Goal: Task Accomplishment & Management: Manage account settings

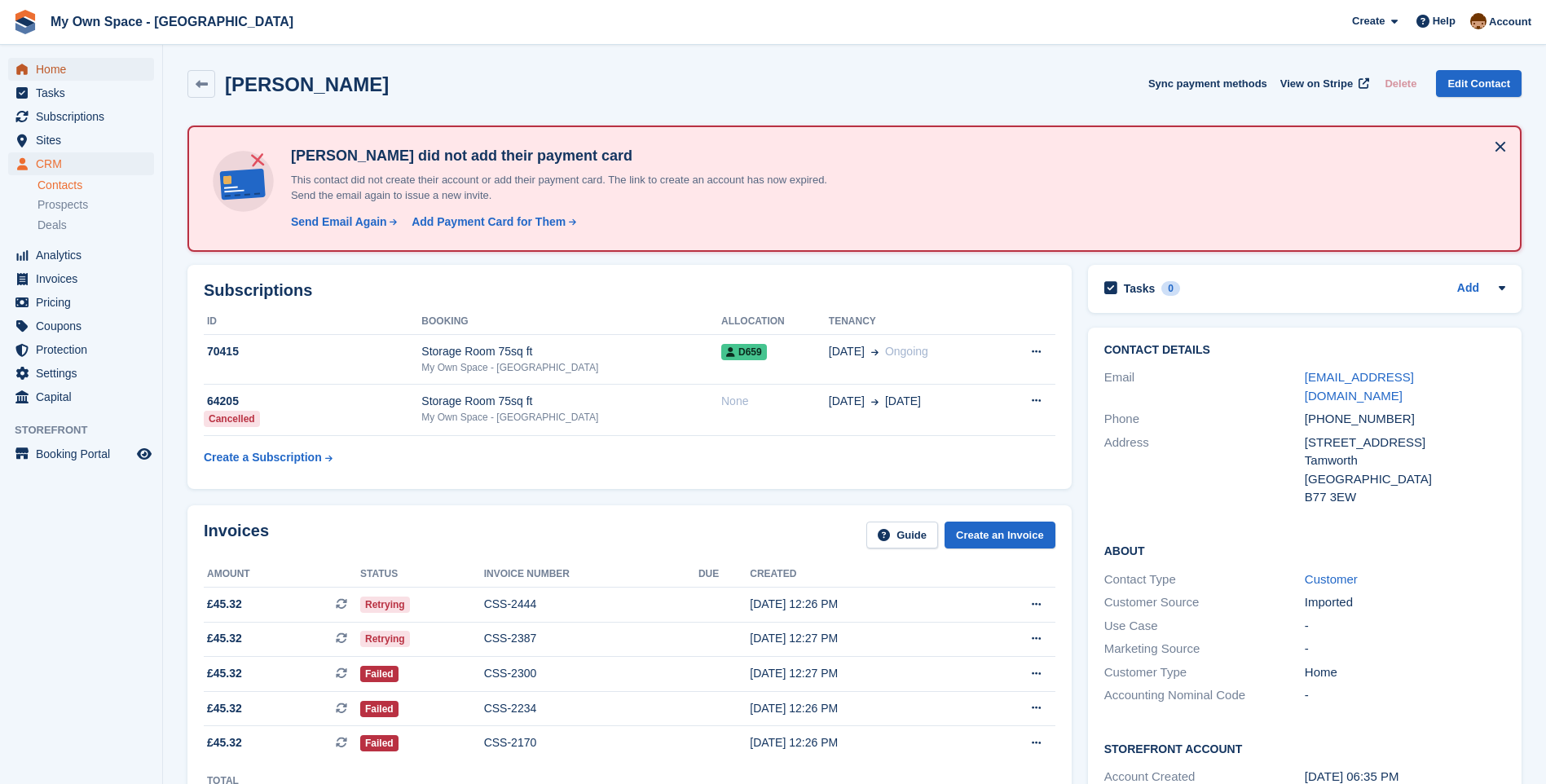
click at [74, 71] on span "Home" at bounding box center [84, 69] width 97 height 23
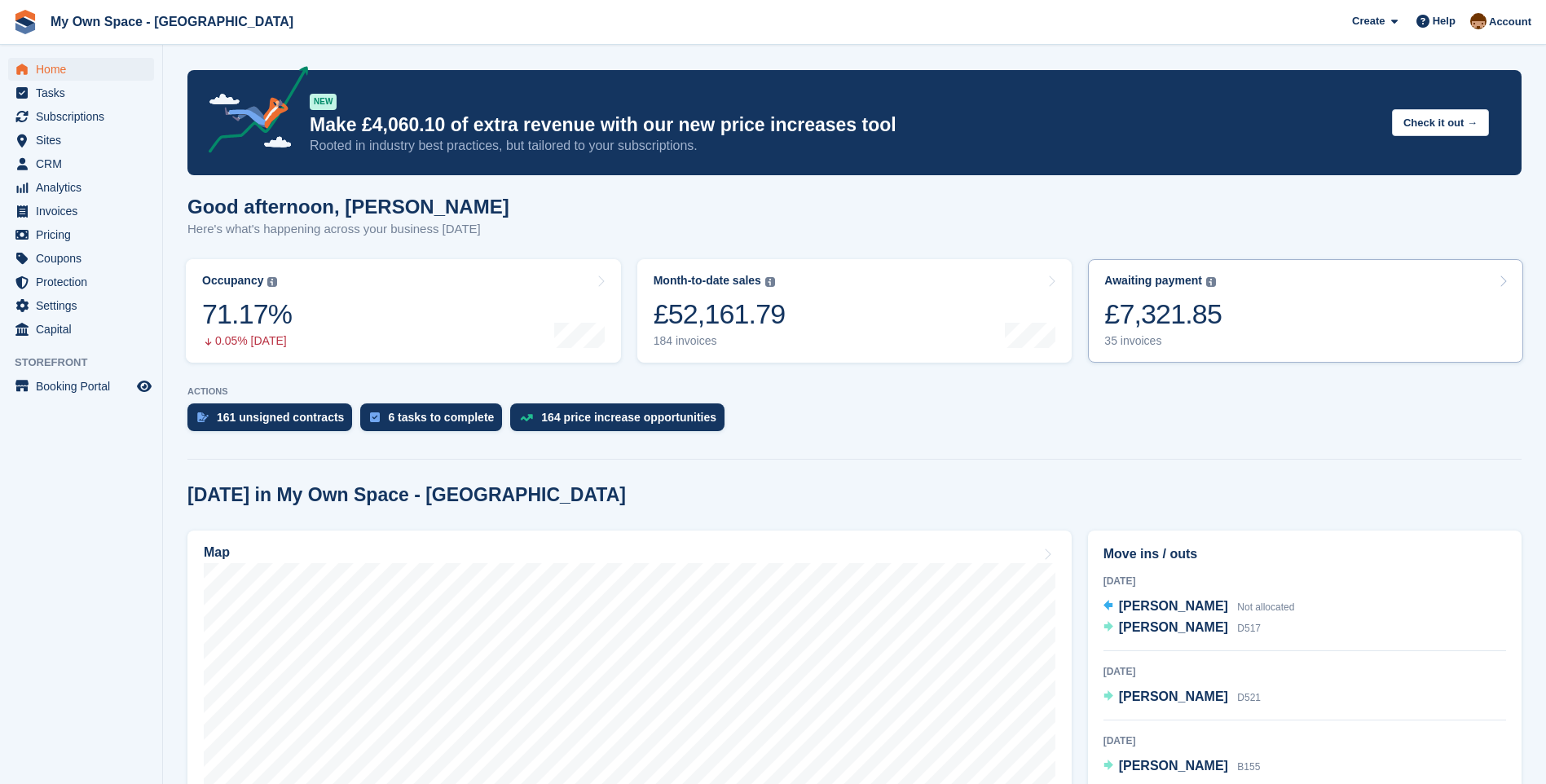
click at [1141, 336] on div "35 invoices" at bounding box center [1162, 341] width 118 height 14
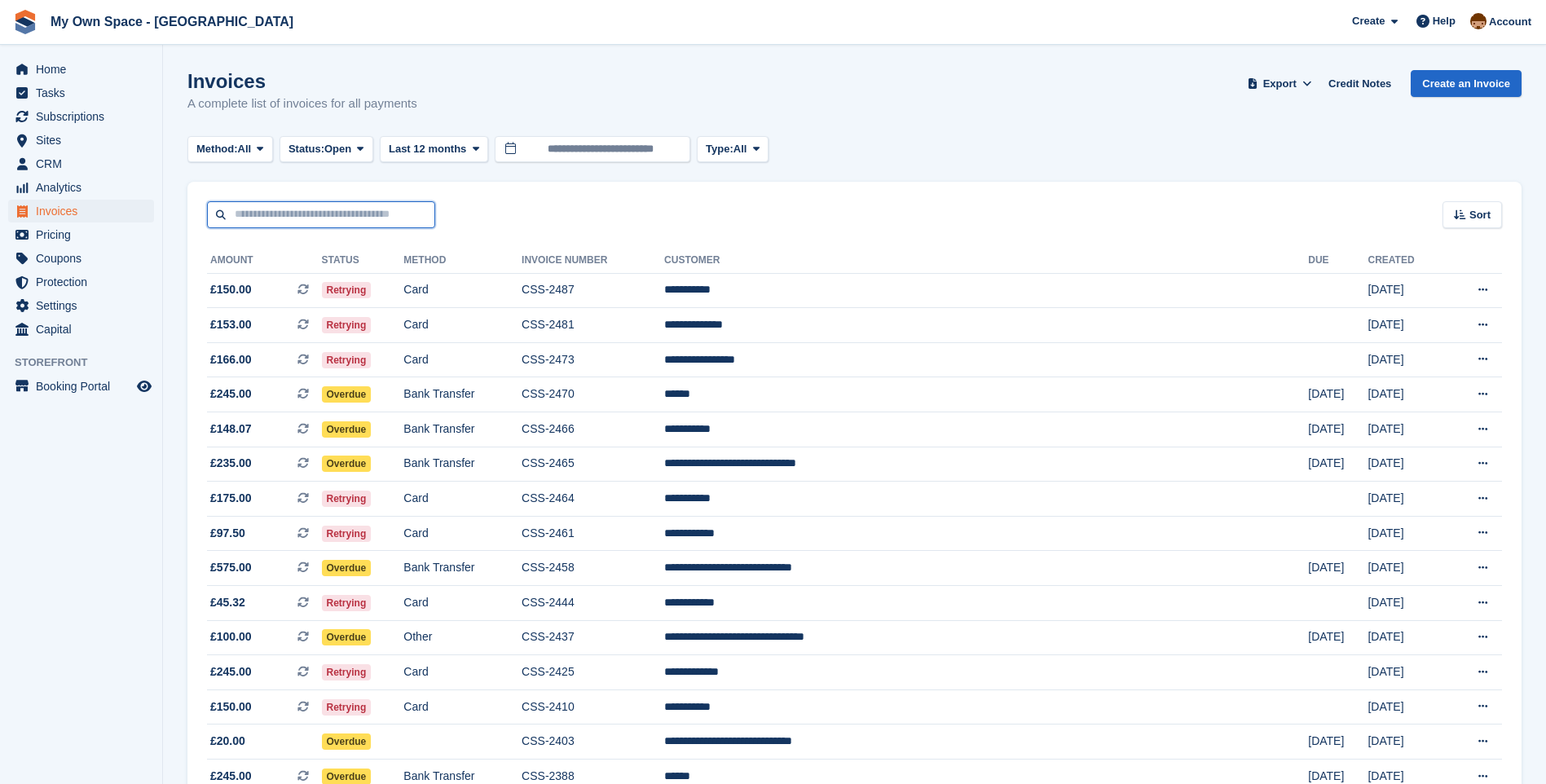
click at [282, 209] on input "text" at bounding box center [321, 215] width 228 height 27
type input "*****"
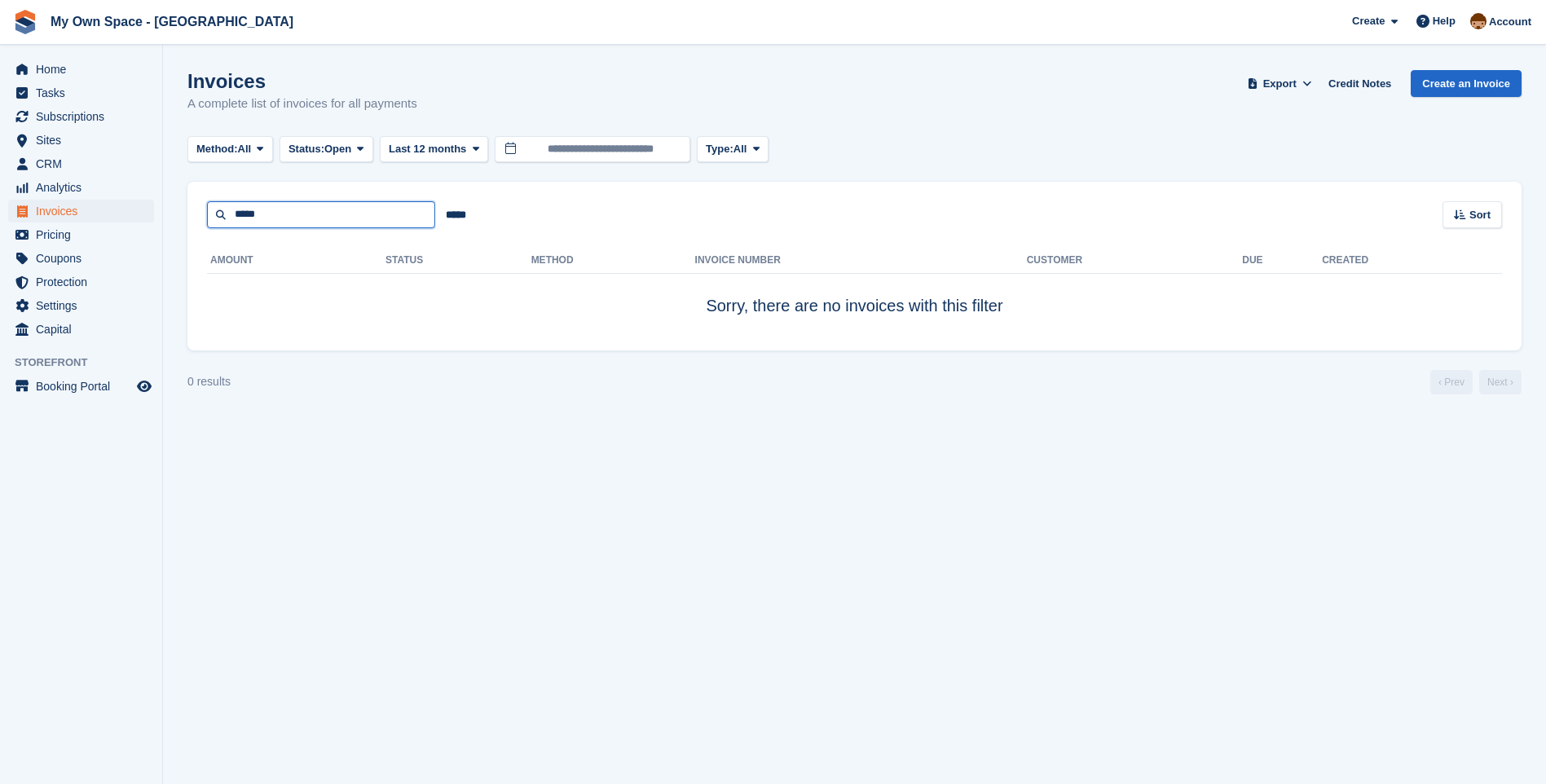
click at [279, 221] on input "*****" at bounding box center [321, 215] width 228 height 27
type input "*"
type input "*******"
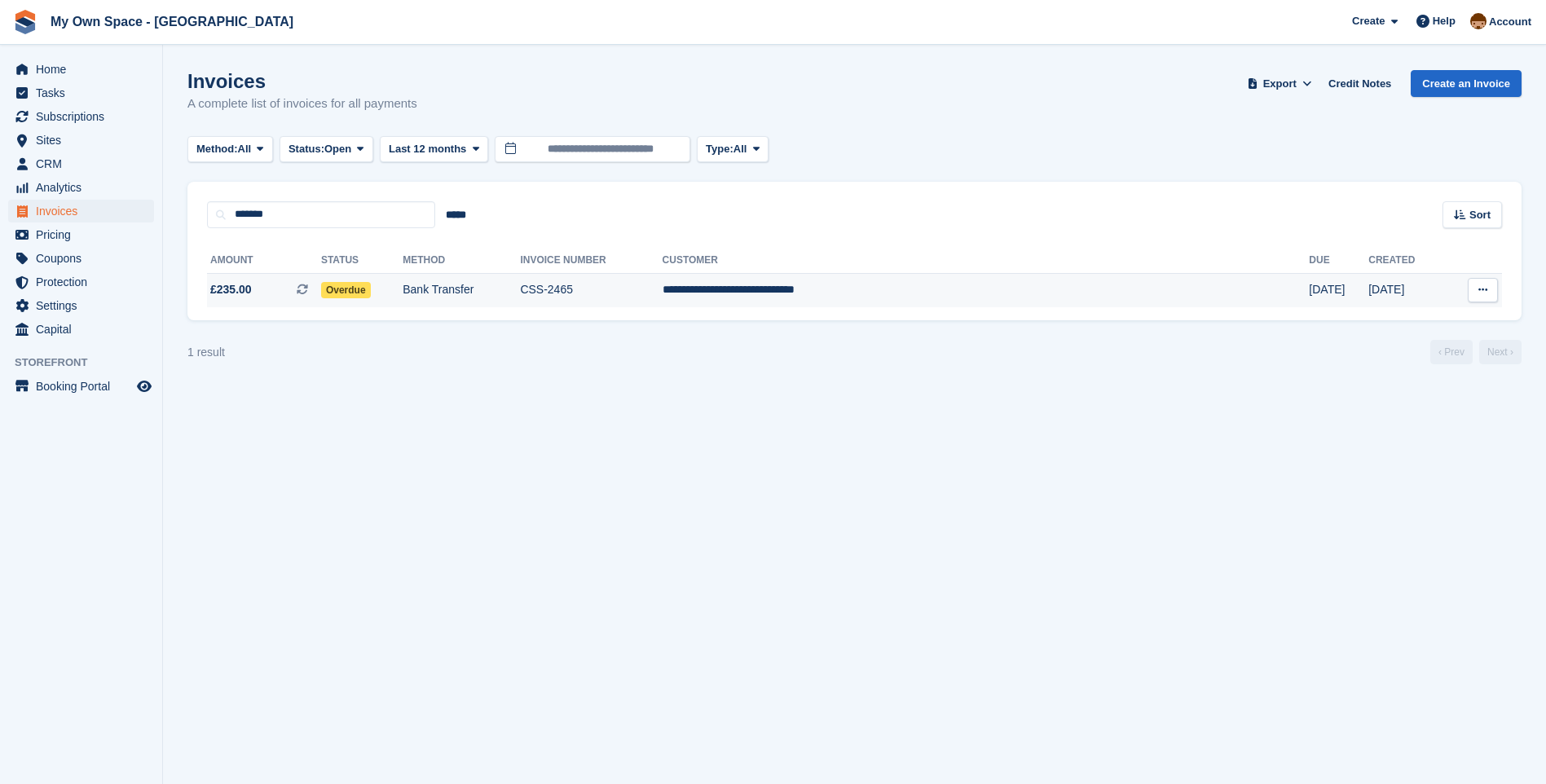
click at [661, 287] on td "CSS-2465" at bounding box center [591, 290] width 142 height 35
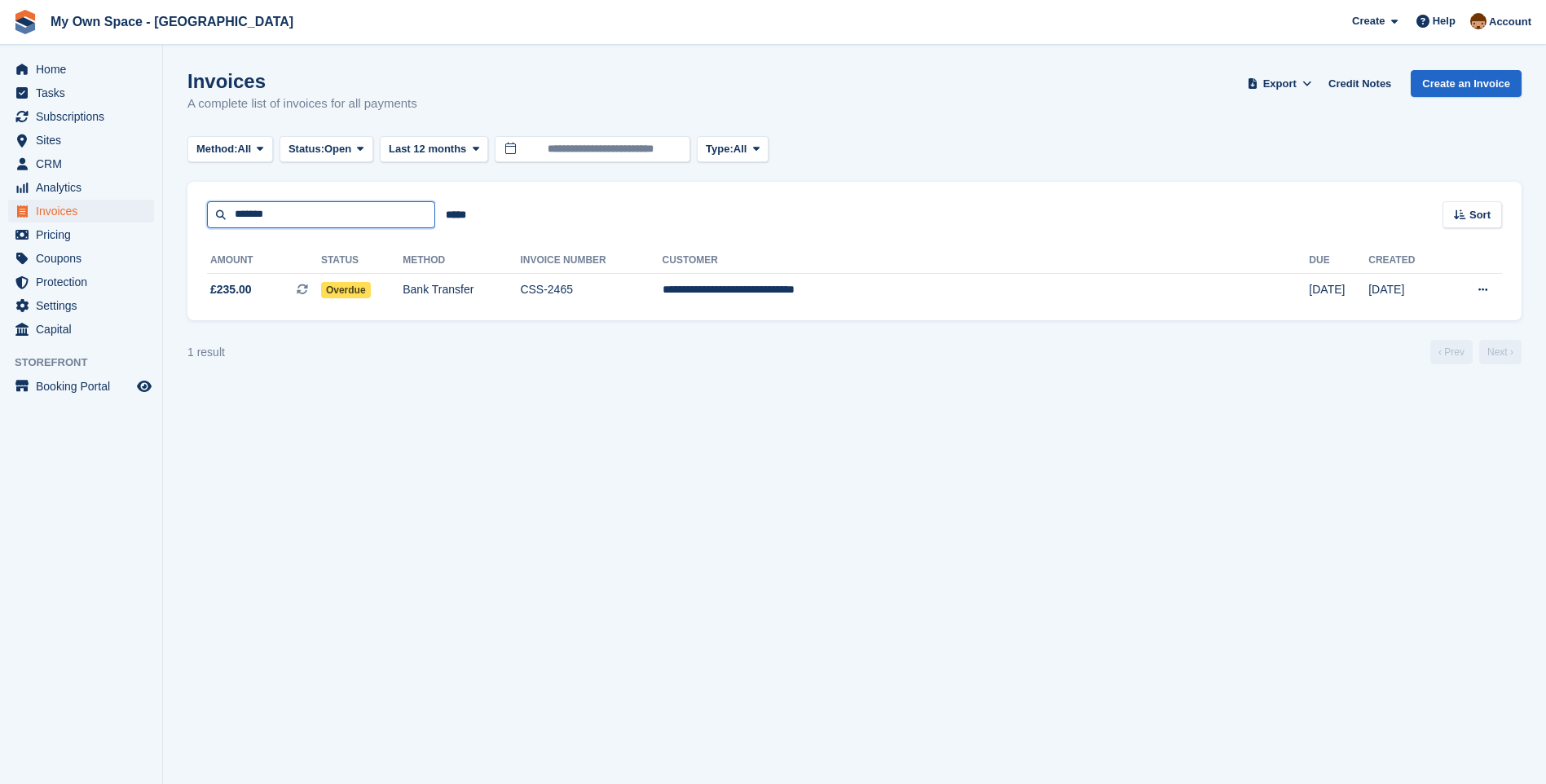
click at [316, 216] on input "*******" at bounding box center [321, 215] width 228 height 27
type input "*"
type input "****"
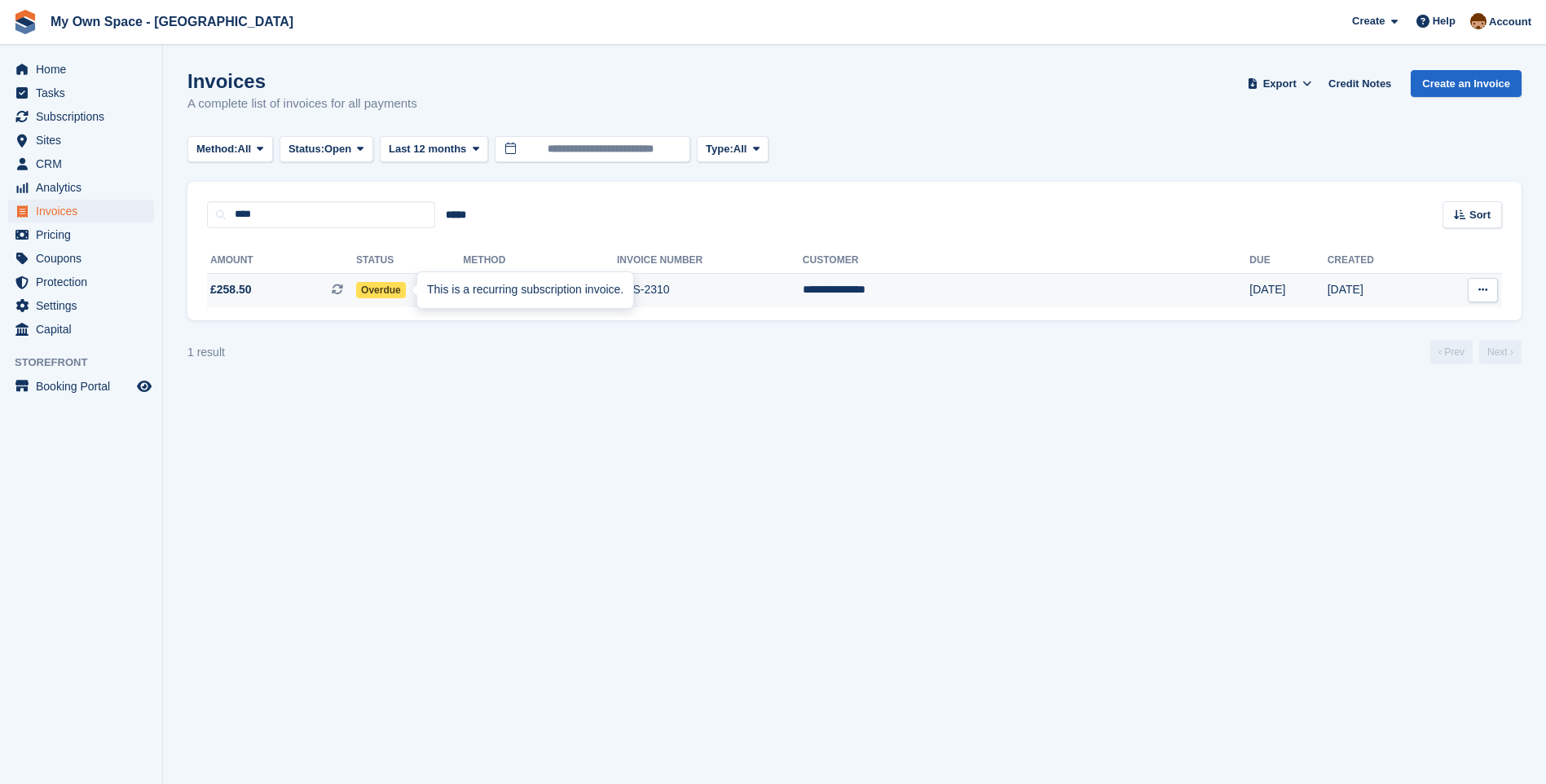
click at [443, 284] on div "This is a recurring subscription invoice." at bounding box center [525, 290] width 216 height 36
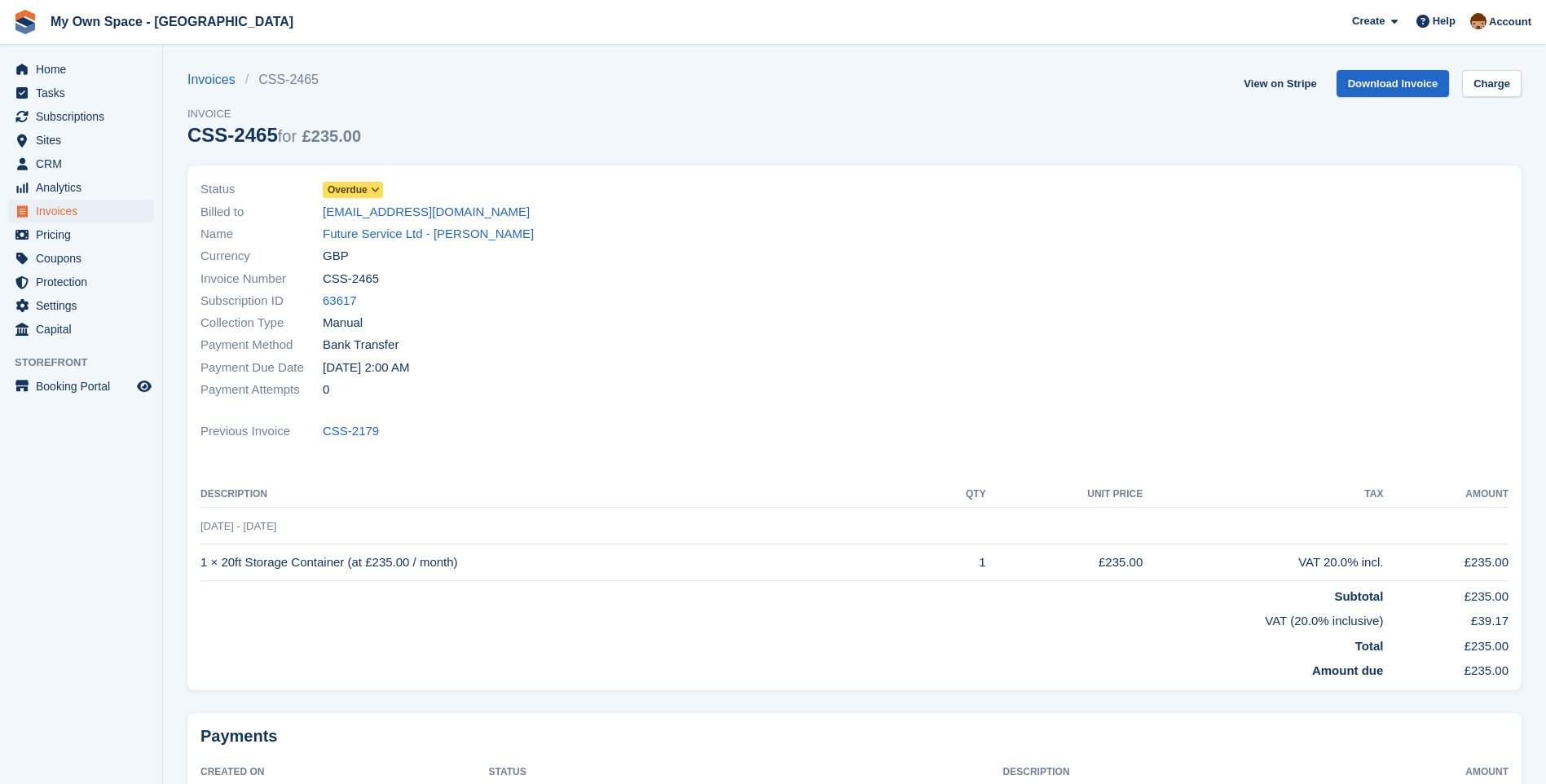
click at [367, 194] on span "Overdue" at bounding box center [353, 190] width 60 height 16
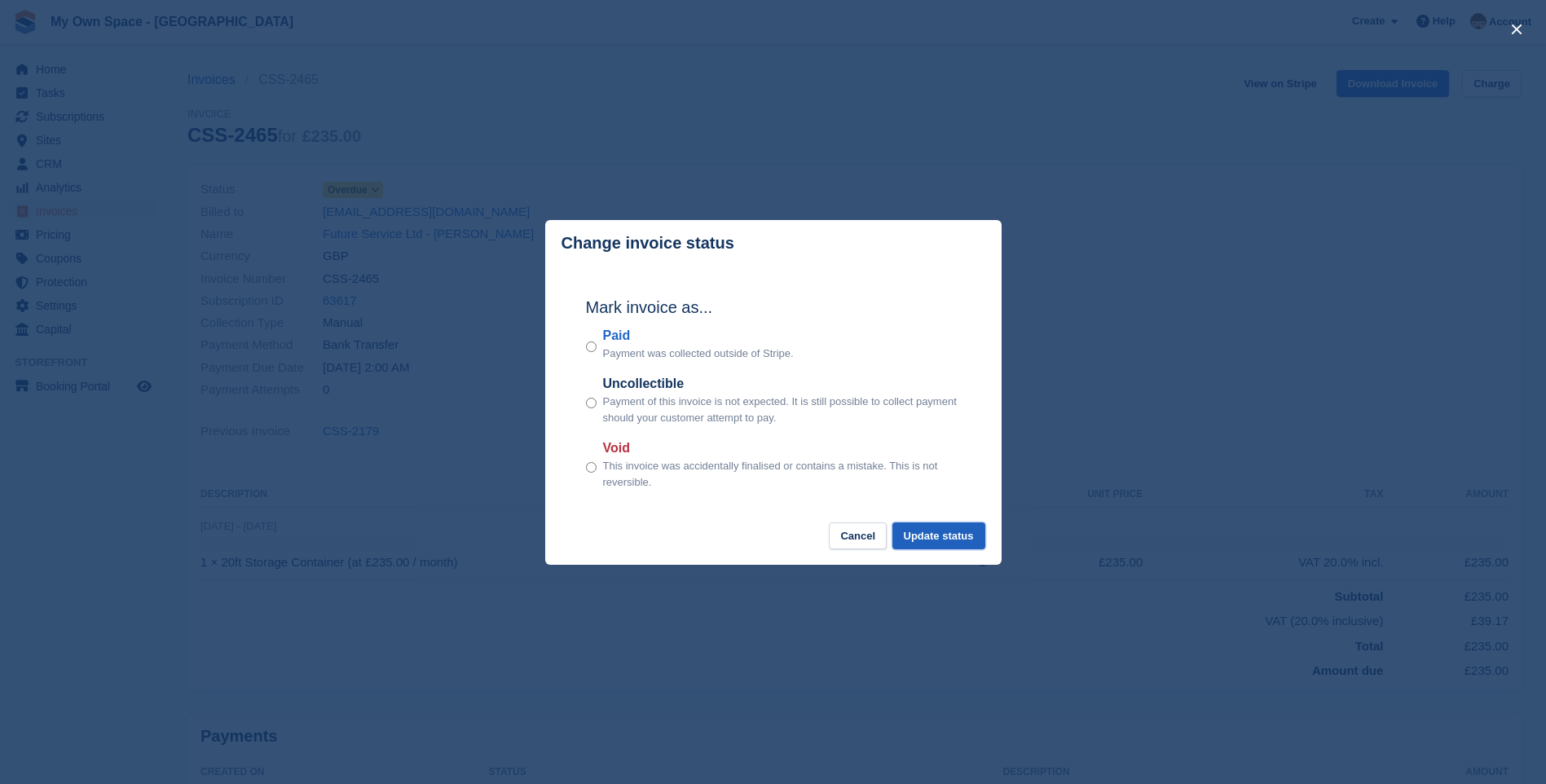
click at [939, 532] on button "Update status" at bounding box center [939, 535] width 93 height 27
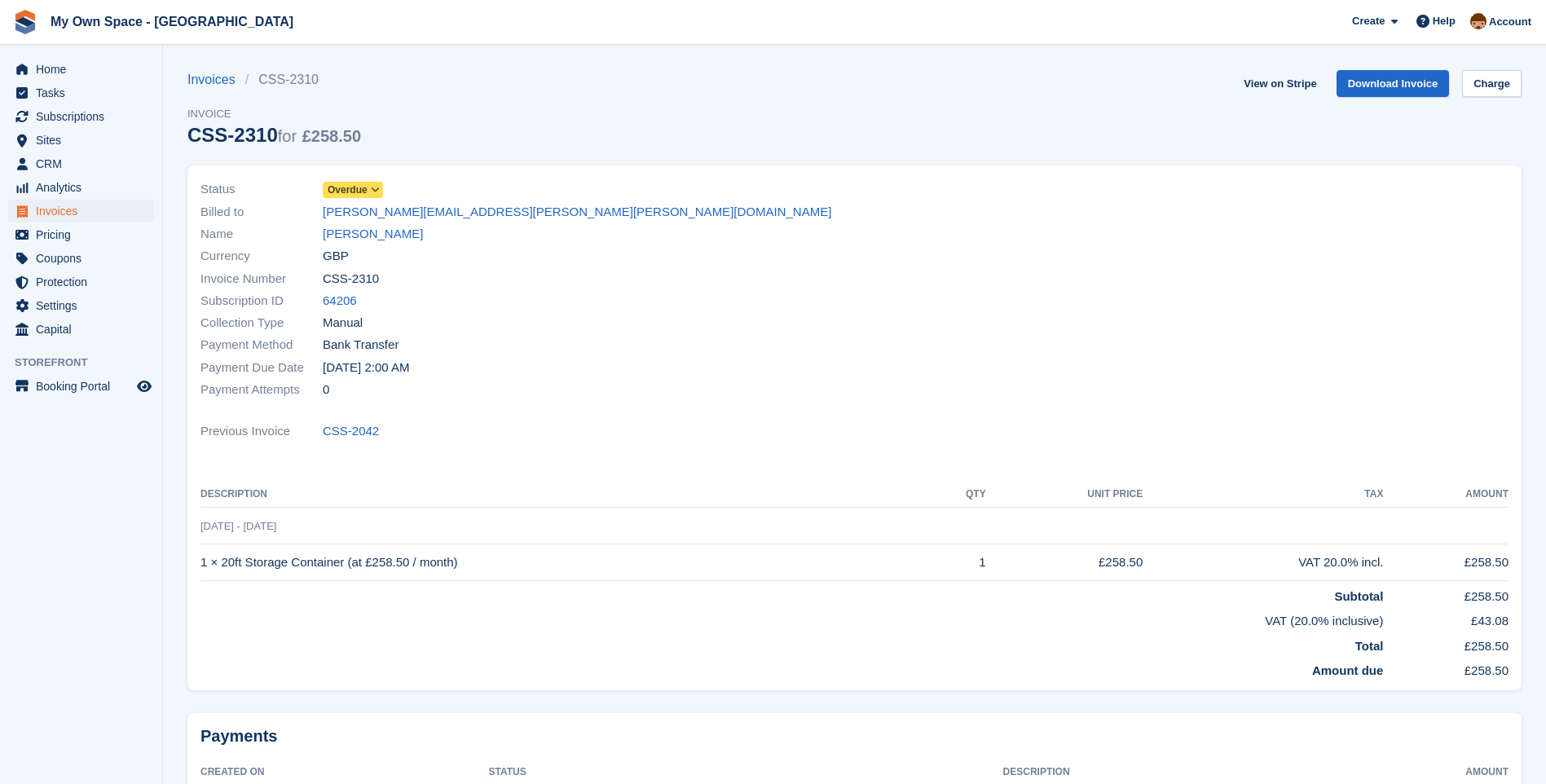
click at [375, 190] on icon at bounding box center [375, 189] width 9 height 10
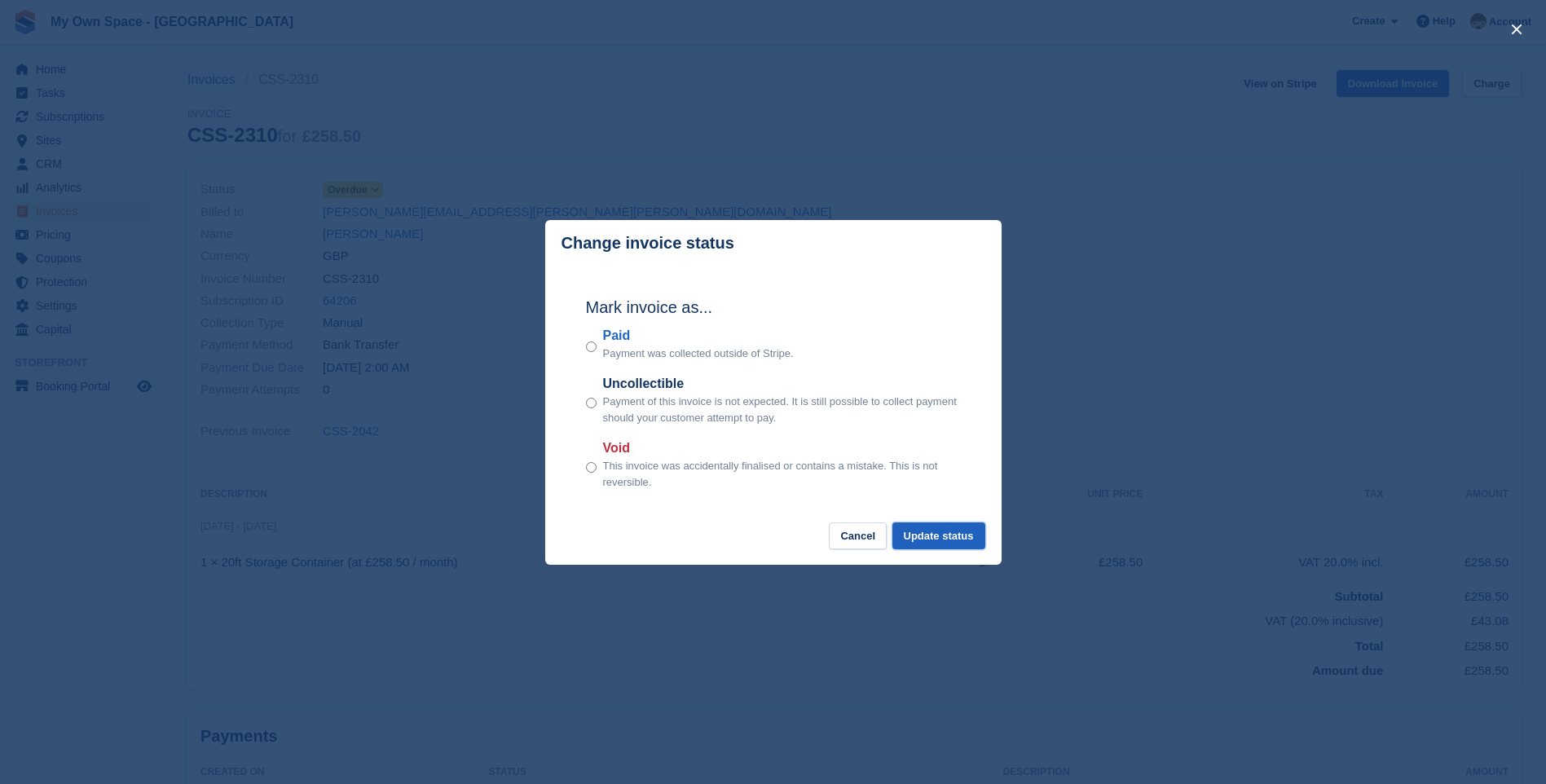
click at [945, 537] on button "Update status" at bounding box center [939, 535] width 93 height 27
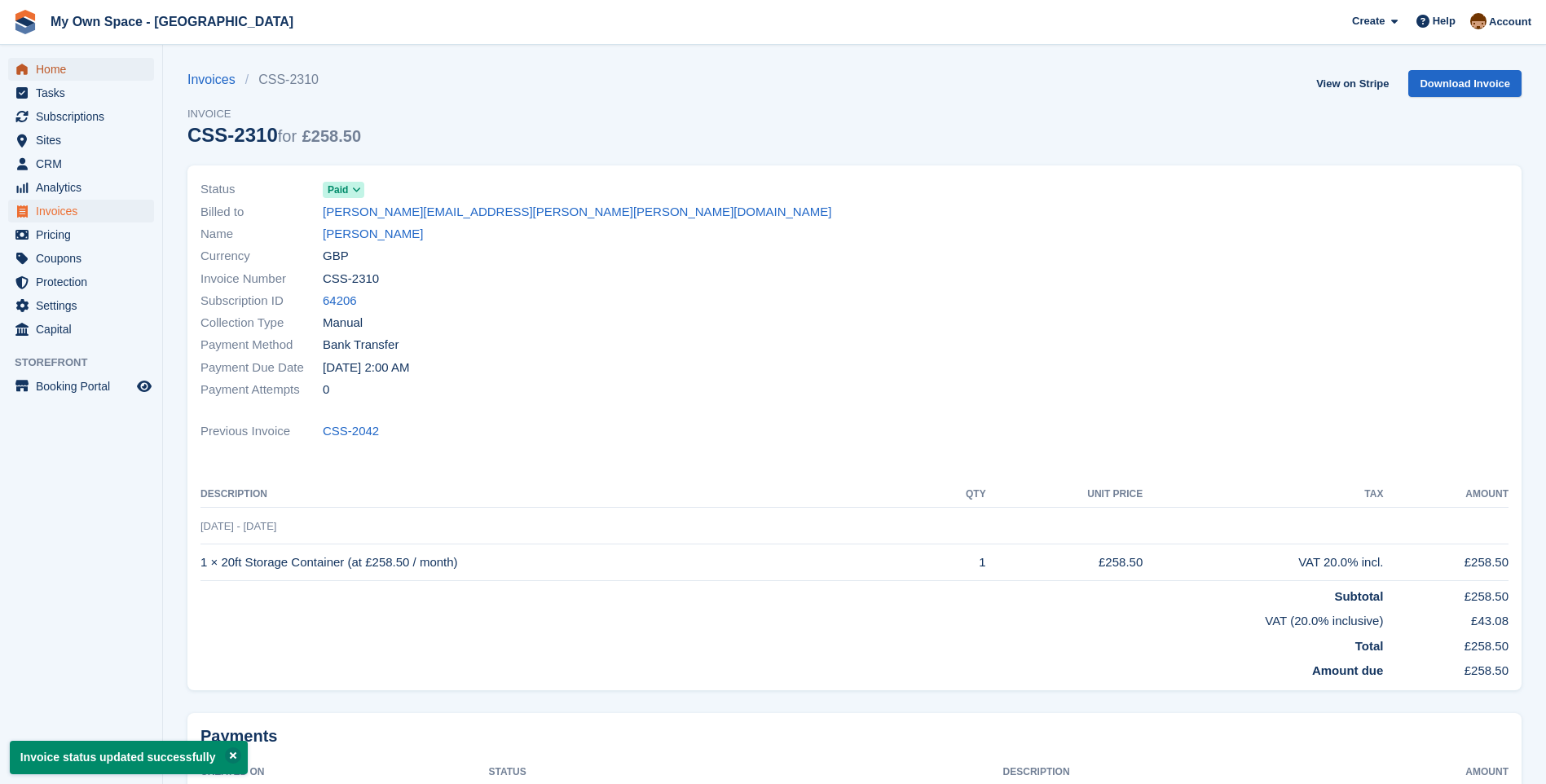
click at [43, 66] on span "Home" at bounding box center [84, 69] width 97 height 23
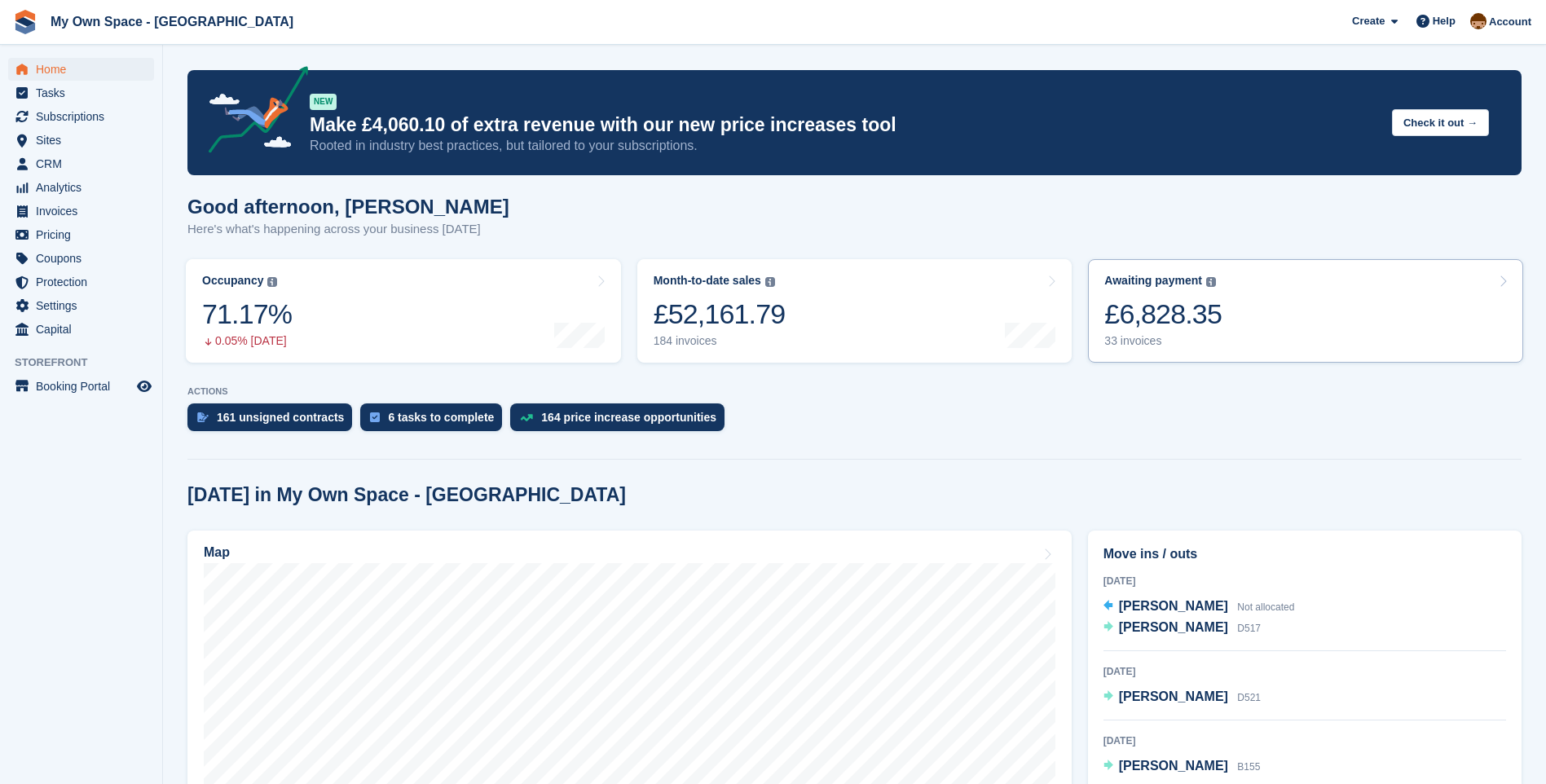
click at [1146, 340] on div "33 invoices" at bounding box center [1162, 341] width 118 height 14
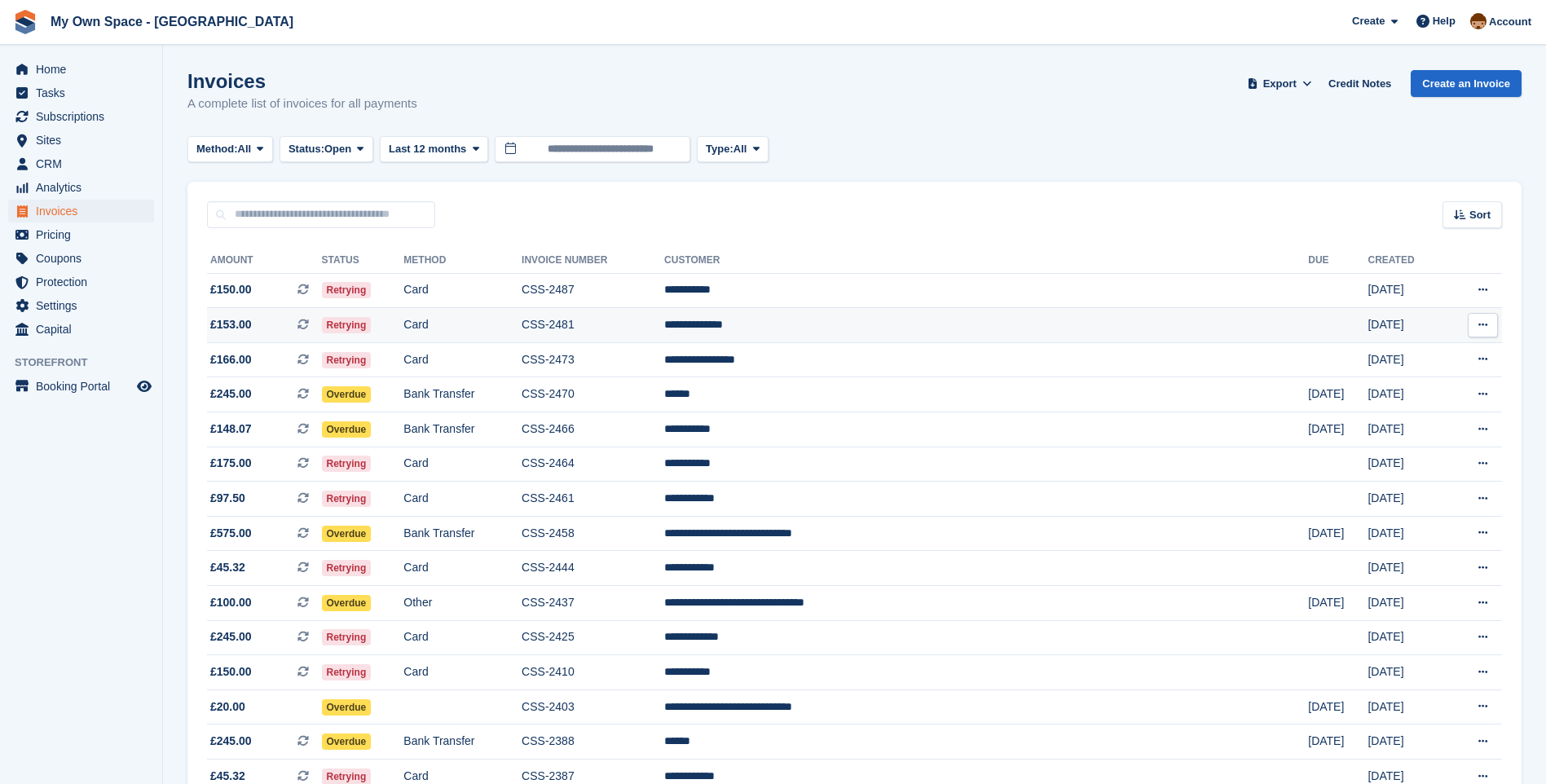
click at [522, 323] on td "Card" at bounding box center [463, 325] width 118 height 35
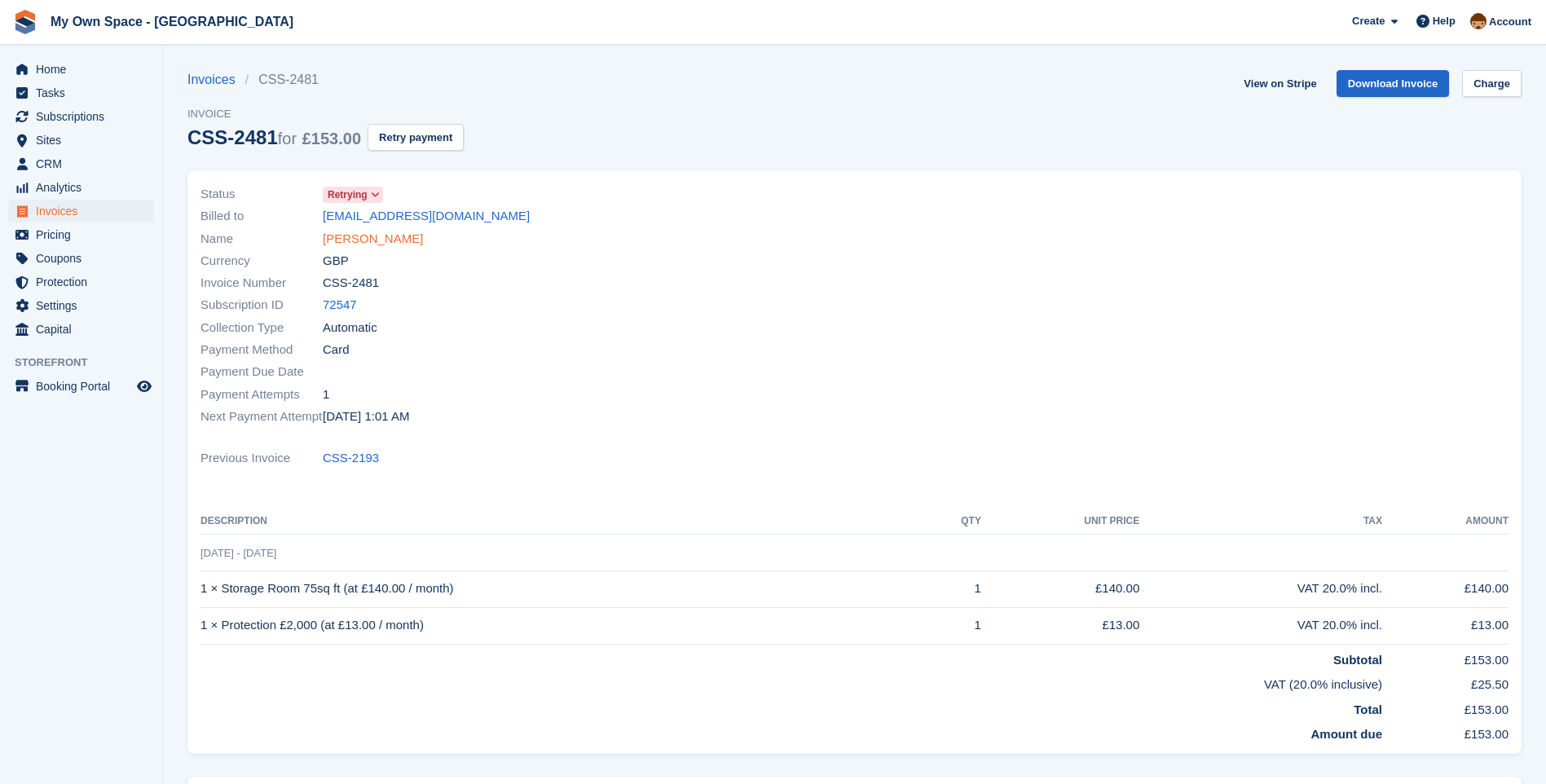
click at [374, 243] on link "[PERSON_NAME]" at bounding box center [373, 239] width 100 height 19
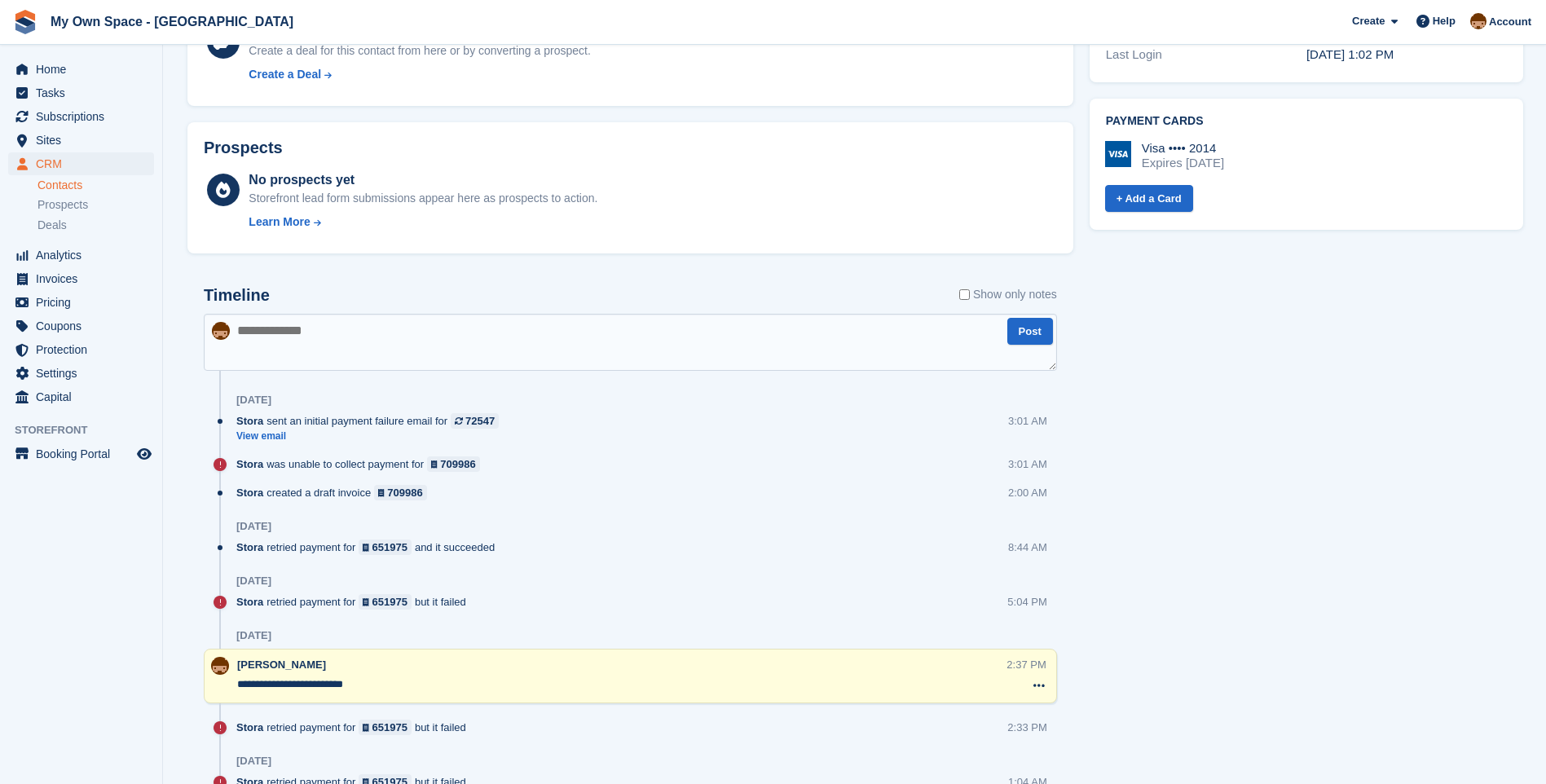
scroll to position [815, 0]
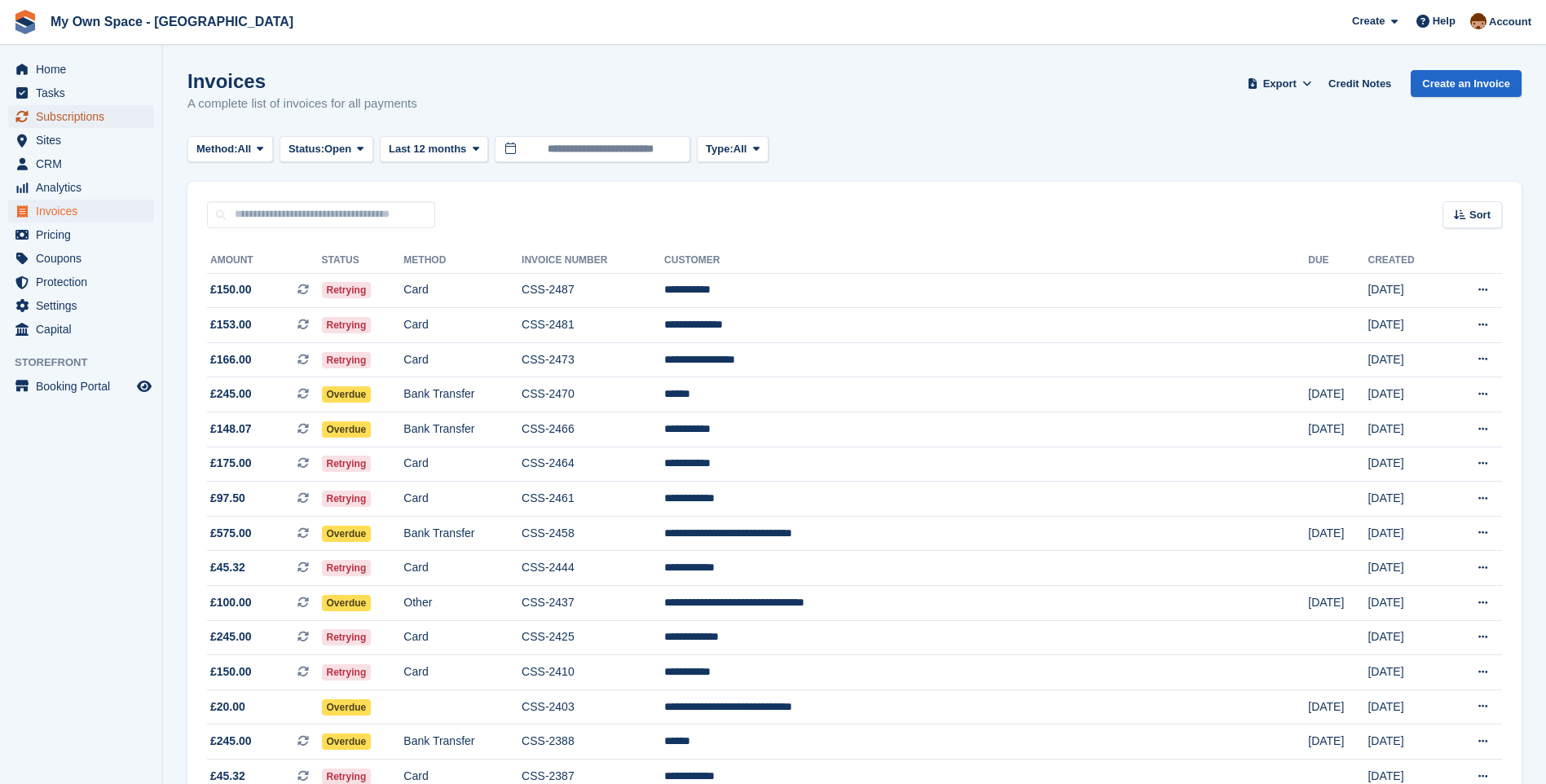
click at [89, 107] on span "Subscriptions" at bounding box center [84, 116] width 97 height 23
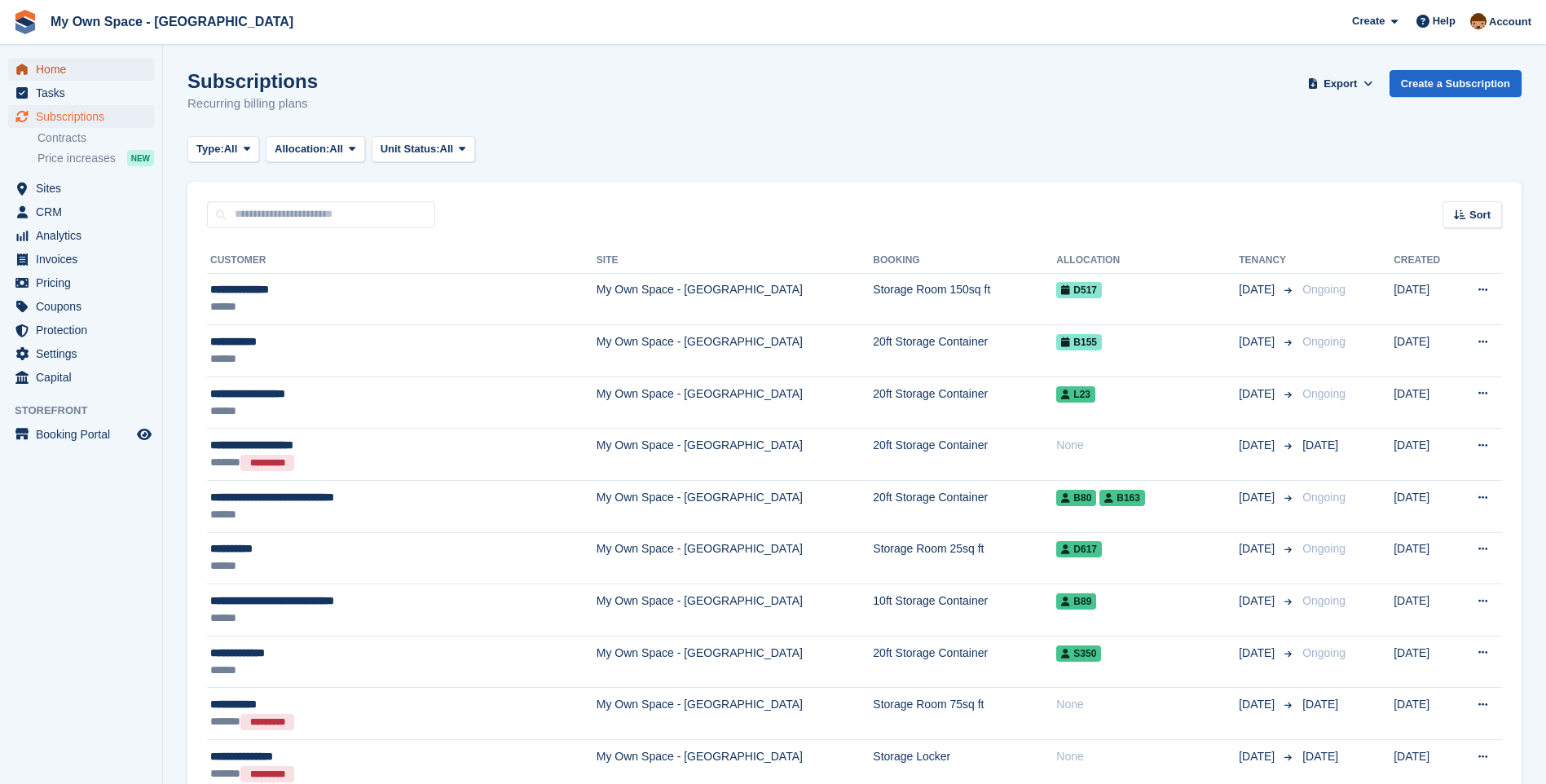
click at [67, 74] on span "Home" at bounding box center [84, 69] width 97 height 23
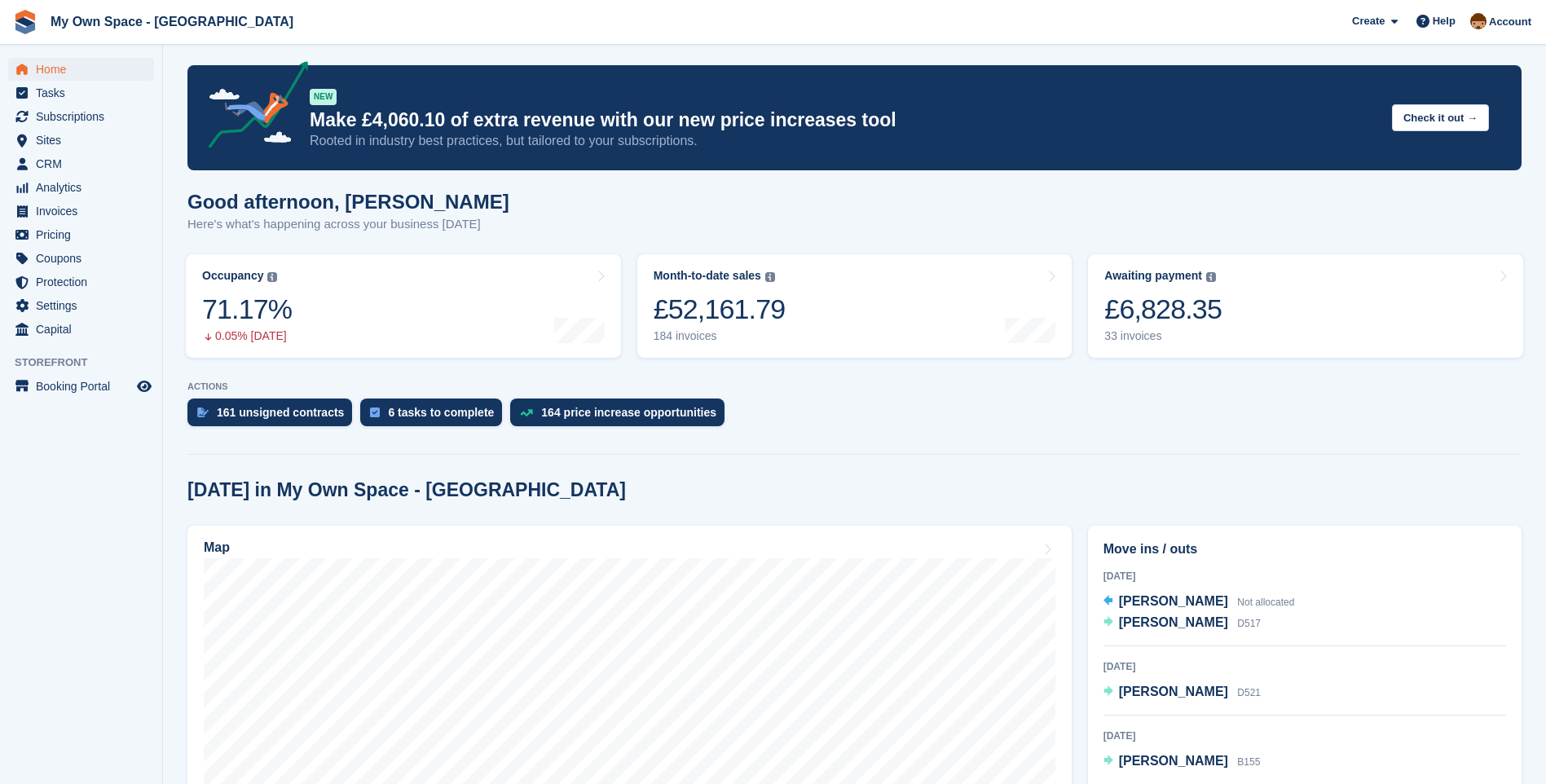
scroll to position [407, 0]
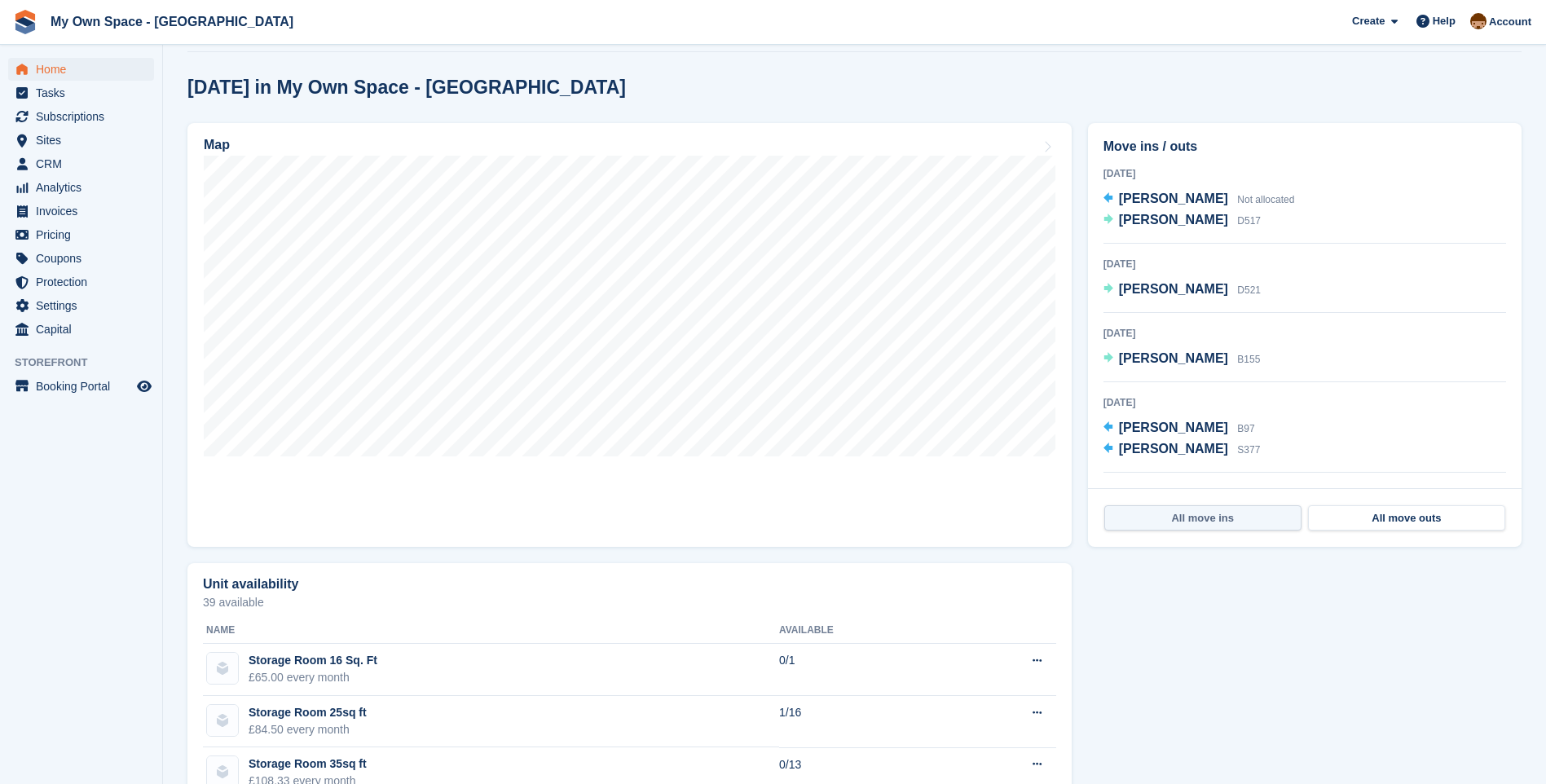
click at [1213, 520] on link "All move ins" at bounding box center [1203, 518] width 198 height 26
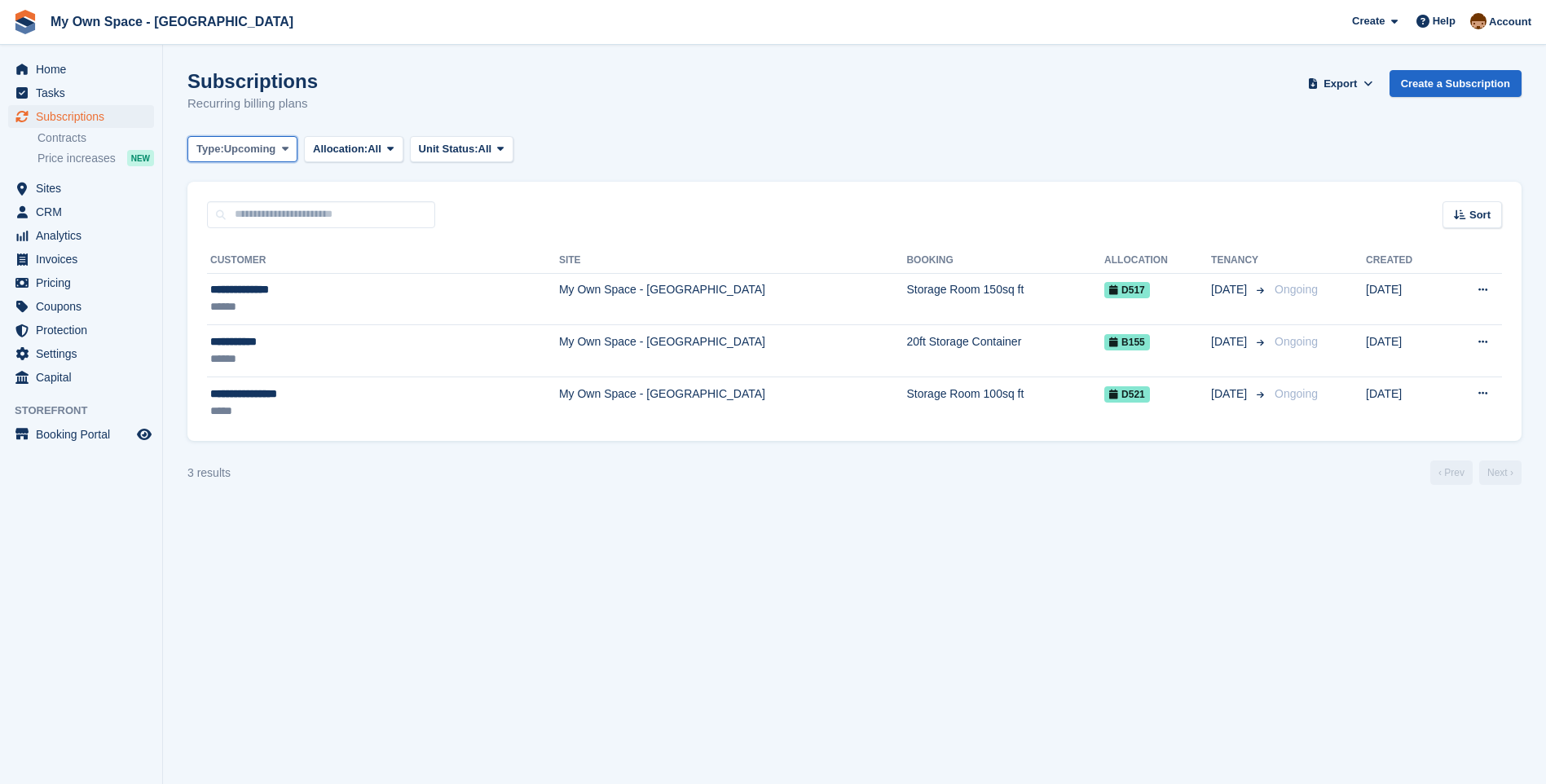
click at [282, 161] on button "Type: Upcoming" at bounding box center [242, 149] width 110 height 27
click at [252, 233] on link "Previous" at bounding box center [266, 246] width 142 height 29
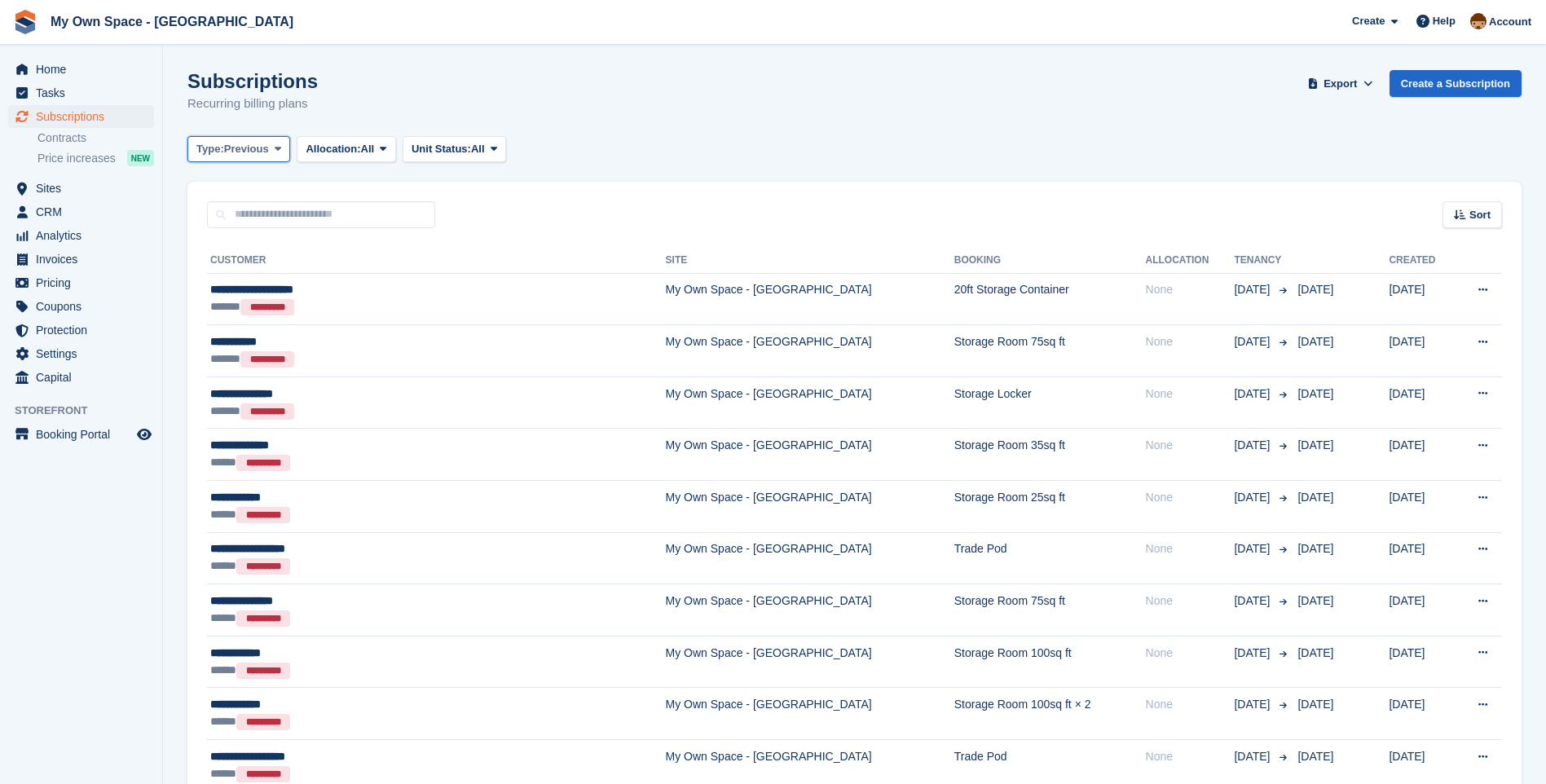
click at [273, 150] on span at bounding box center [278, 149] width 13 height 13
click at [259, 179] on link "All" at bounding box center [266, 188] width 142 height 29
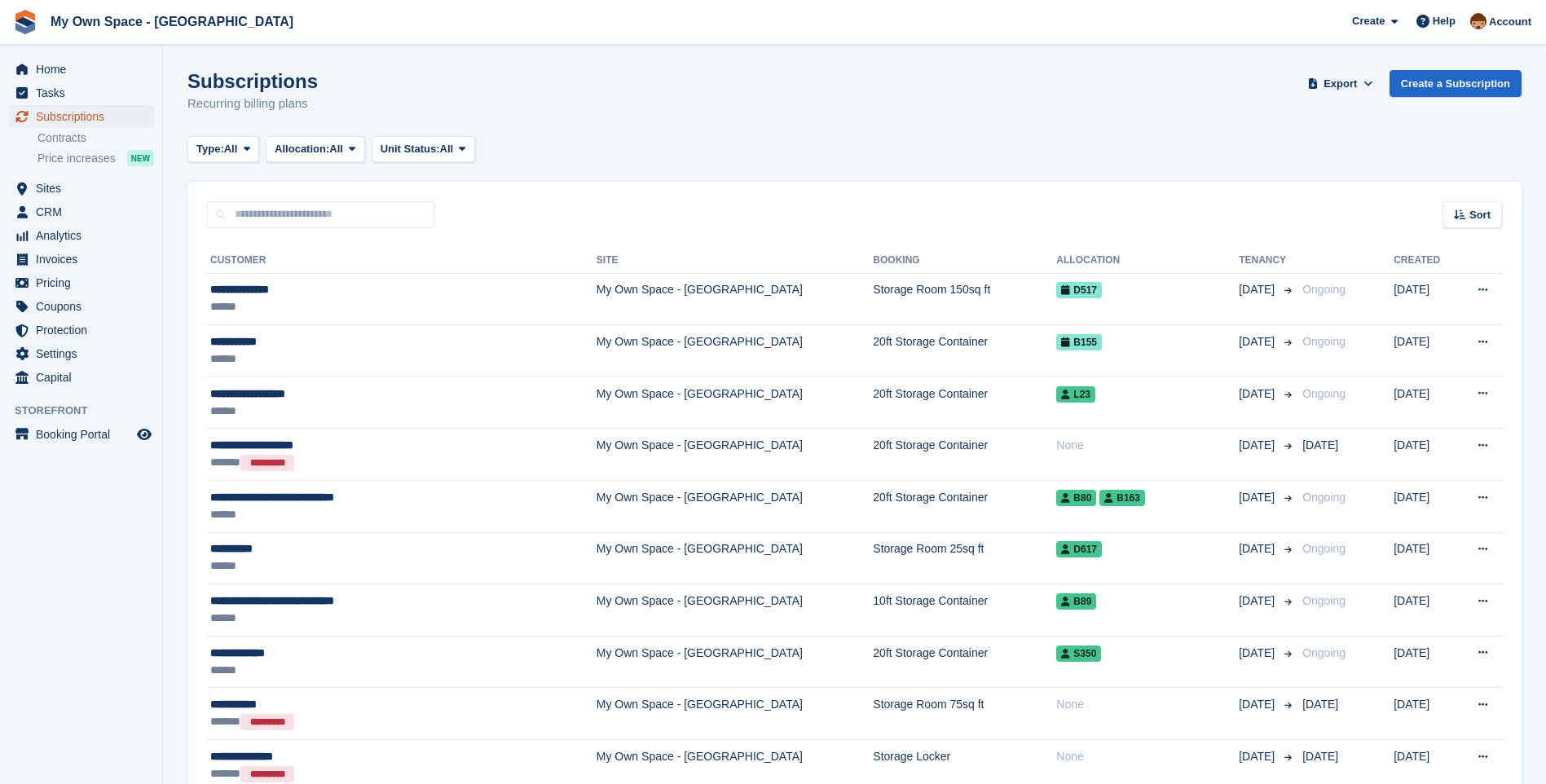
click at [61, 120] on span "Subscriptions" at bounding box center [84, 116] width 97 height 23
click at [50, 61] on span "Home" at bounding box center [84, 69] width 97 height 23
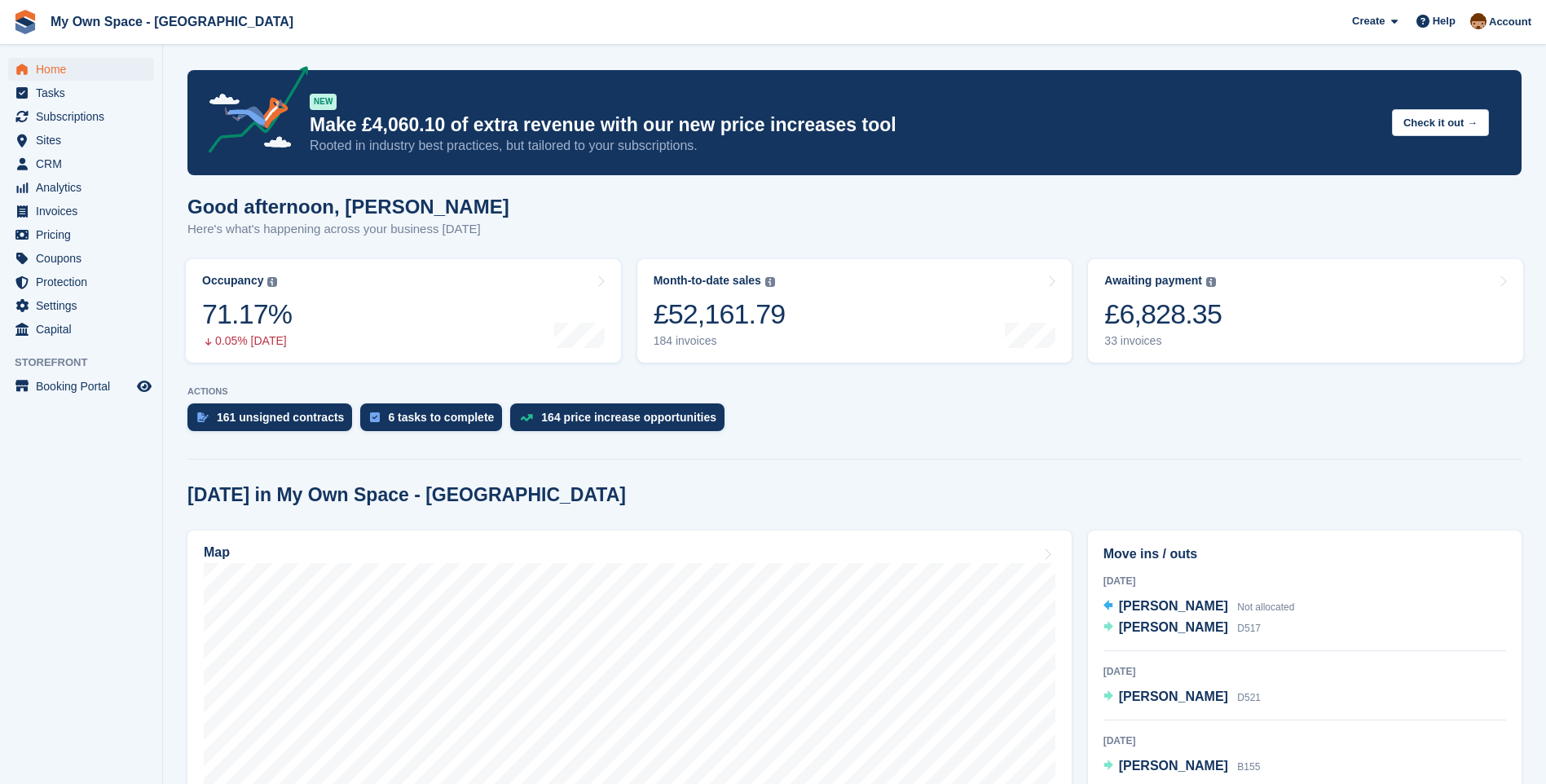
scroll to position [489, 0]
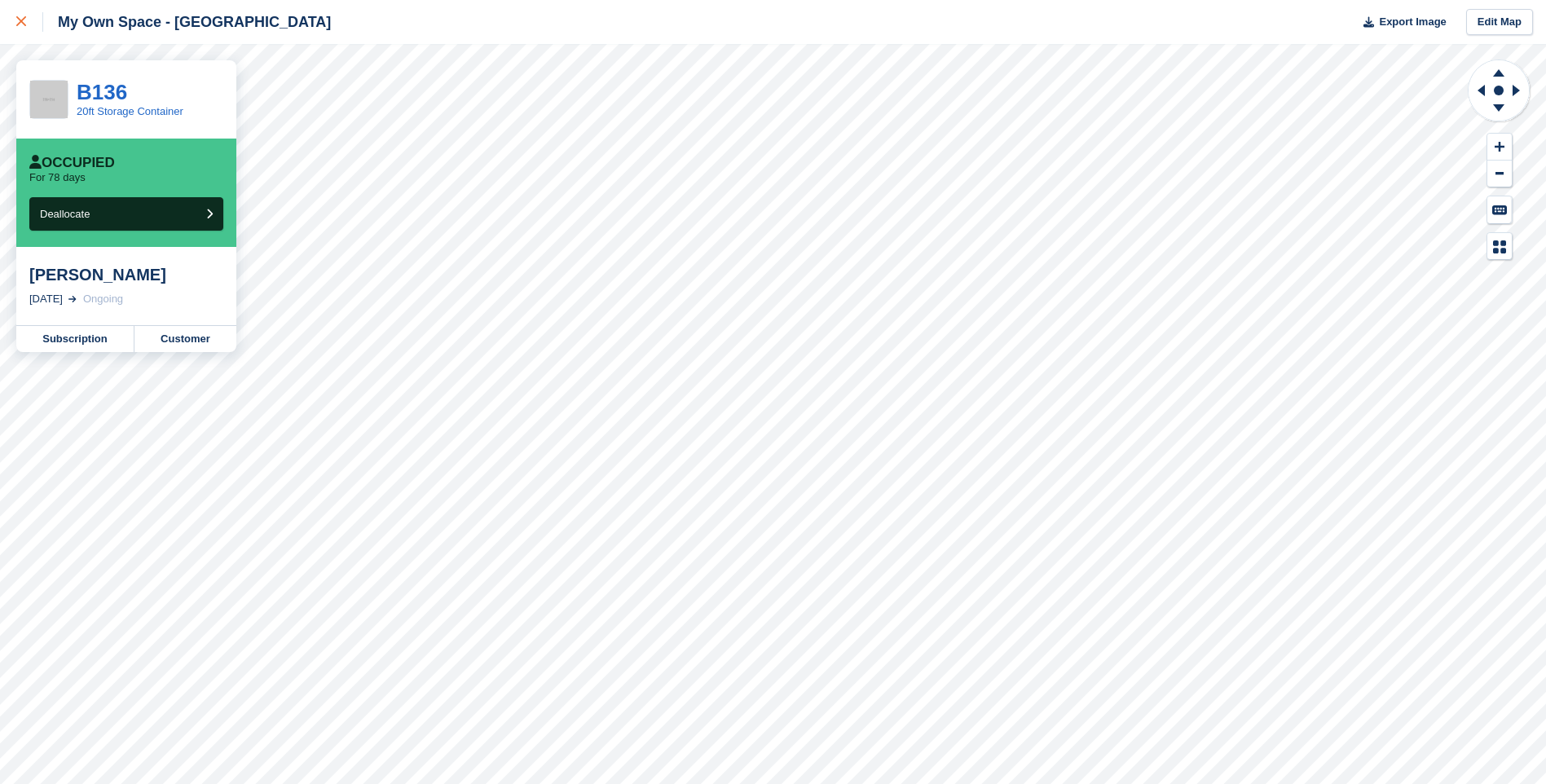
click at [19, 29] on div at bounding box center [30, 21] width 27 height 19
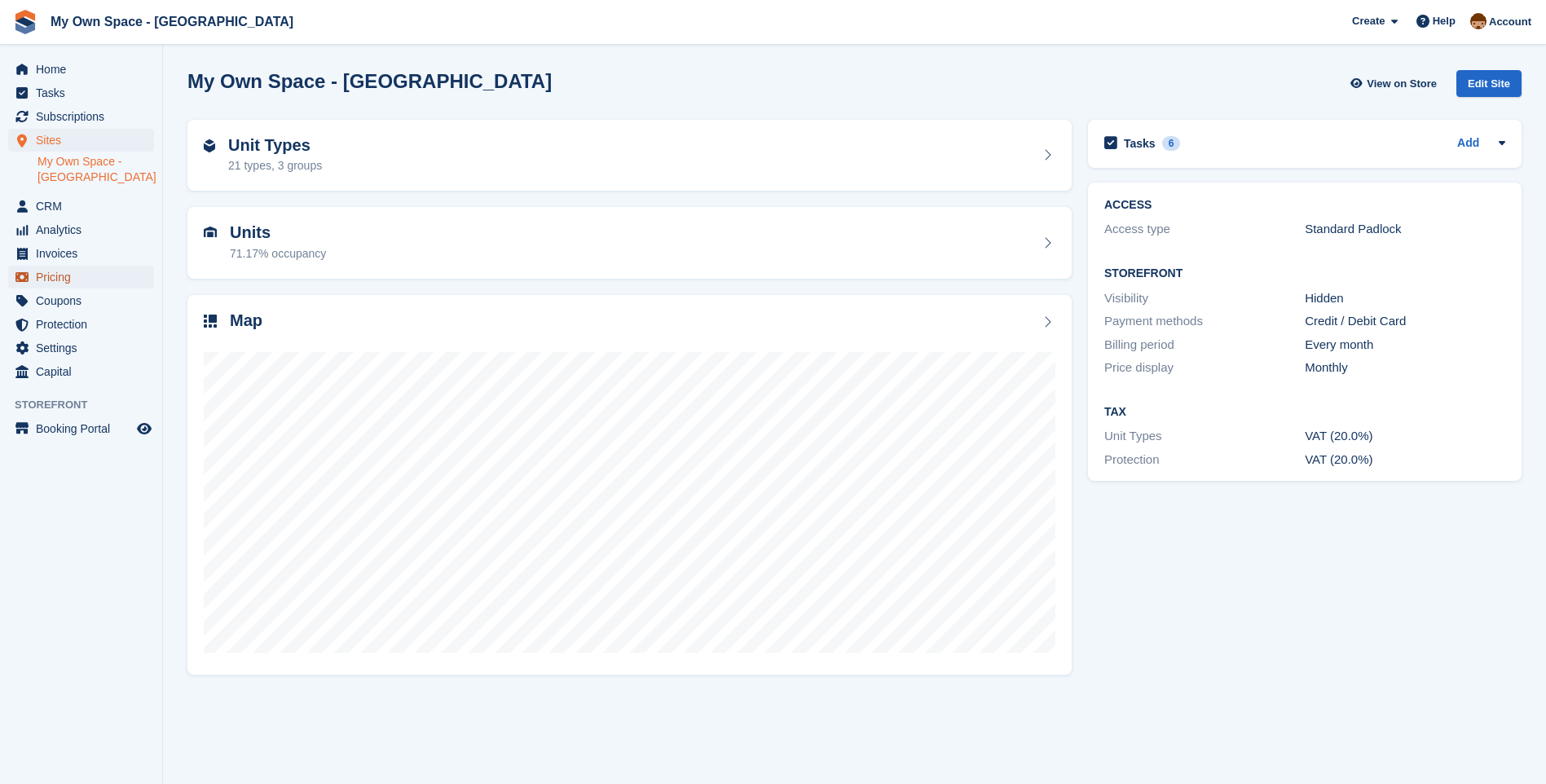
click at [81, 274] on span "Pricing" at bounding box center [84, 277] width 97 height 23
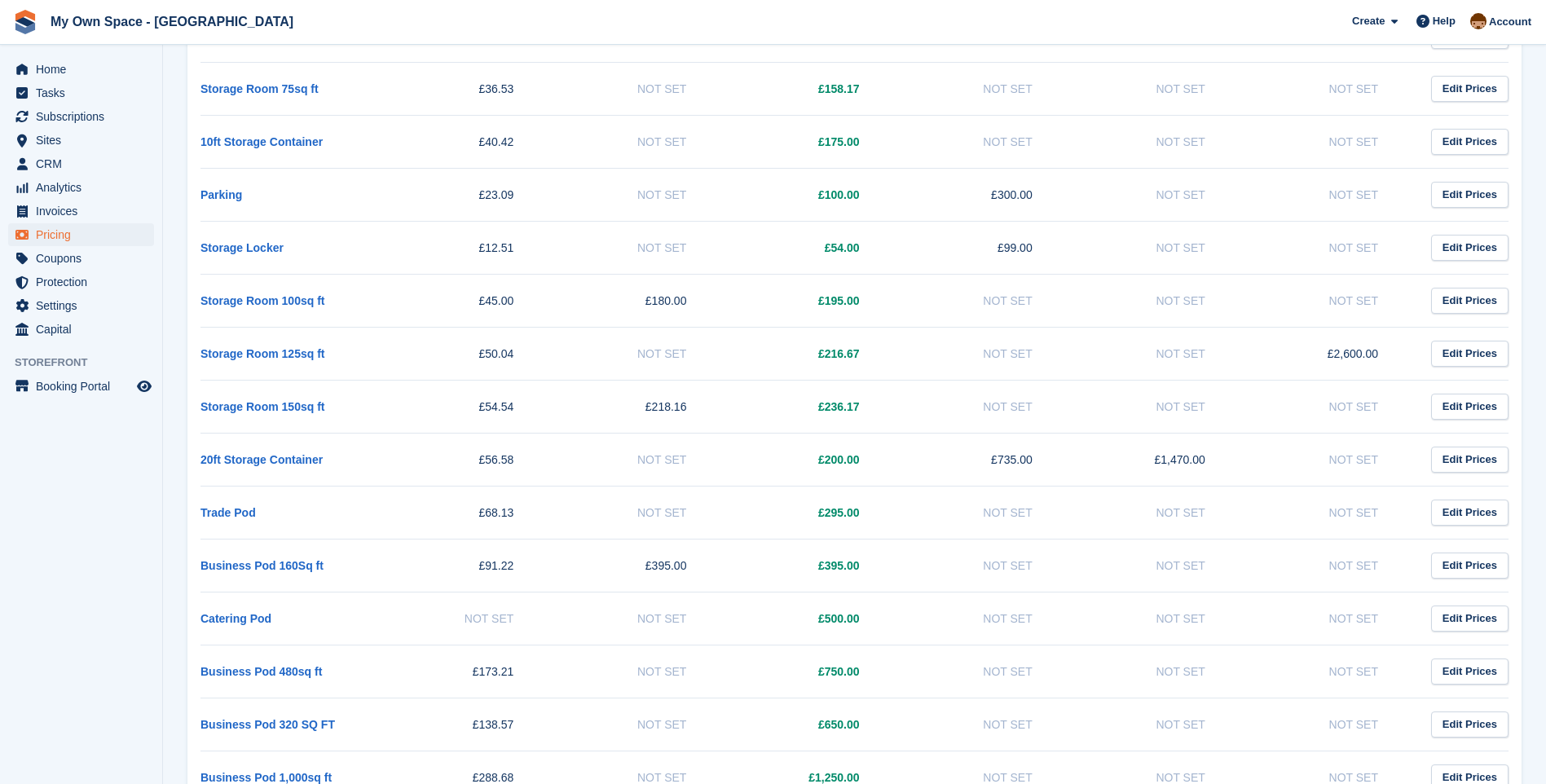
scroll to position [1221, 0]
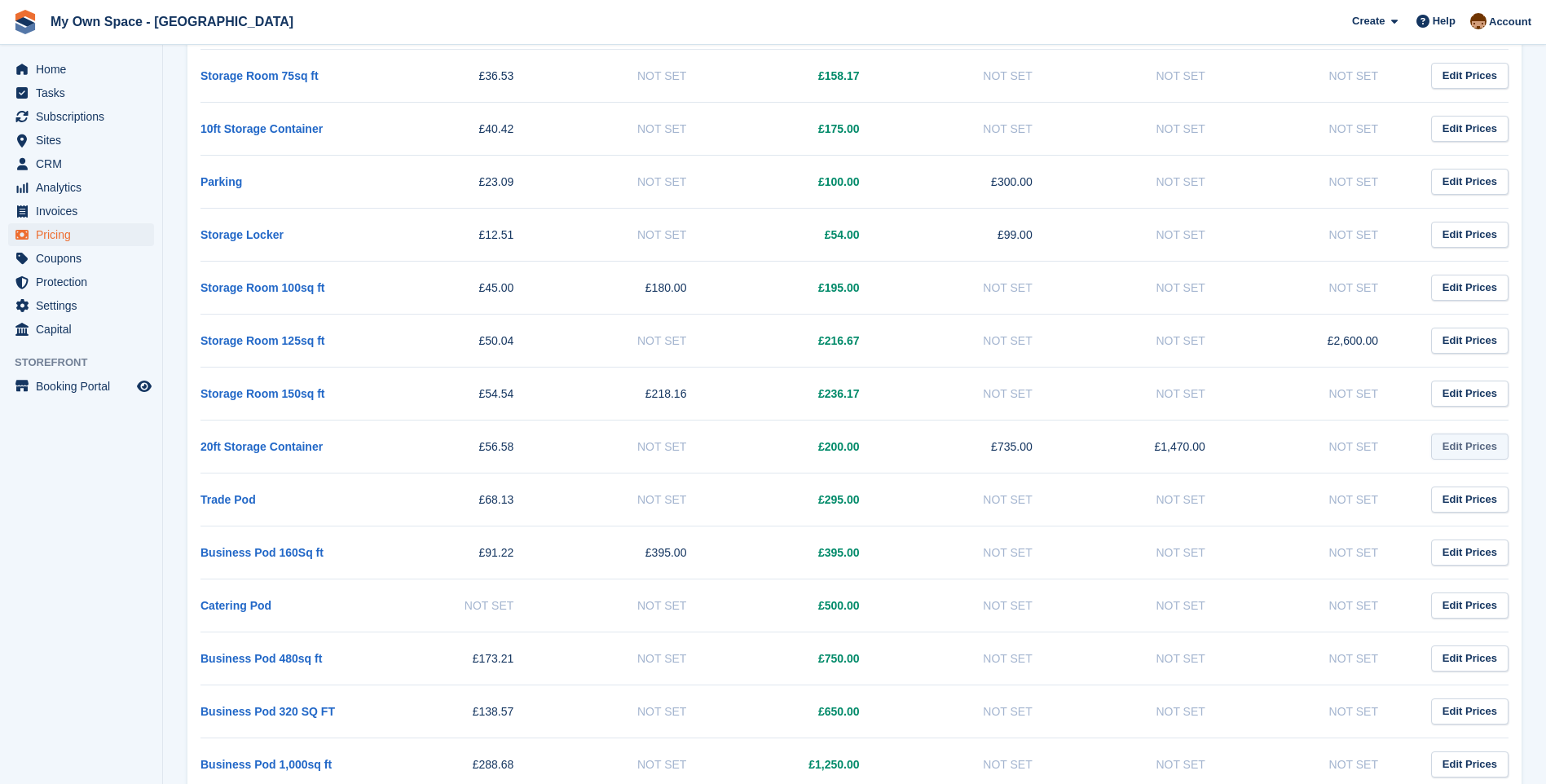
click at [1469, 456] on link "Edit Prices" at bounding box center [1469, 447] width 77 height 27
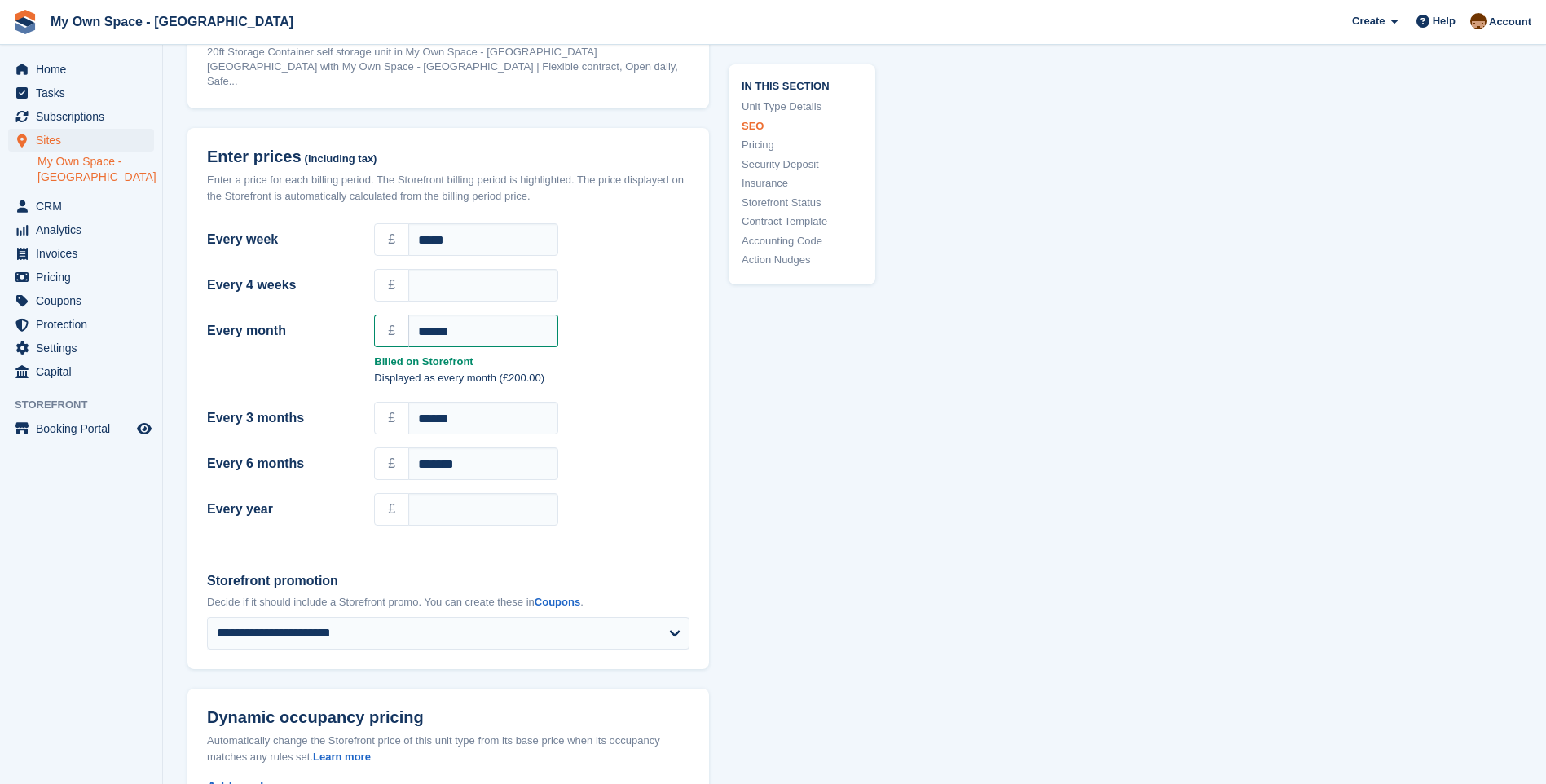
scroll to position [1238, 0]
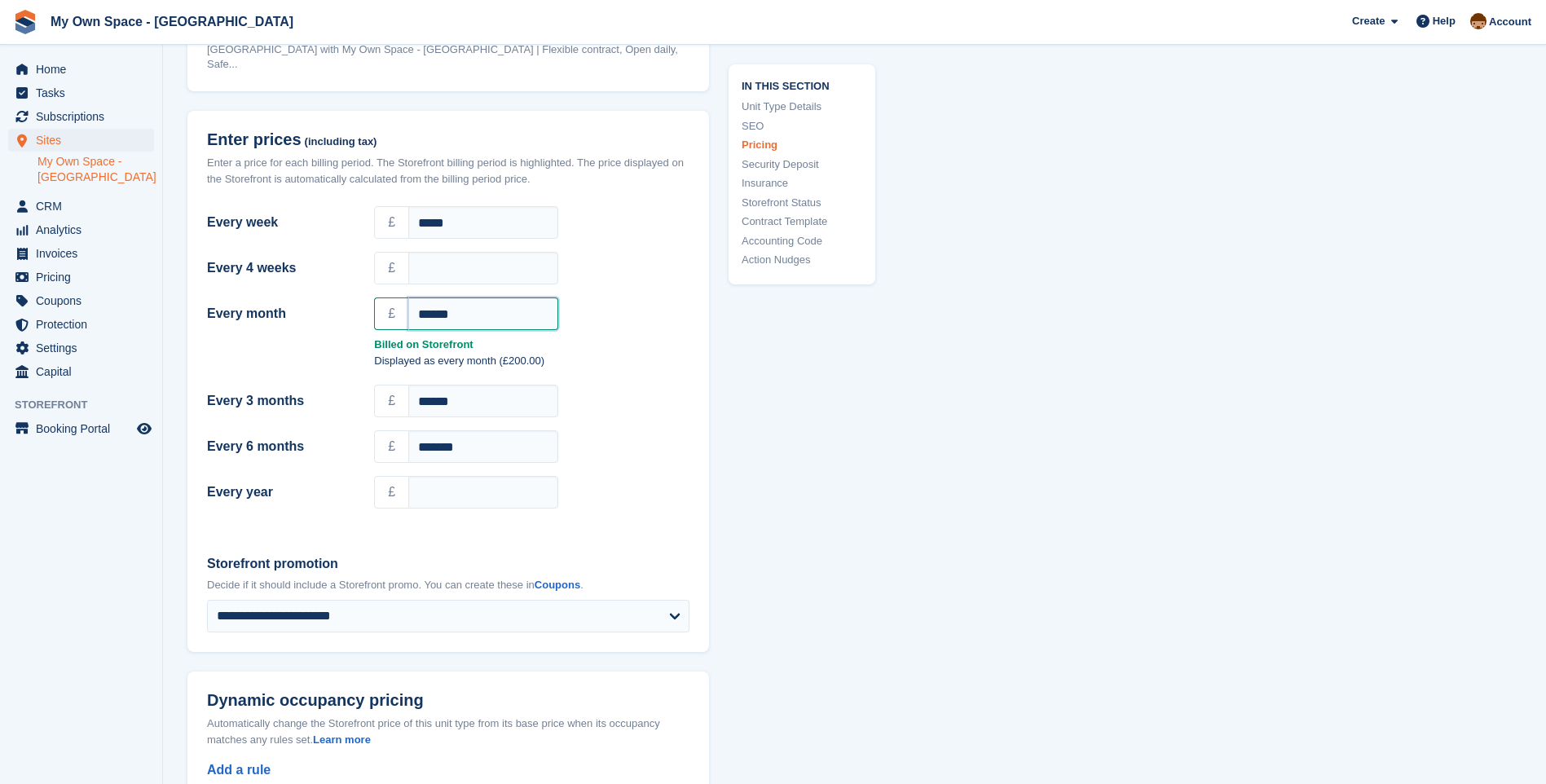
click at [463, 315] on input "******" at bounding box center [483, 314] width 150 height 33
type input "*"
type input "***"
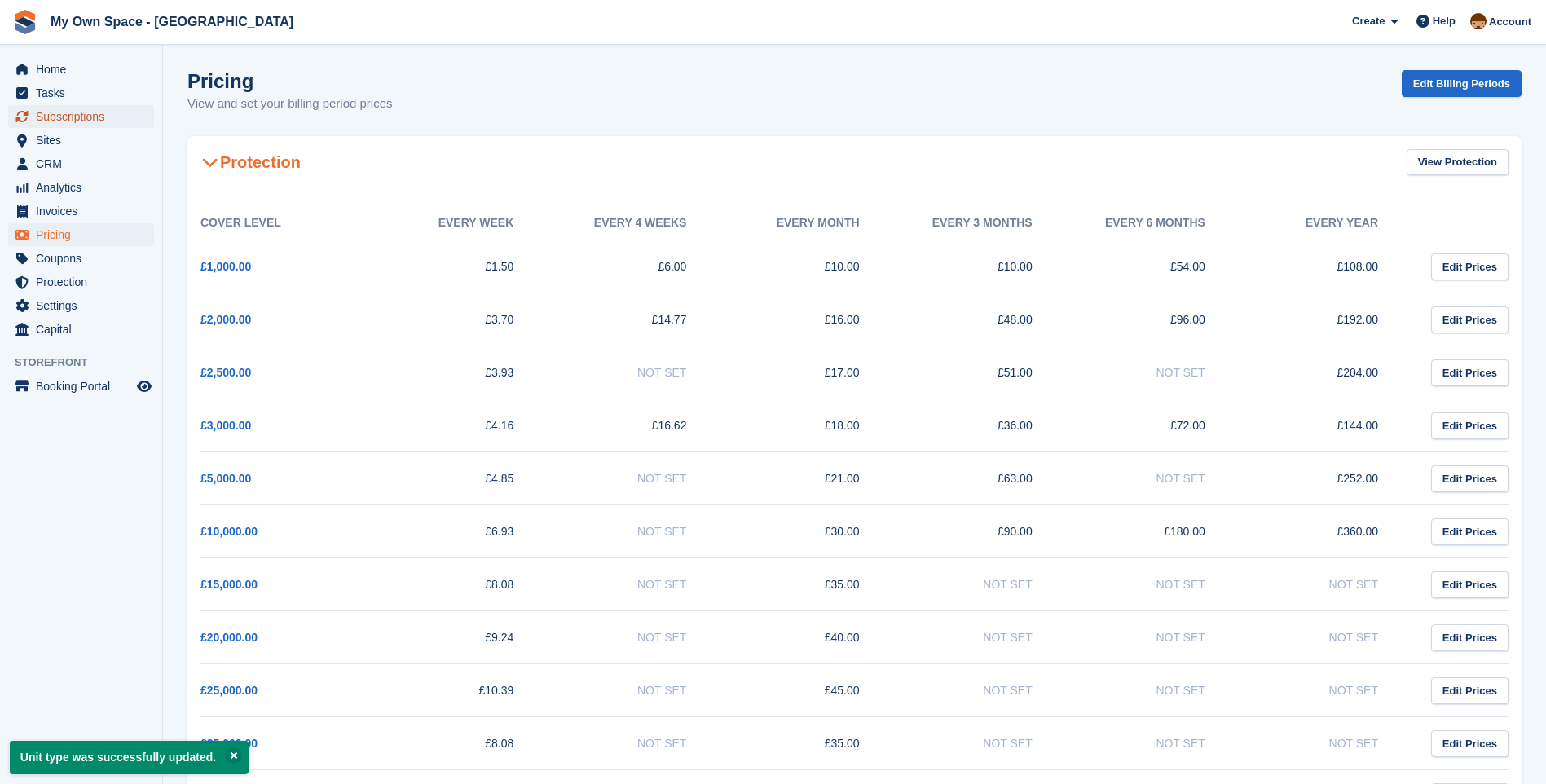
click at [43, 113] on span "Subscriptions" at bounding box center [84, 116] width 97 height 23
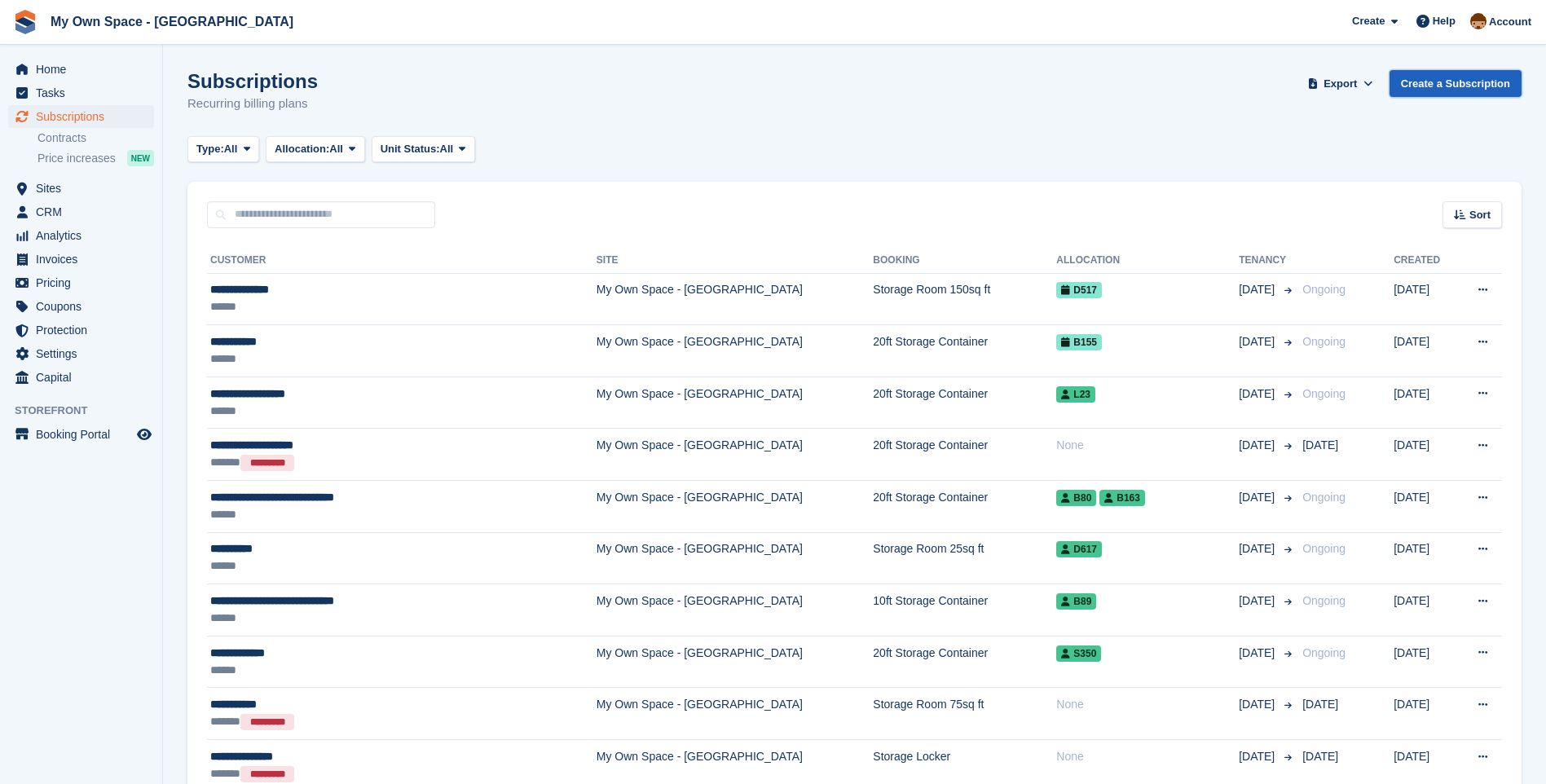
click at [1456, 84] on link "Create a Subscription" at bounding box center [1455, 84] width 132 height 27
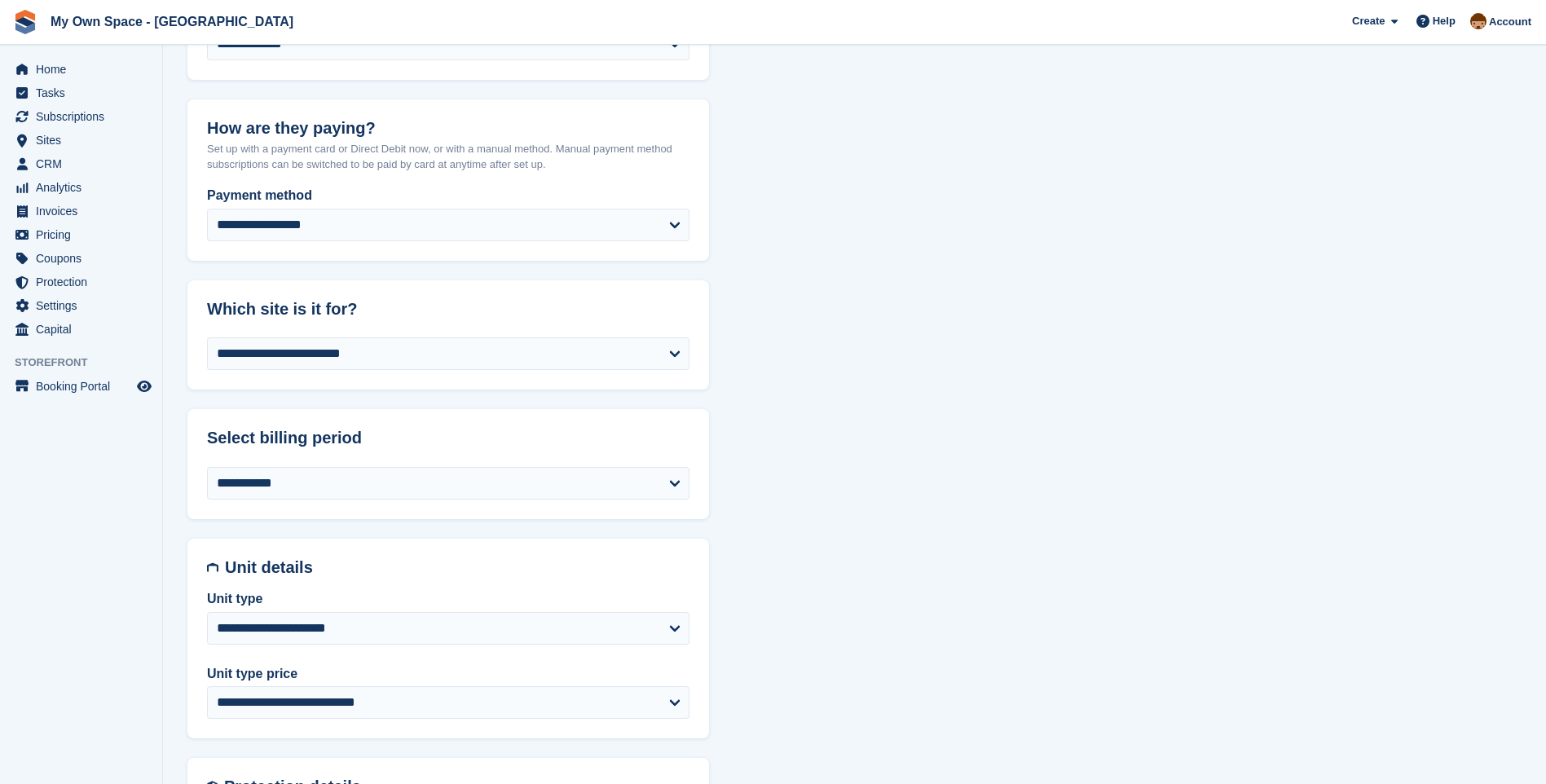
scroll to position [407, 0]
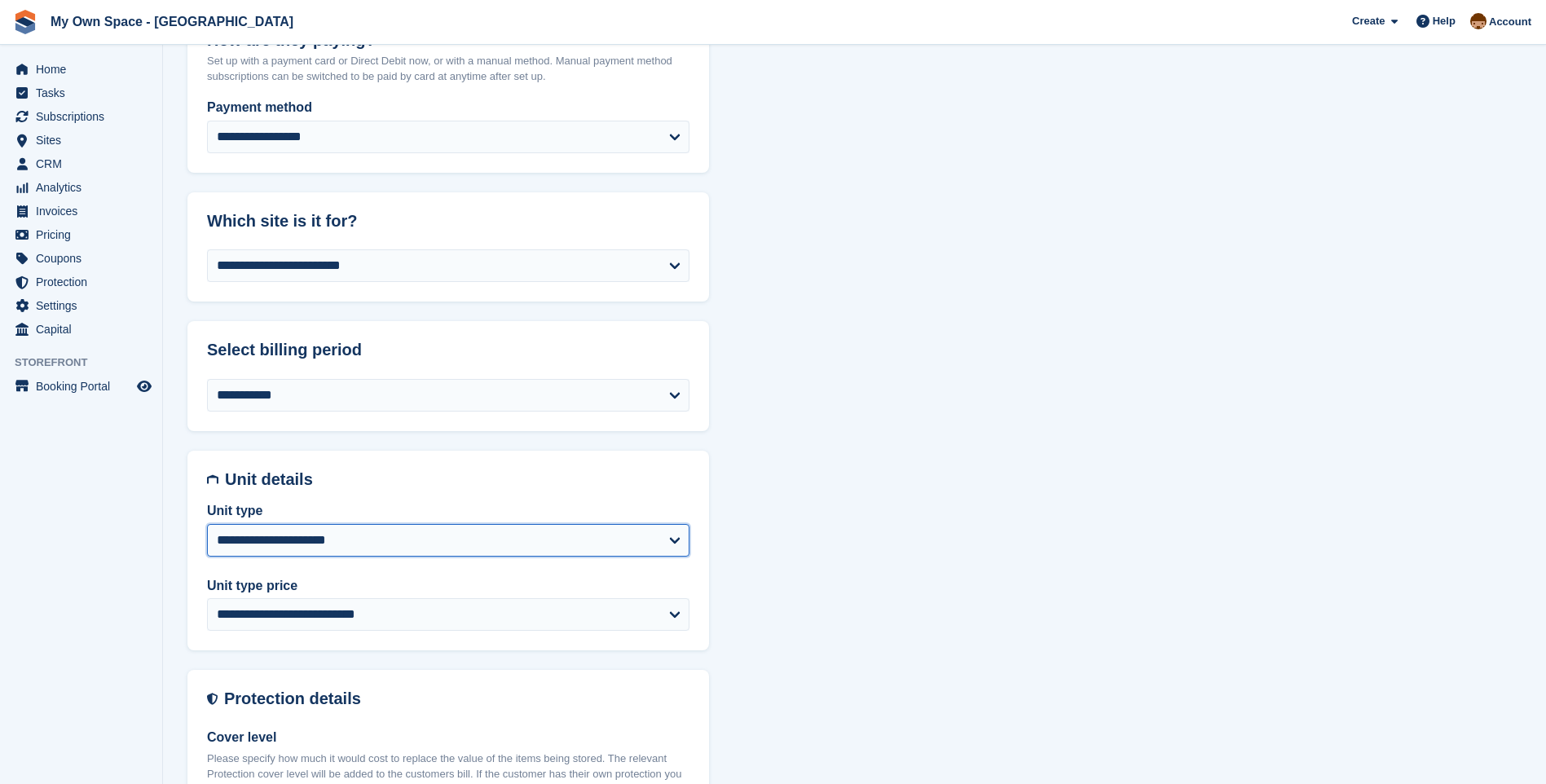
click at [283, 530] on select "**********" at bounding box center [448, 540] width 483 height 33
select select "*****"
click at [207, 524] on select "**********" at bounding box center [448, 540] width 483 height 33
select select
select select "**********"
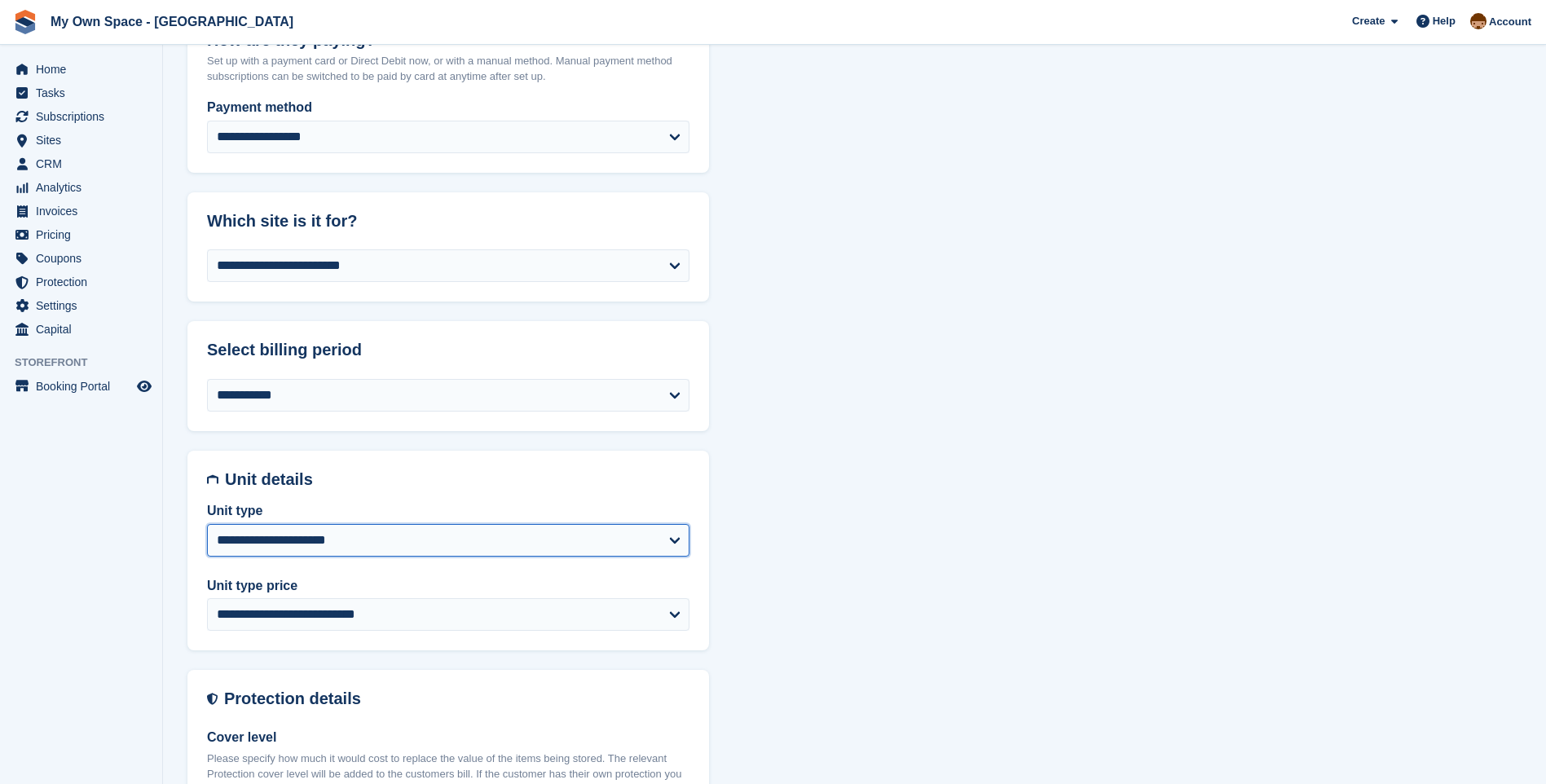
select select "****"
select select "*"
select select
select select "***"
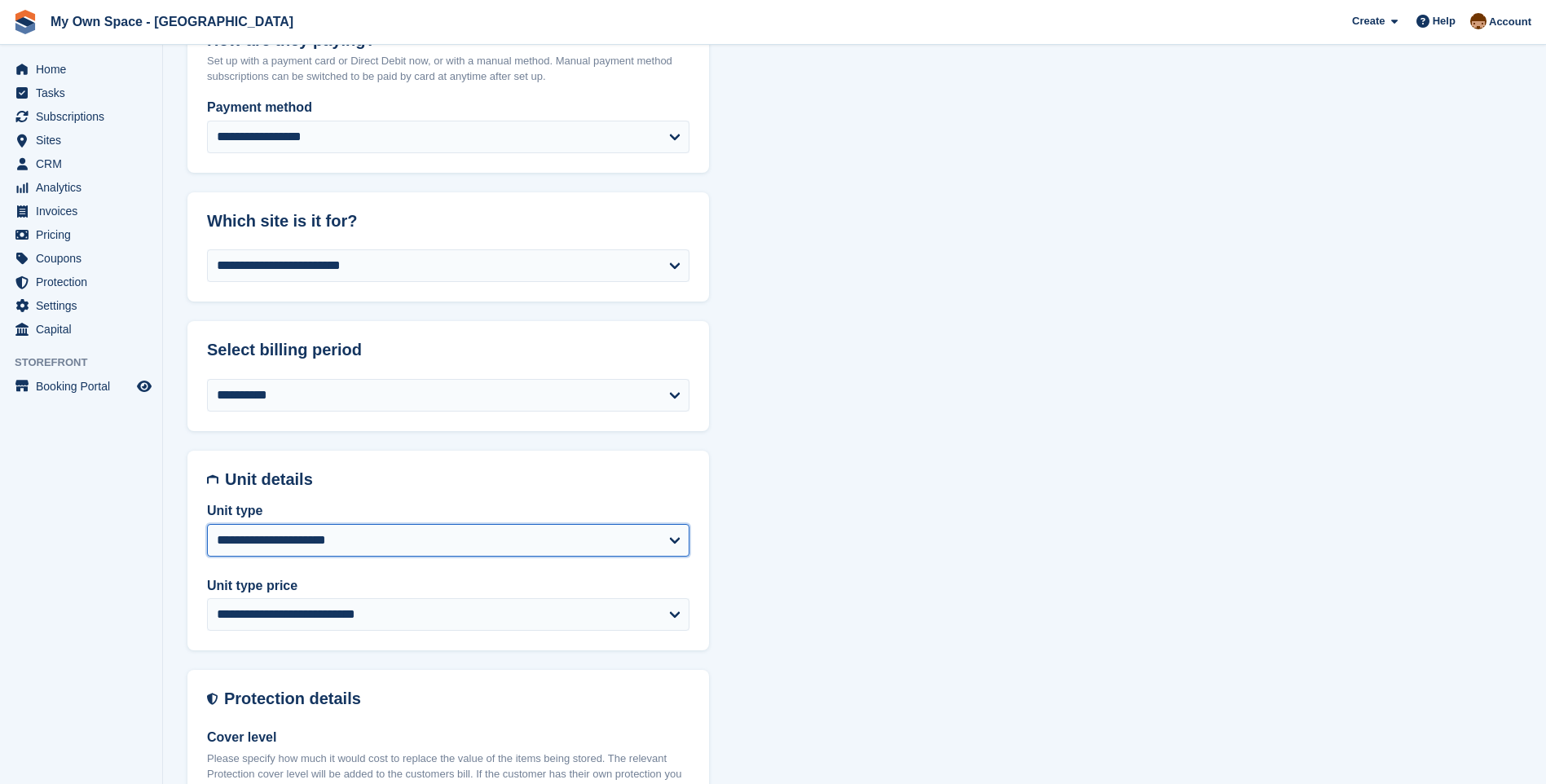
select select "*****"
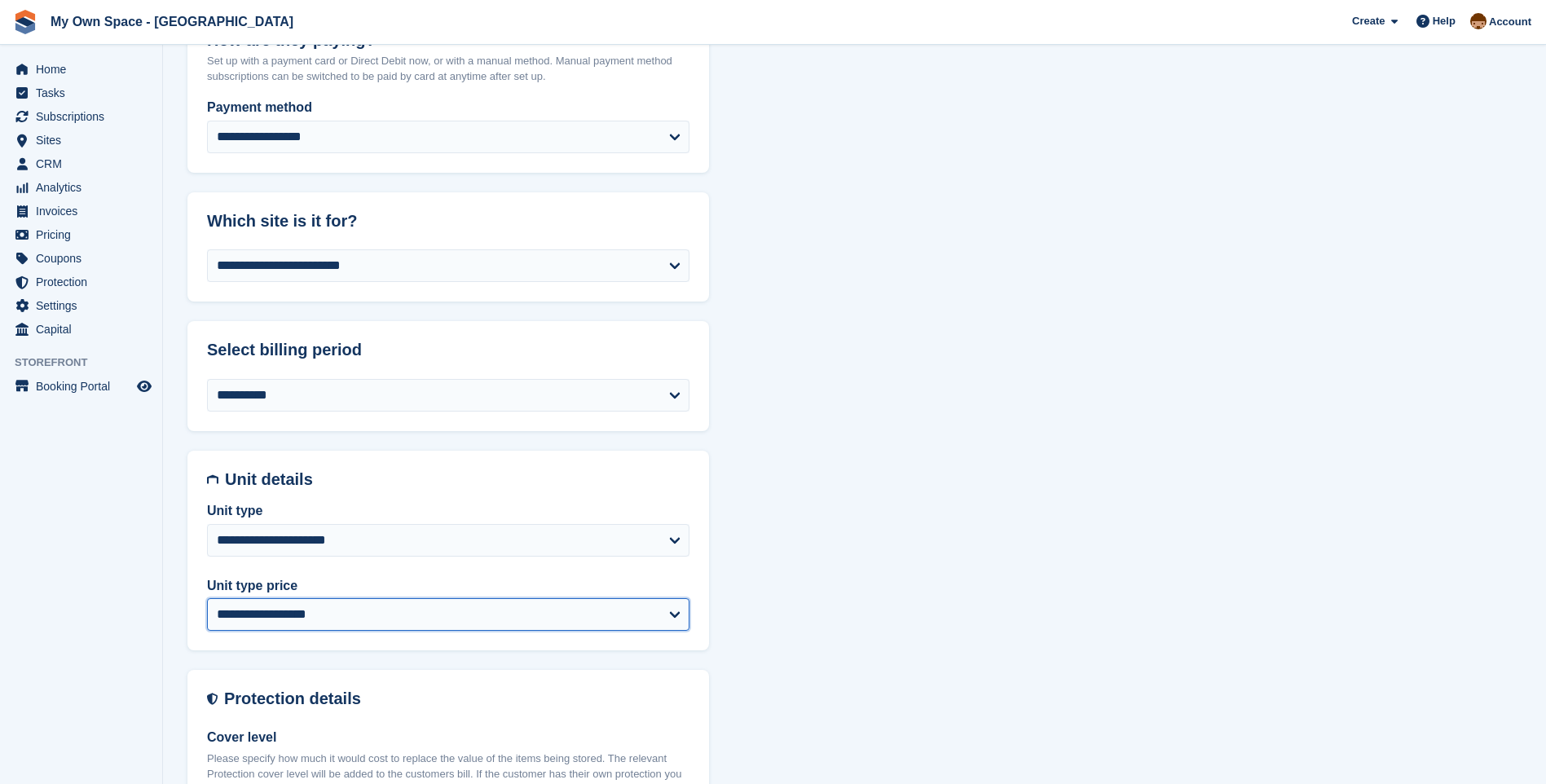
click at [279, 611] on select "**********" at bounding box center [448, 615] width 483 height 33
click at [53, 67] on span "Home" at bounding box center [84, 69] width 97 height 23
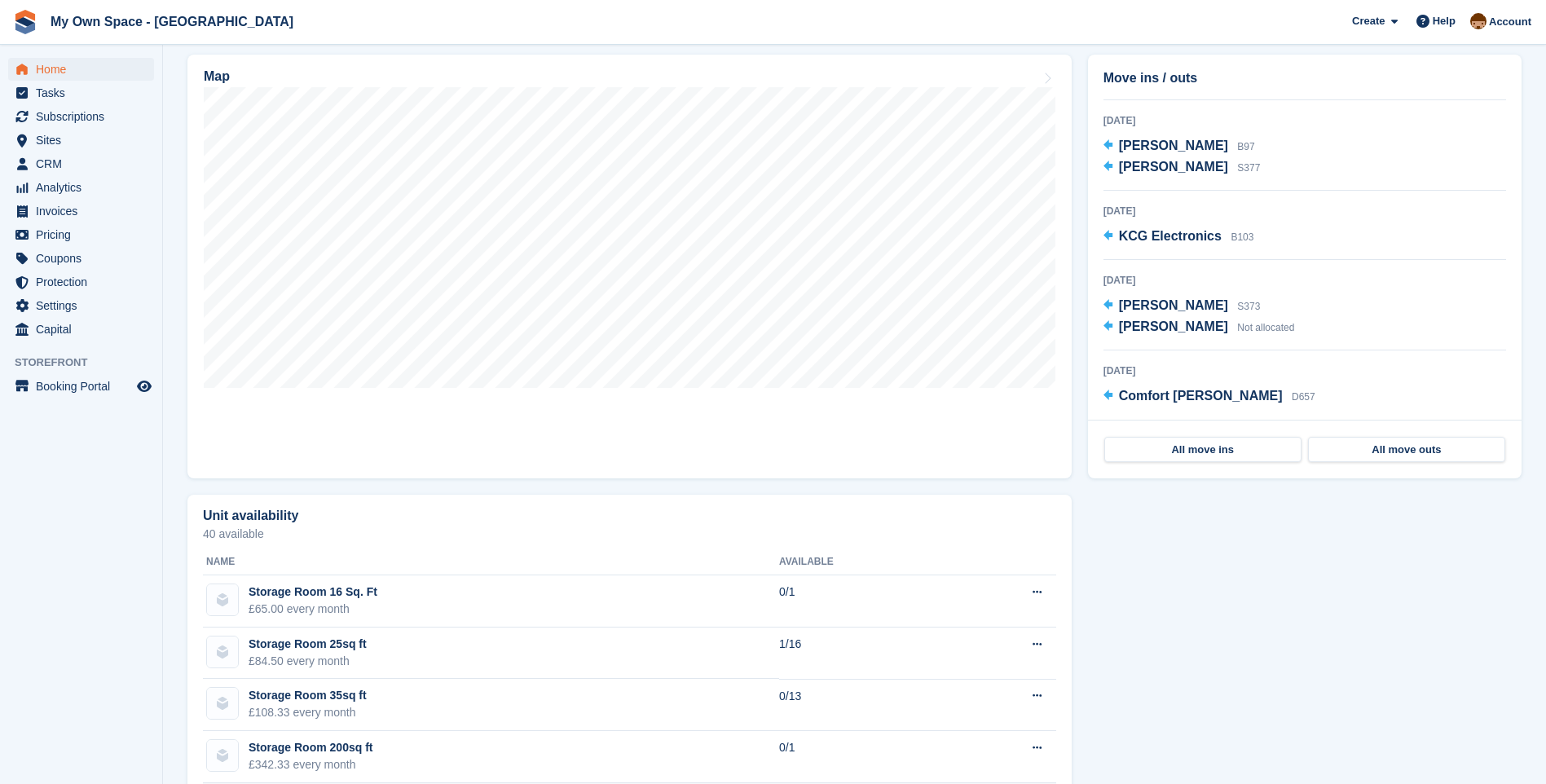
scroll to position [652, 0]
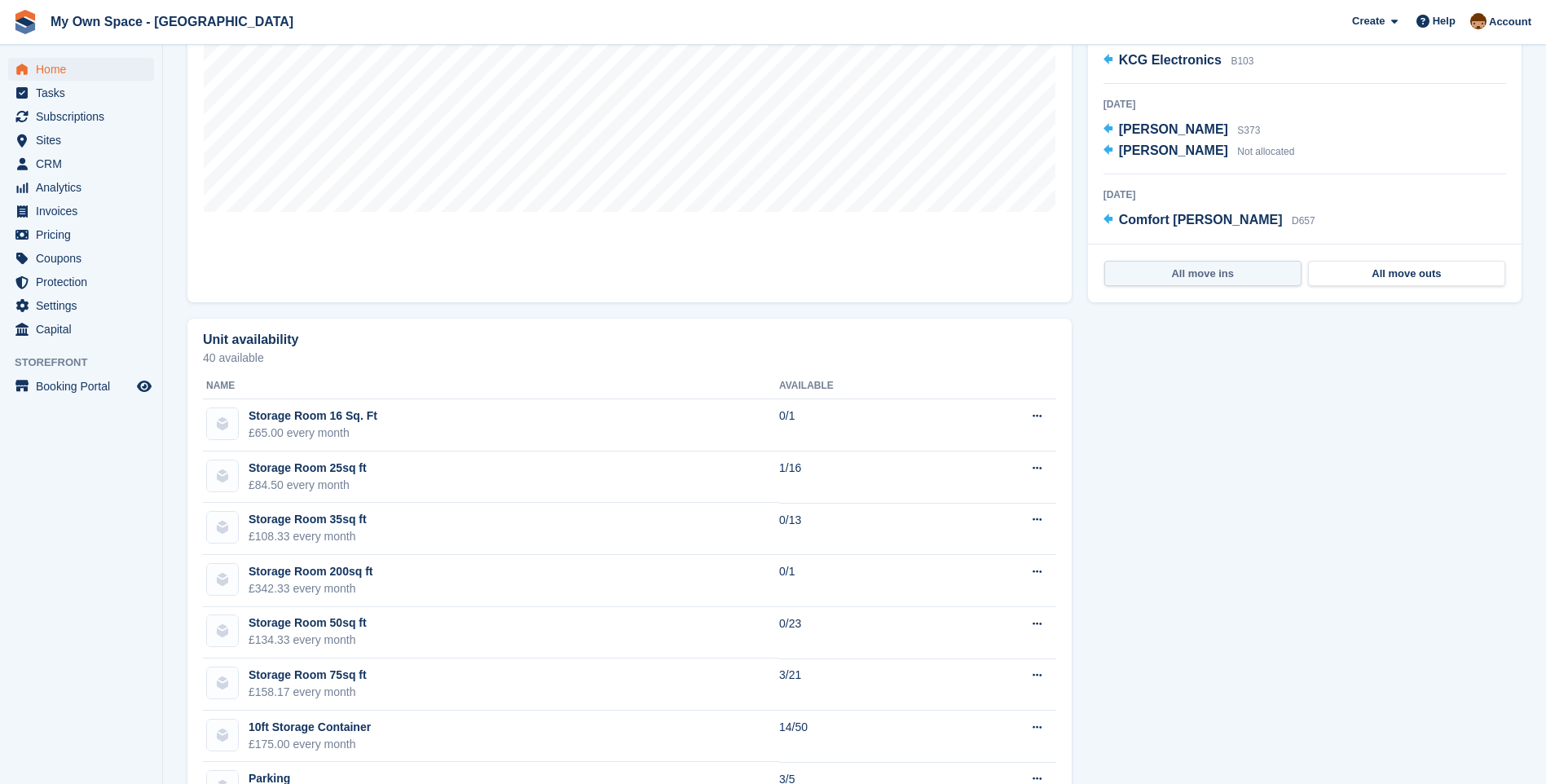
click at [1187, 279] on link "All move ins" at bounding box center [1203, 273] width 198 height 26
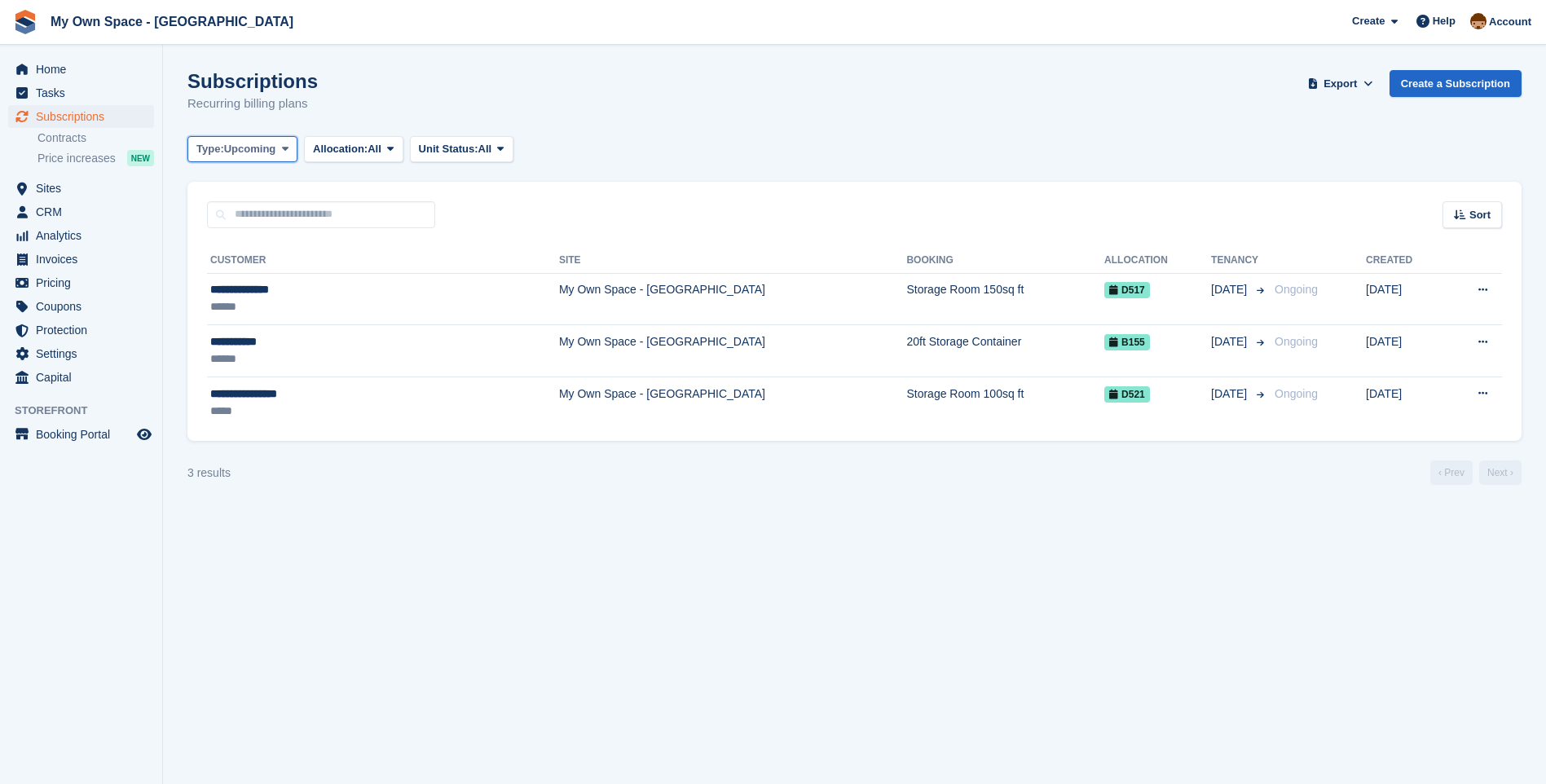
click at [284, 151] on icon at bounding box center [285, 148] width 6 height 11
click at [264, 178] on link "All" at bounding box center [266, 188] width 142 height 29
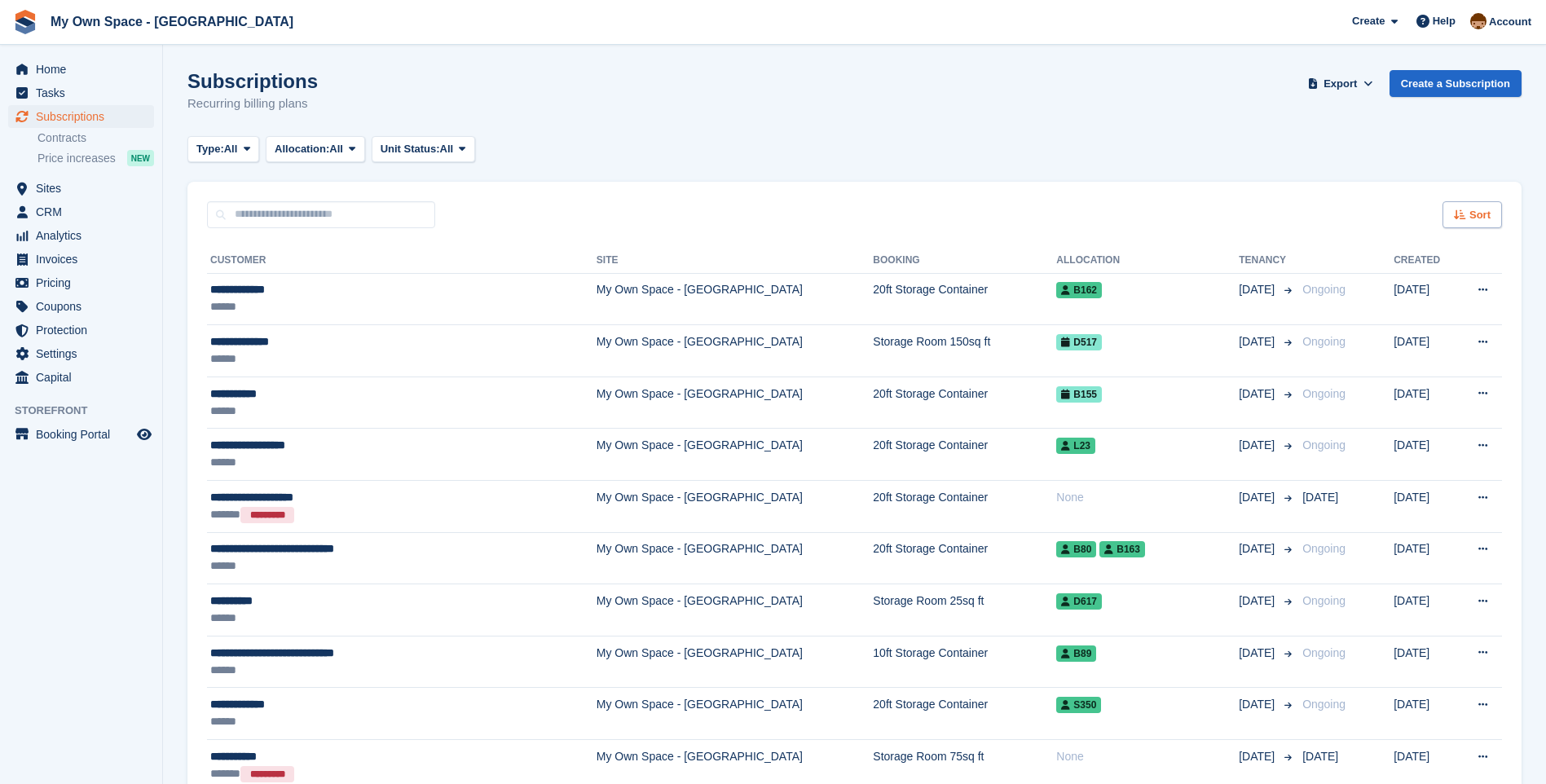
click at [1479, 212] on span "Sort" at bounding box center [1479, 215] width 21 height 16
click at [1356, 317] on icon at bounding box center [1358, 316] width 12 height 12
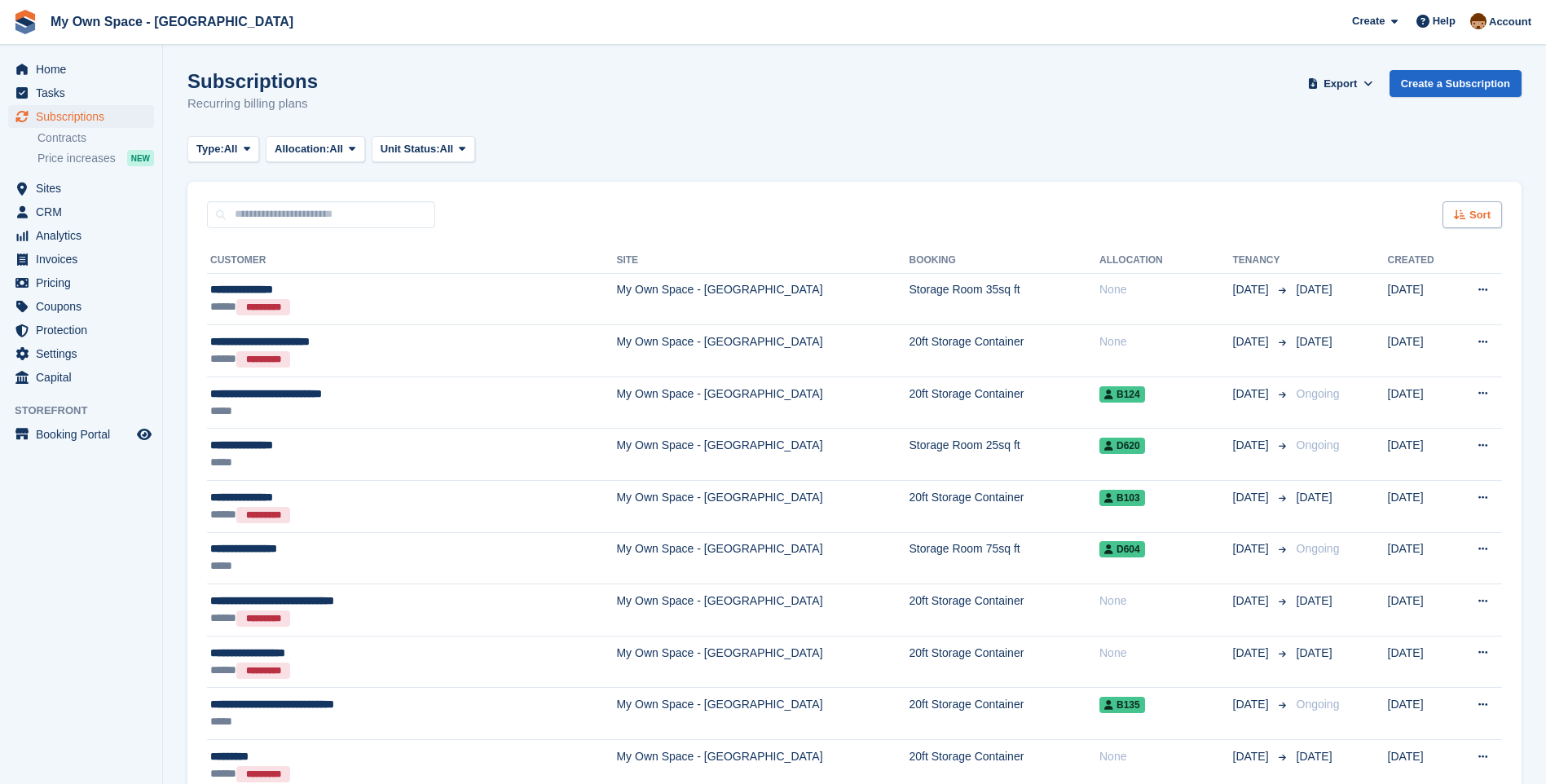
click at [1462, 217] on icon at bounding box center [1459, 215] width 12 height 11
click at [1393, 402] on span "Move in (newest first)" at bounding box center [1428, 404] width 117 height 13
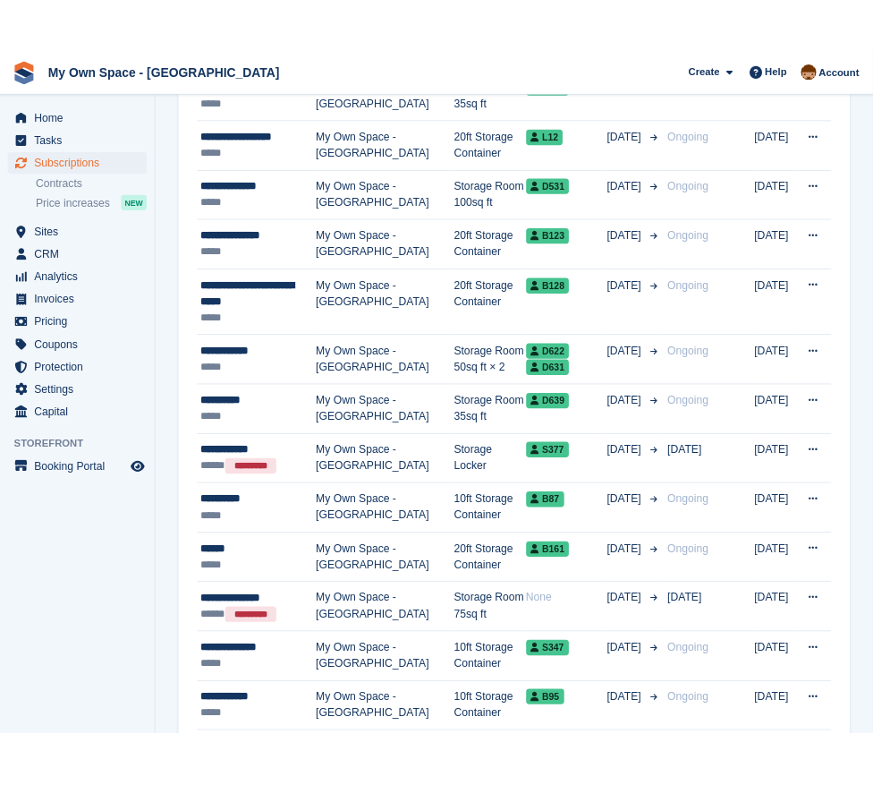
scroll to position [895, 0]
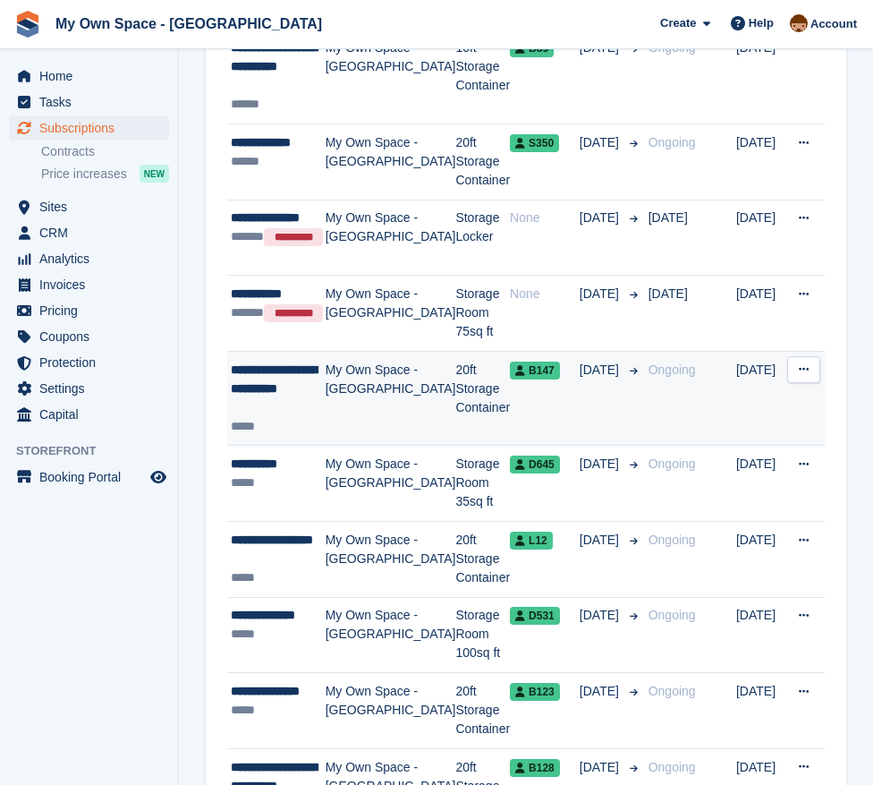
click at [455, 351] on td "20ft Storage Container" at bounding box center [482, 398] width 55 height 95
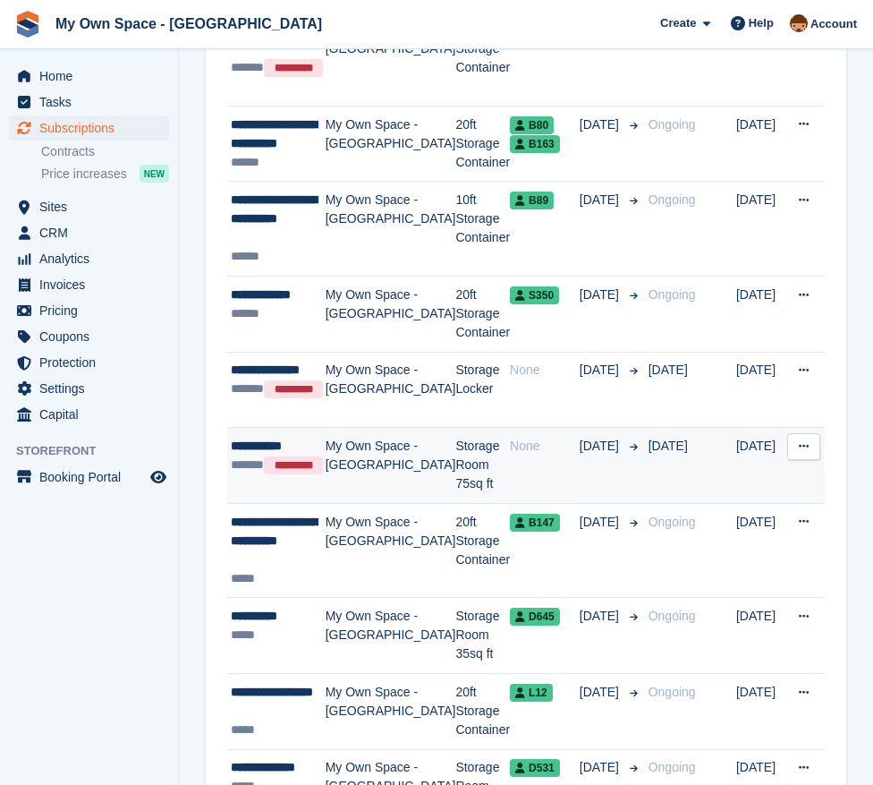
scroll to position [716, 0]
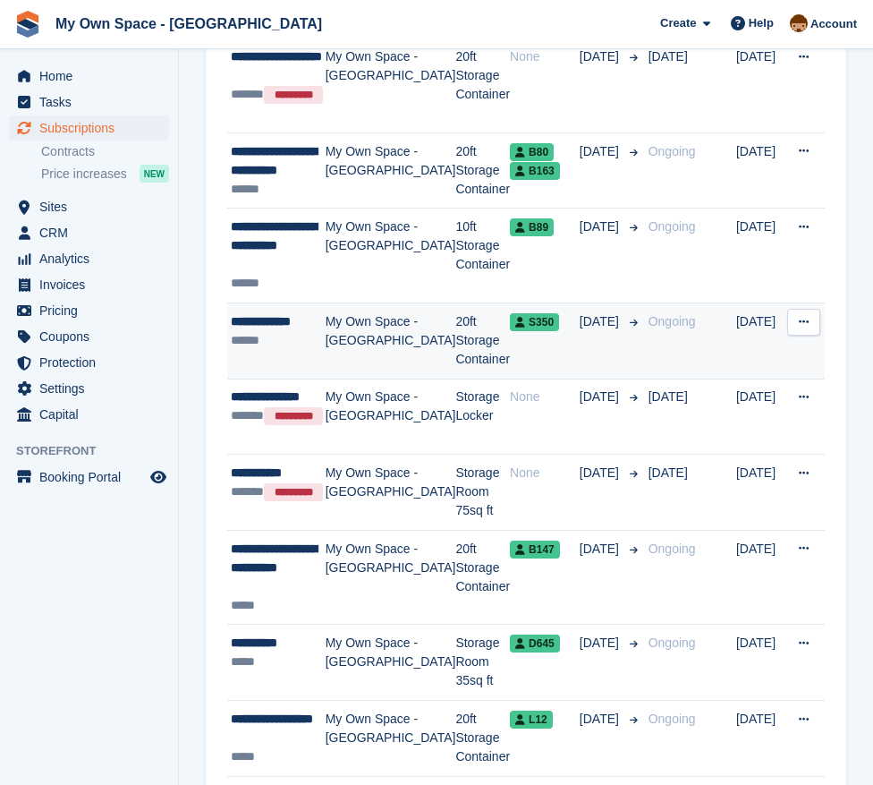
click at [455, 303] on td "20ft Storage Container" at bounding box center [482, 341] width 55 height 76
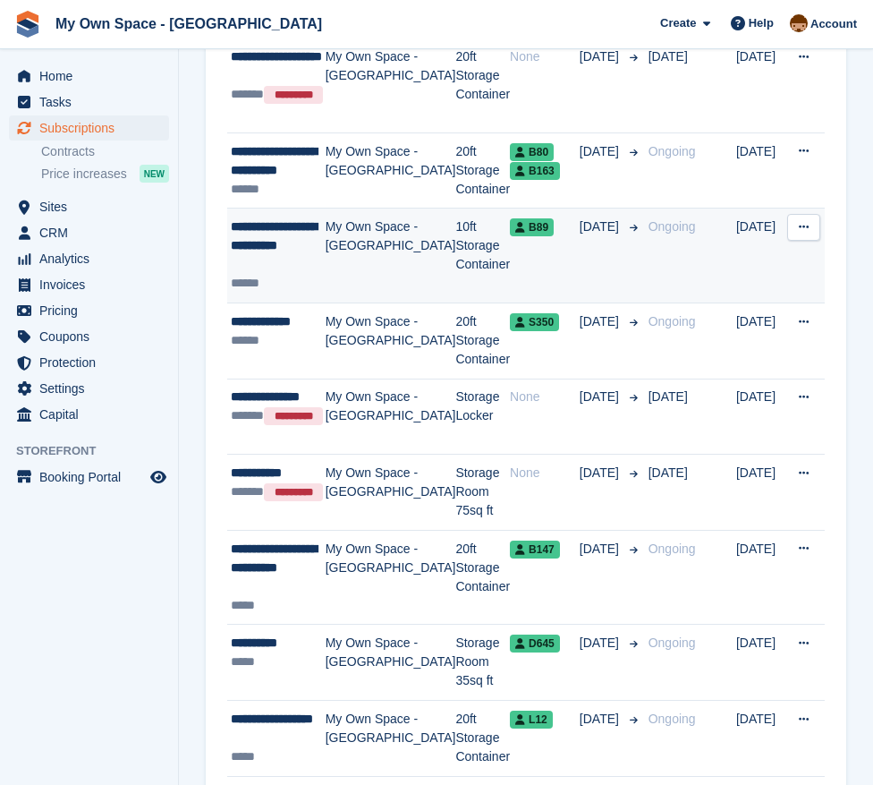
click at [455, 208] on td "10ft Storage Container" at bounding box center [482, 255] width 55 height 95
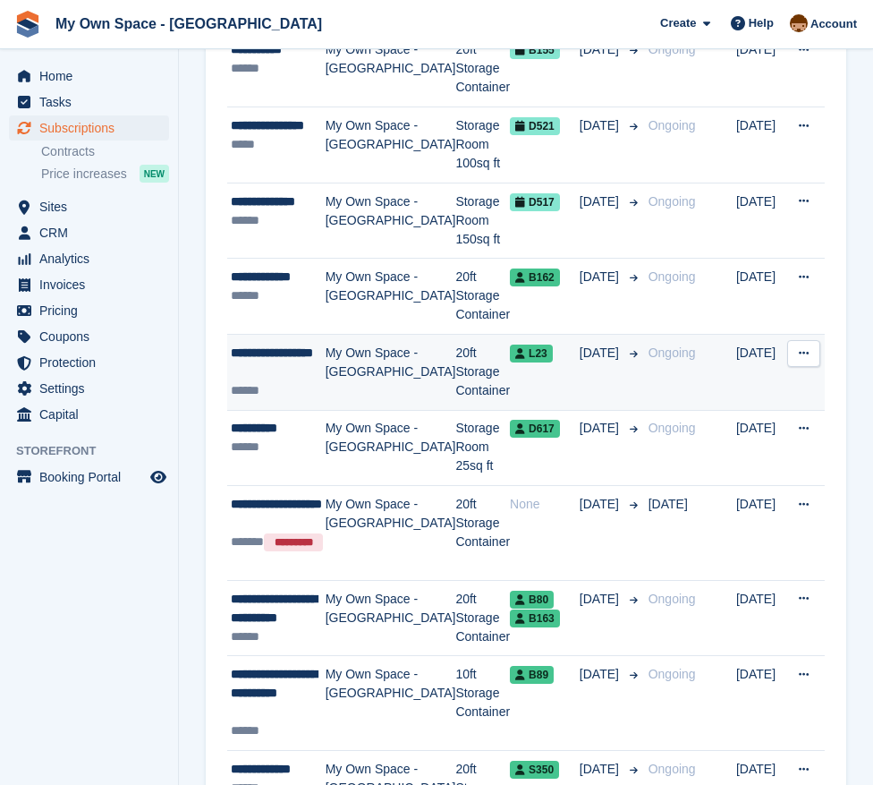
scroll to position [179, 0]
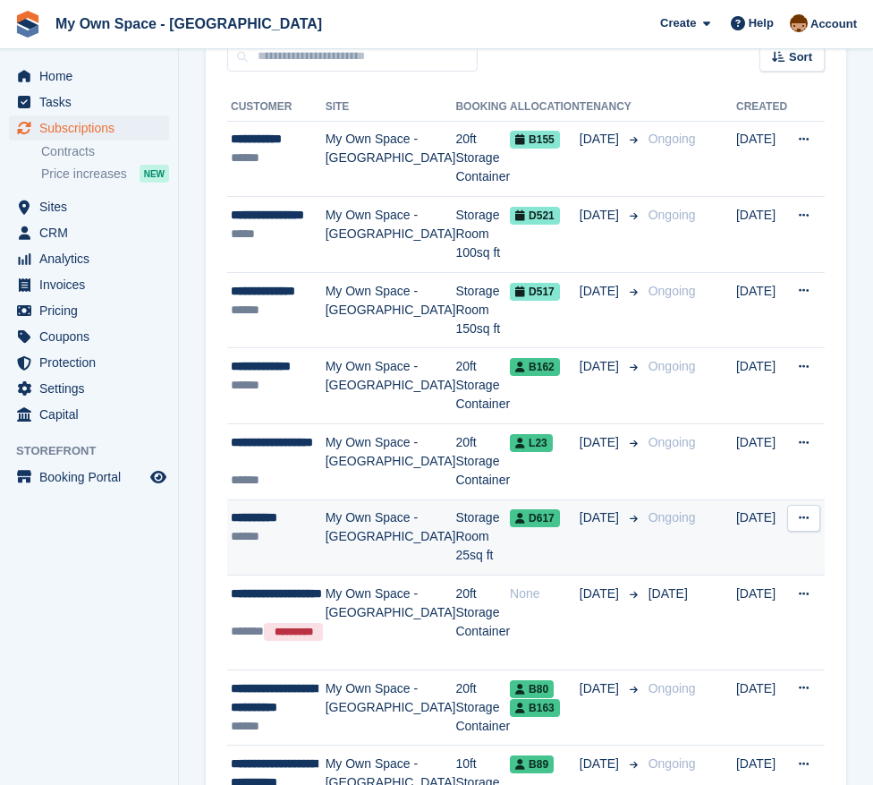
click at [457, 499] on td "Storage Room 25sq ft" at bounding box center [482, 537] width 55 height 76
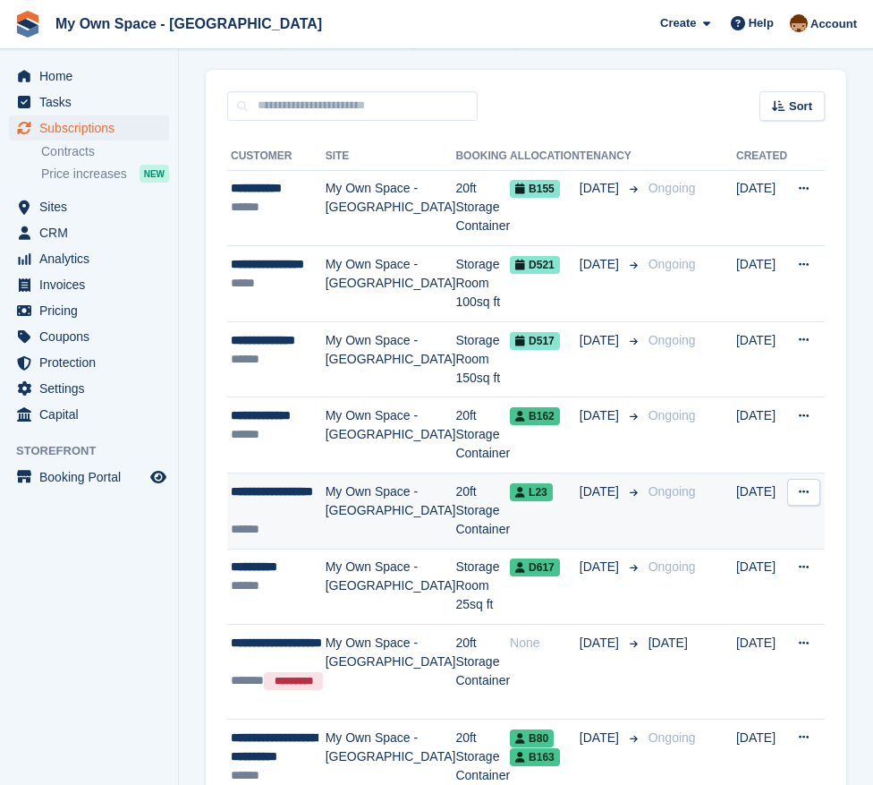
scroll to position [89, 0]
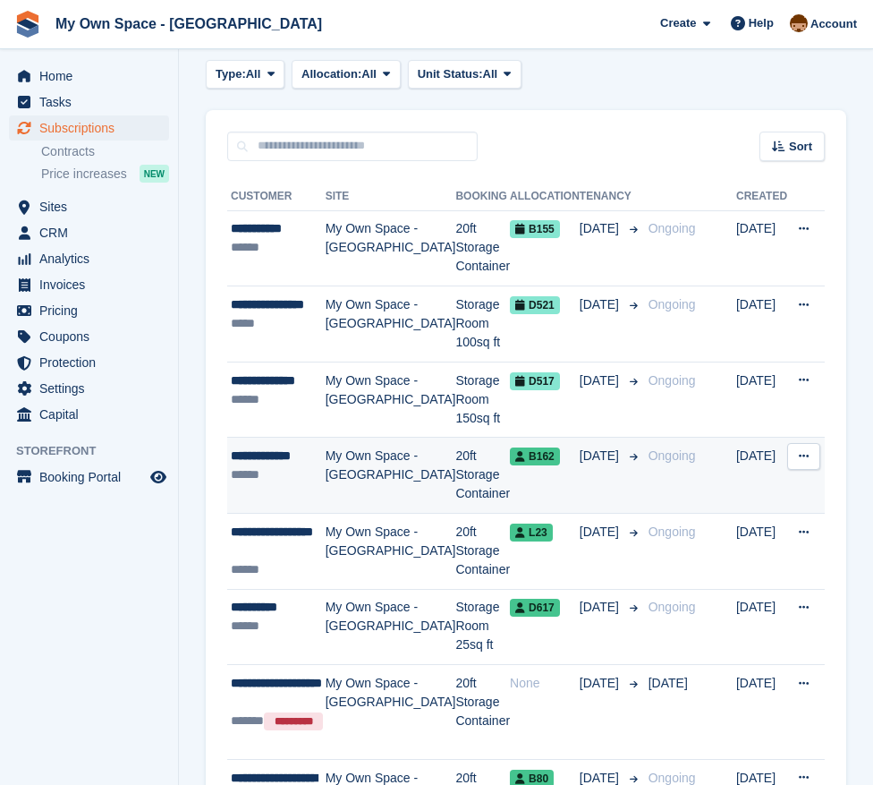
click at [398, 443] on td "My Own Space - [GEOGRAPHIC_DATA]" at bounding box center [391, 475] width 131 height 76
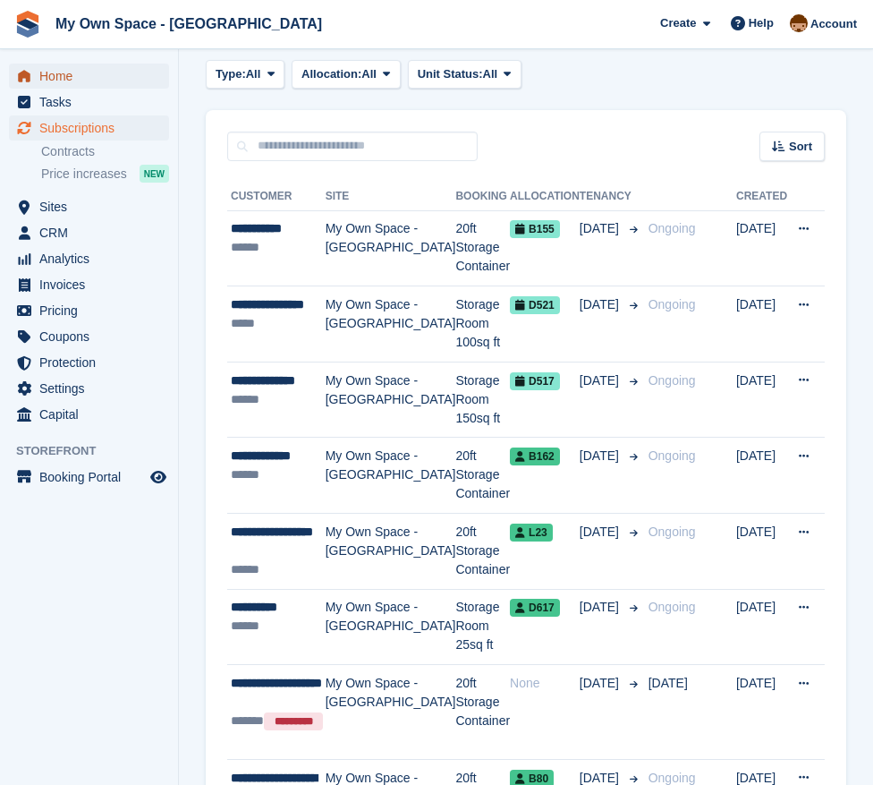
click at [58, 73] on span "Home" at bounding box center [92, 76] width 107 height 25
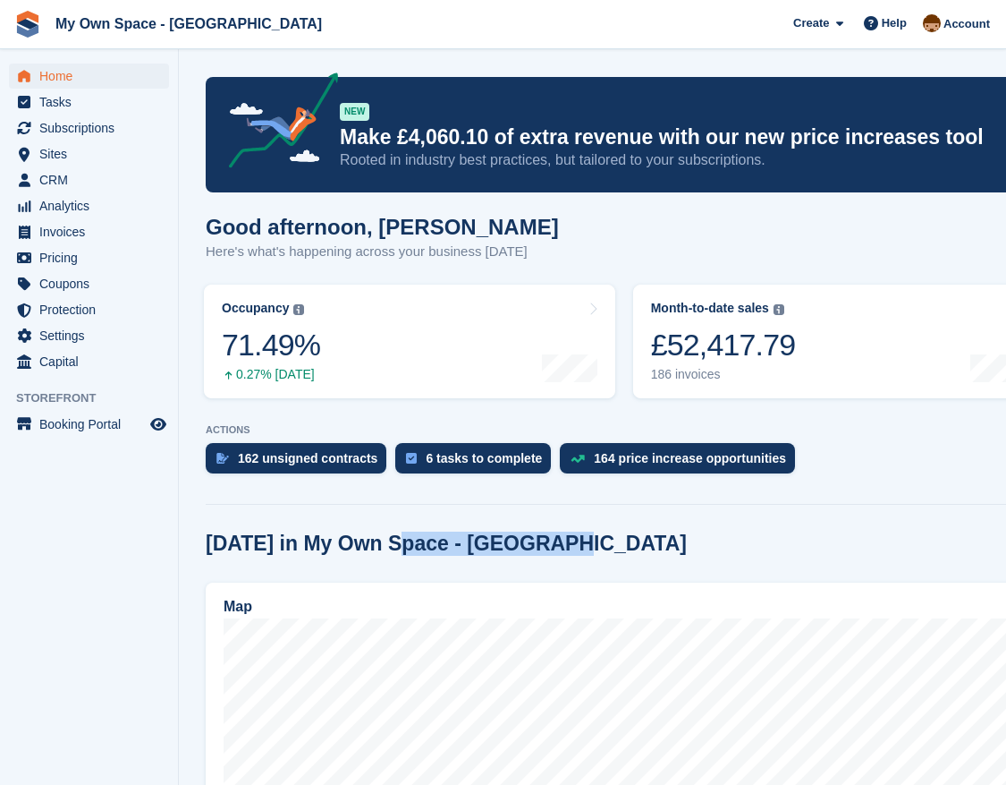
drag, startPoint x: 398, startPoint y: 542, endPoint x: 631, endPoint y: 541, distance: 232.6
click at [631, 541] on div "[DATE] in My Own Space - [GEOGRAPHIC_DATA]" at bounding box center [839, 543] width 1266 height 24
click at [627, 539] on div "[DATE] in My Own Space - [GEOGRAPHIC_DATA]" at bounding box center [839, 543] width 1266 height 24
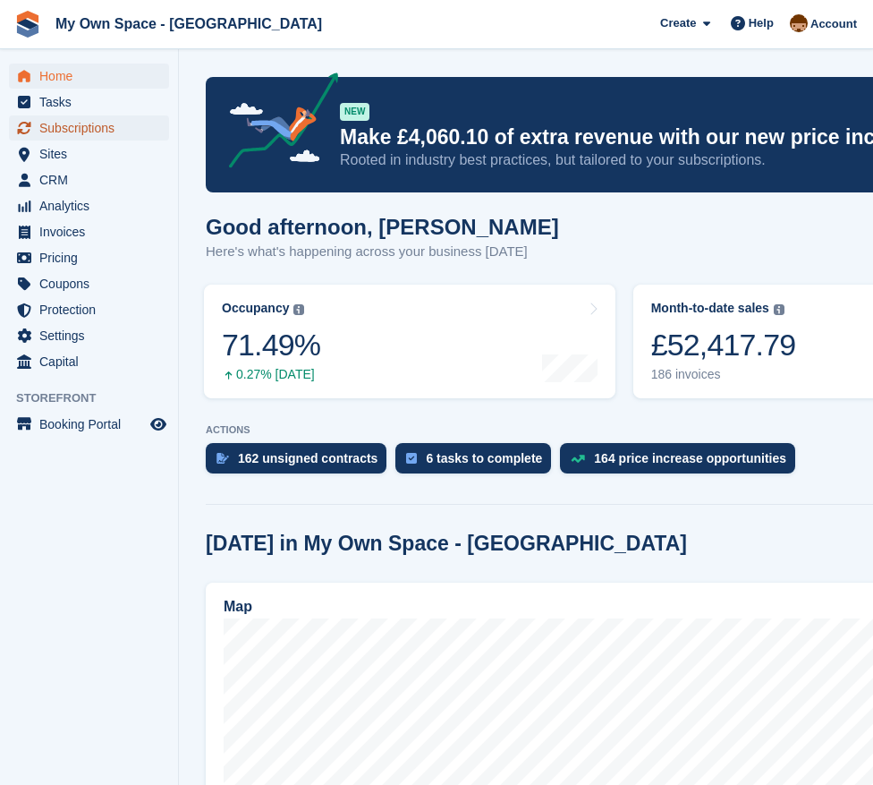
click at [95, 125] on span "Subscriptions" at bounding box center [92, 127] width 107 height 25
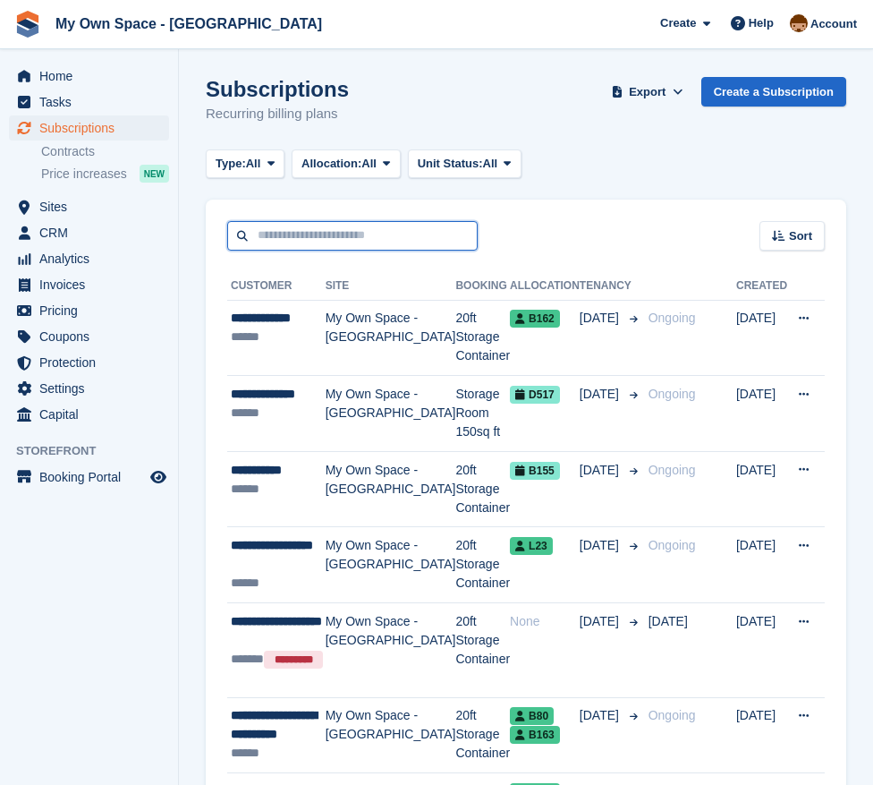
click at [312, 231] on input "text" at bounding box center [352, 236] width 250 height 30
type input "***"
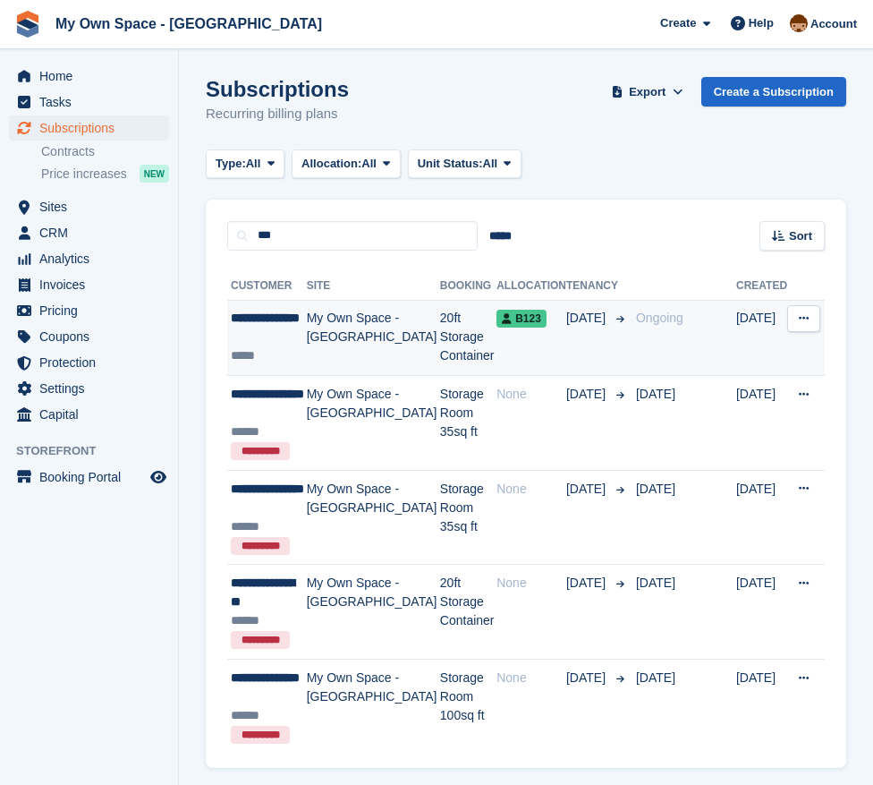
click at [440, 331] on td "20ft Storage Container" at bounding box center [468, 338] width 56 height 76
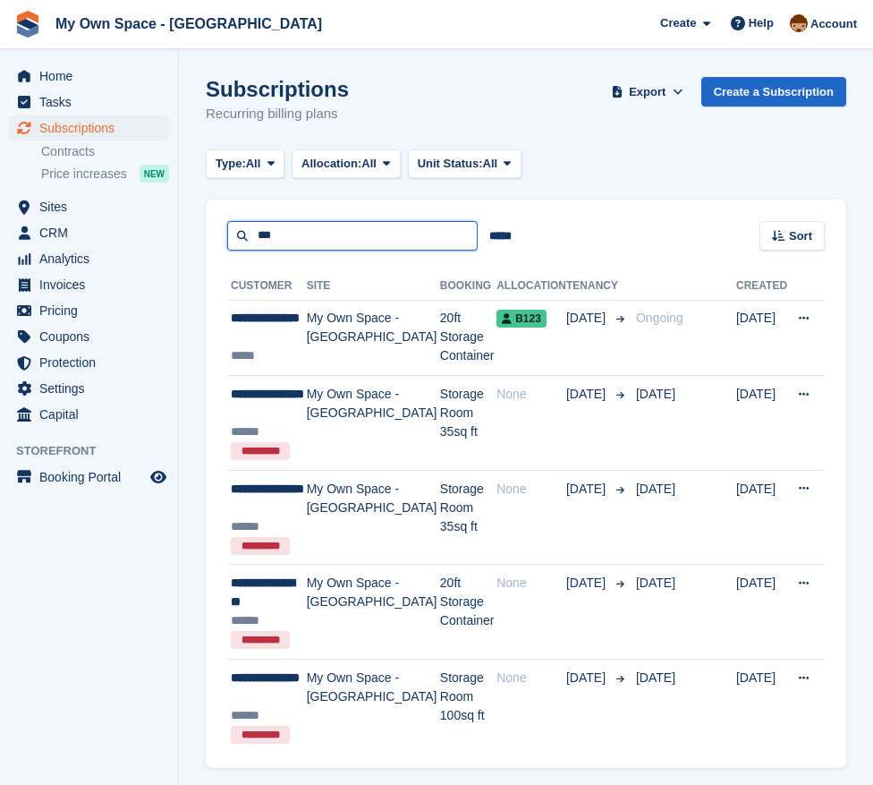
click at [317, 230] on input "***" at bounding box center [352, 236] width 250 height 30
type input "*"
type input "****"
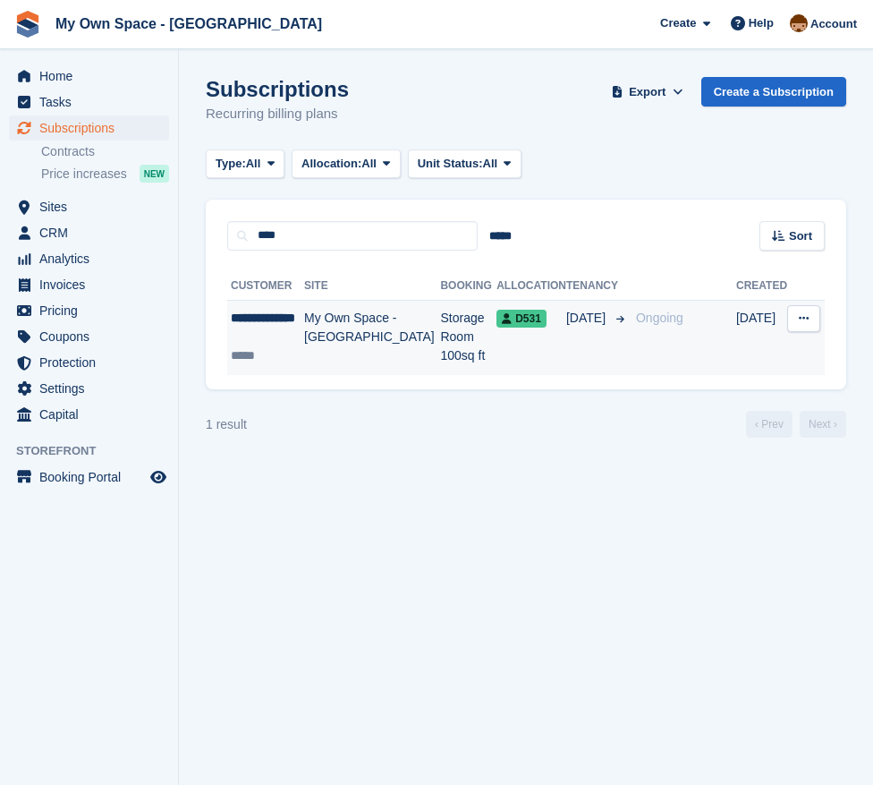
click at [371, 333] on td "My Own Space - [GEOGRAPHIC_DATA]" at bounding box center [372, 337] width 136 height 75
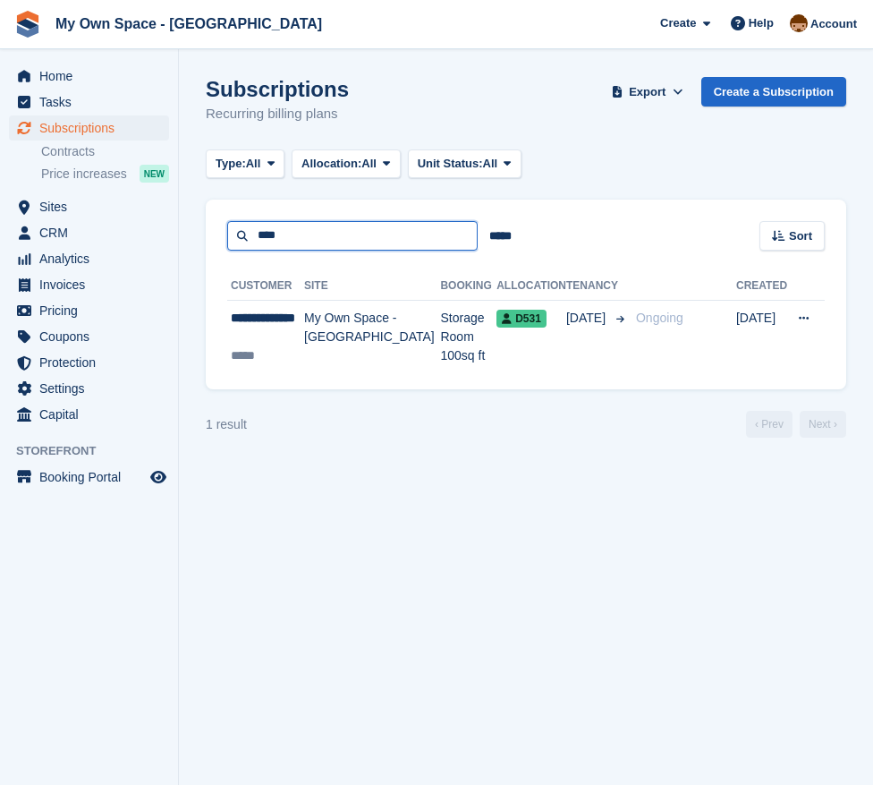
click at [316, 235] on input "****" at bounding box center [352, 236] width 250 height 30
type input "*"
type input "*****"
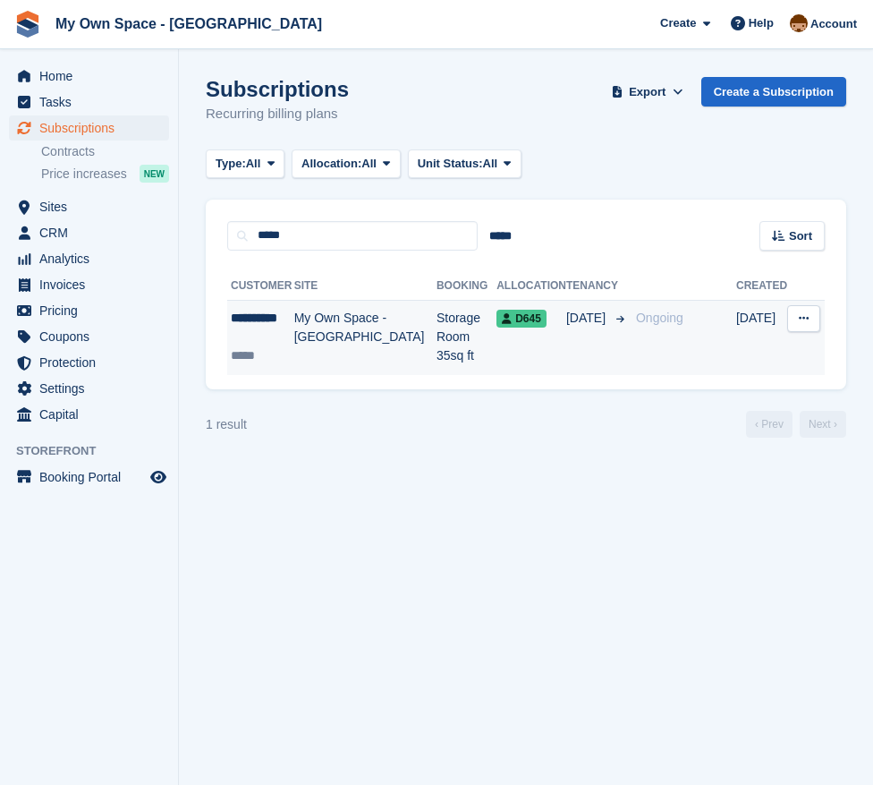
click at [346, 318] on td "My Own Space - [GEOGRAPHIC_DATA]" at bounding box center [365, 337] width 142 height 75
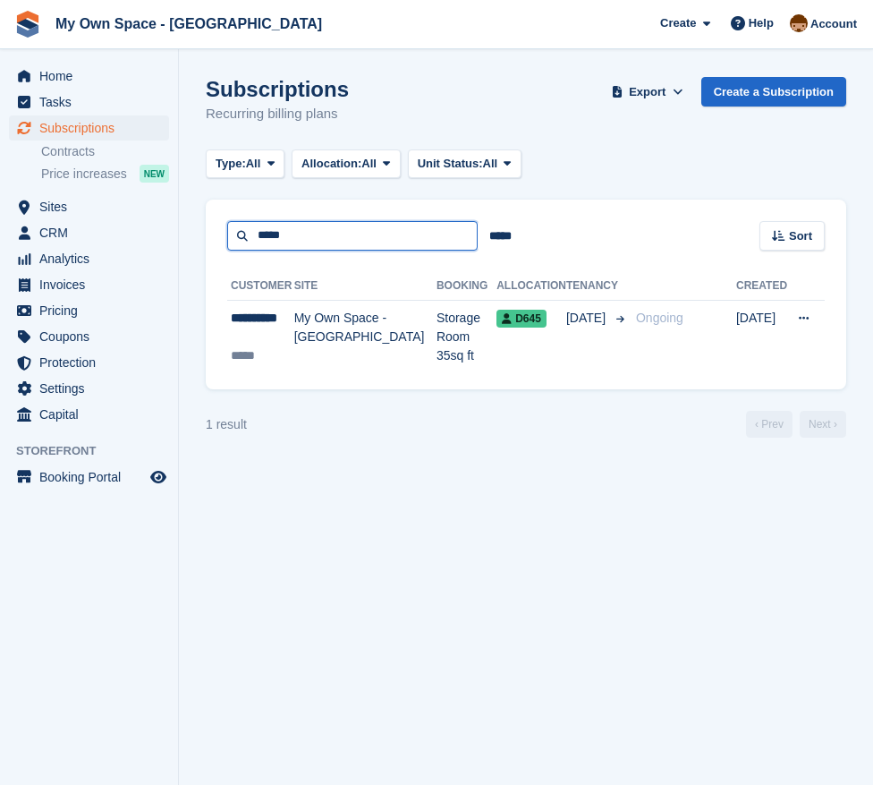
click at [293, 233] on input "*****" at bounding box center [352, 236] width 250 height 30
type input "*"
type input "****"
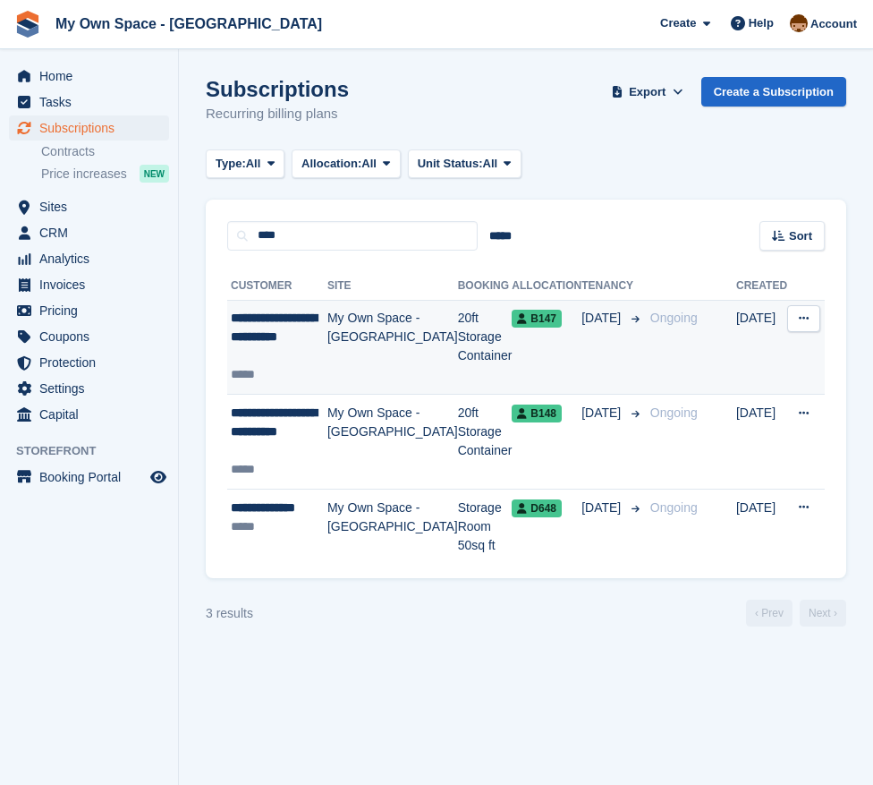
click at [386, 334] on td "My Own Space - [GEOGRAPHIC_DATA]" at bounding box center [392, 347] width 131 height 95
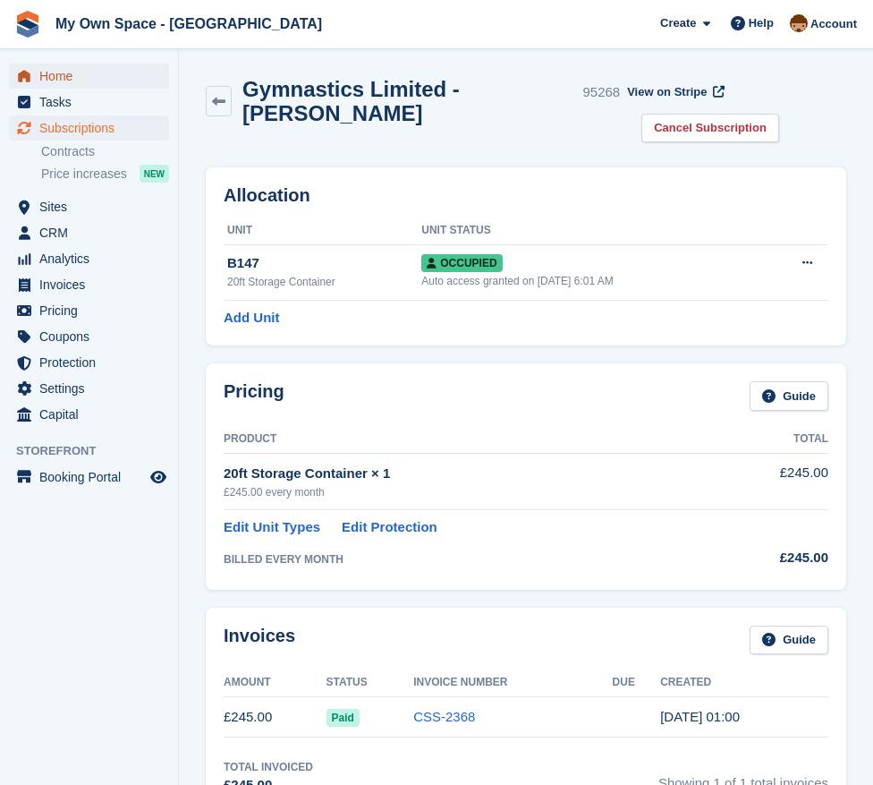
click at [67, 73] on span "Home" at bounding box center [92, 76] width 107 height 25
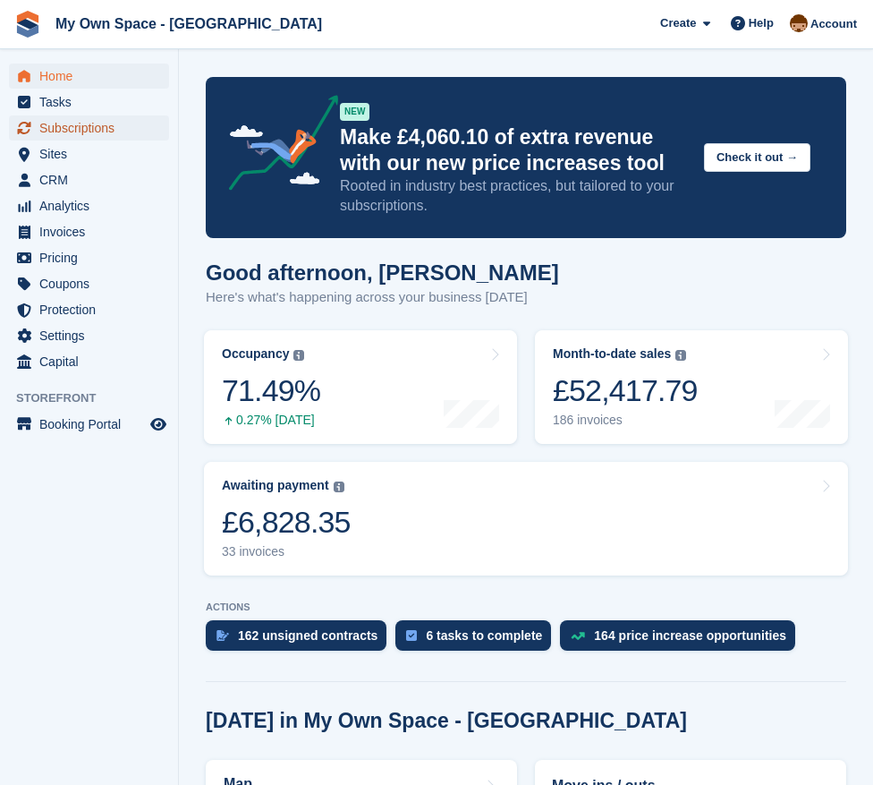
click at [96, 123] on span "Subscriptions" at bounding box center [92, 127] width 107 height 25
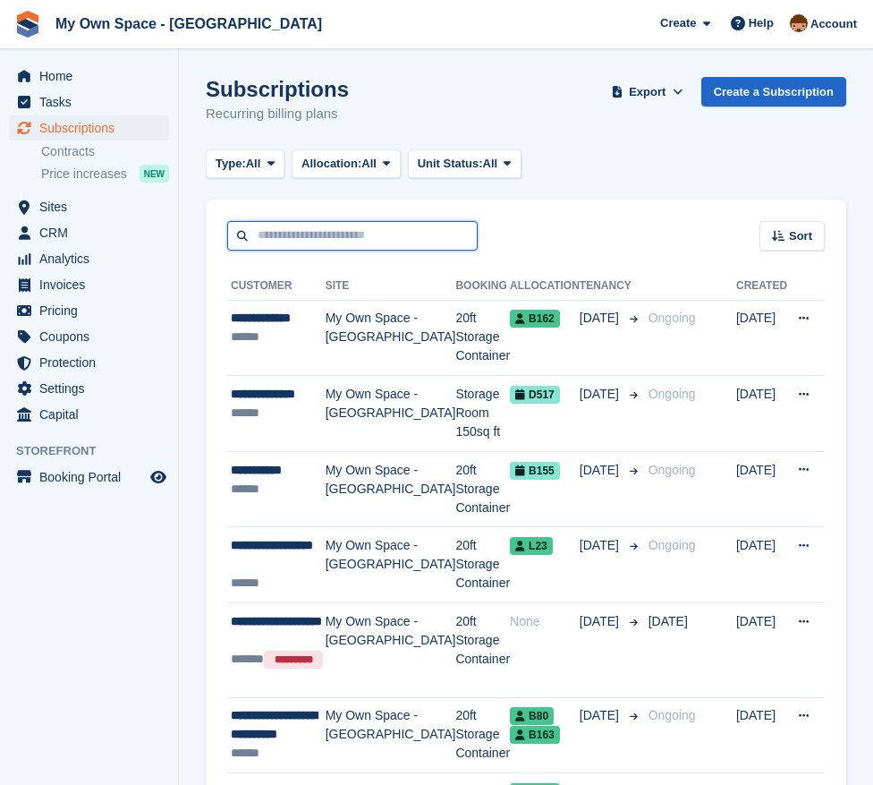
drag, startPoint x: 0, startPoint y: 0, endPoint x: 318, endPoint y: 241, distance: 399.2
click at [318, 242] on input "text" at bounding box center [352, 236] width 250 height 30
type input "**********"
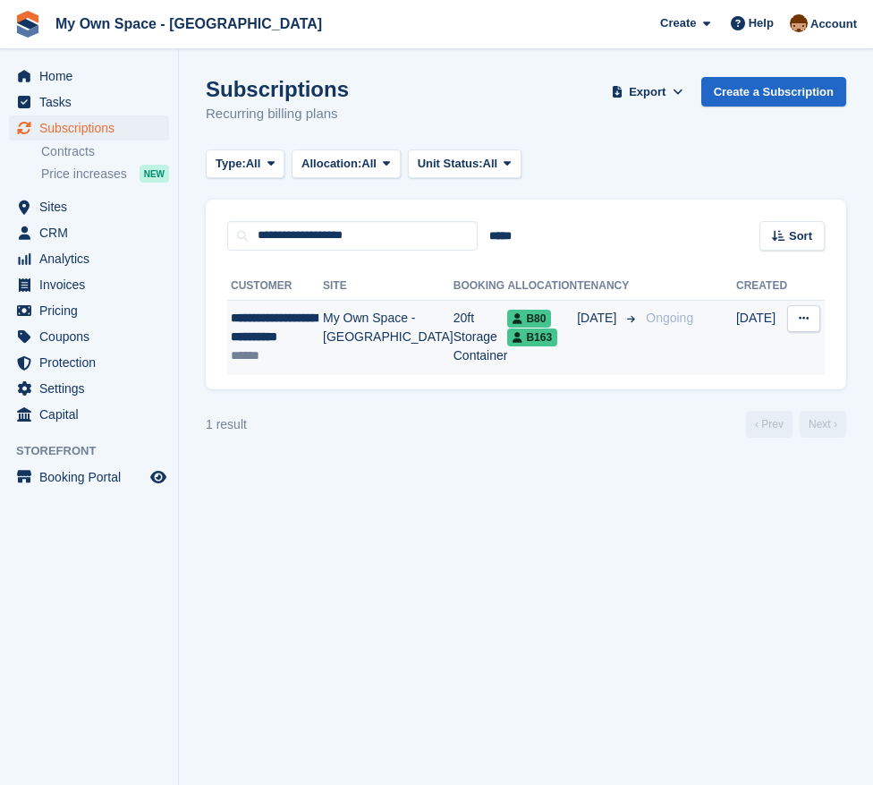
click at [819, 310] on button at bounding box center [803, 318] width 33 height 27
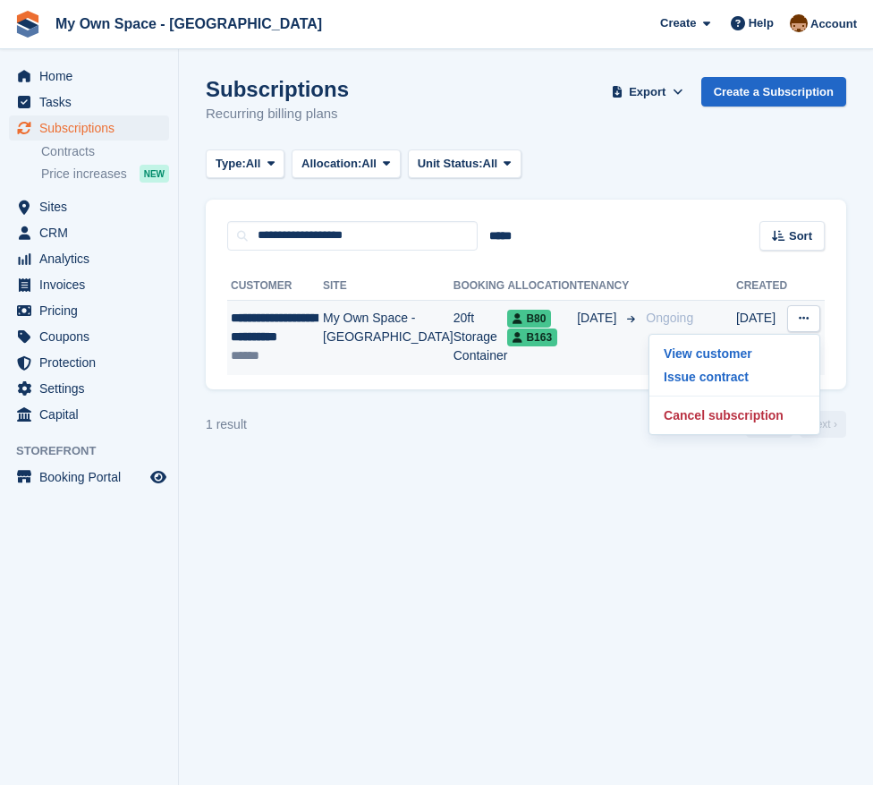
click at [534, 329] on div "B80 B163" at bounding box center [542, 328] width 70 height 38
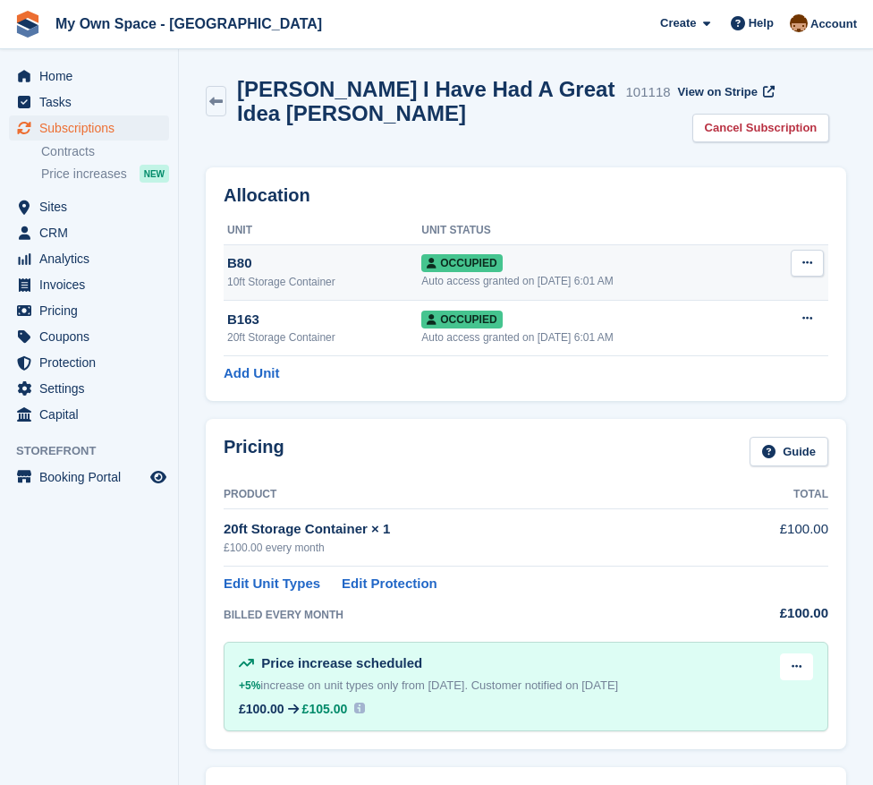
click at [803, 266] on icon at bounding box center [807, 263] width 10 height 12
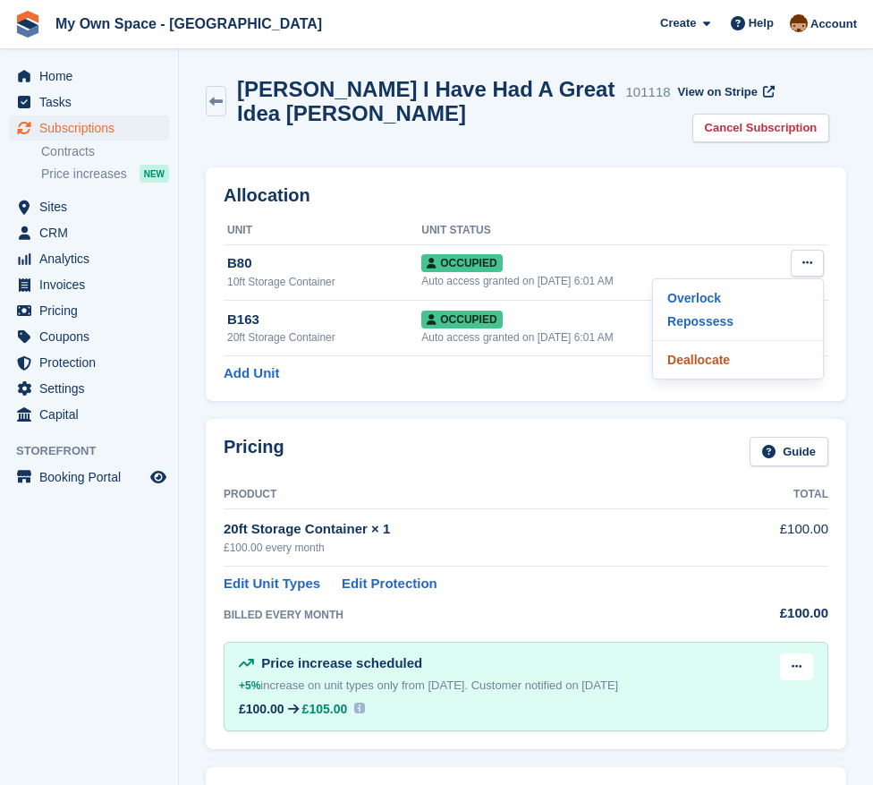
drag, startPoint x: 694, startPoint y: 350, endPoint x: 523, endPoint y: 77, distance: 322.0
click at [694, 350] on p "Deallocate" at bounding box center [738, 359] width 156 height 23
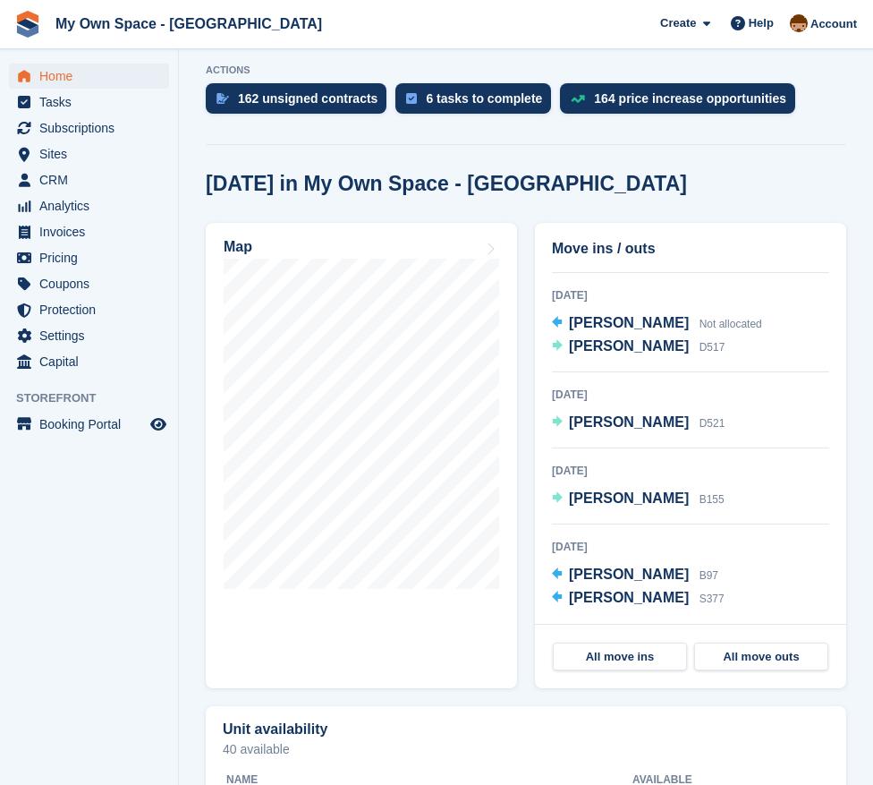
scroll to position [179, 0]
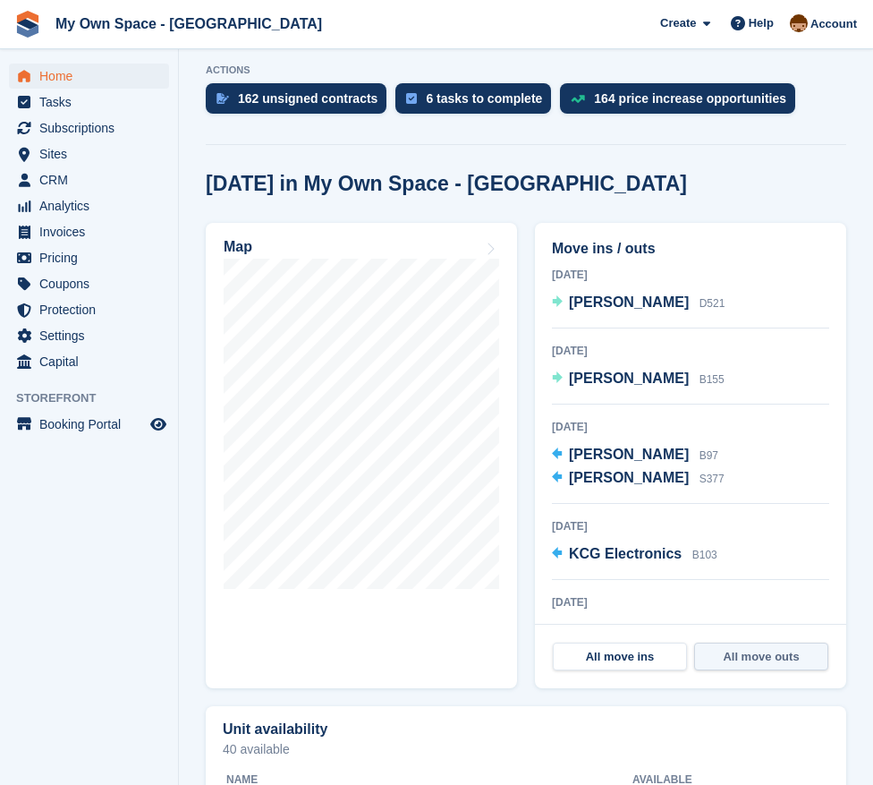
click at [794, 657] on link "All move outs" at bounding box center [761, 656] width 134 height 29
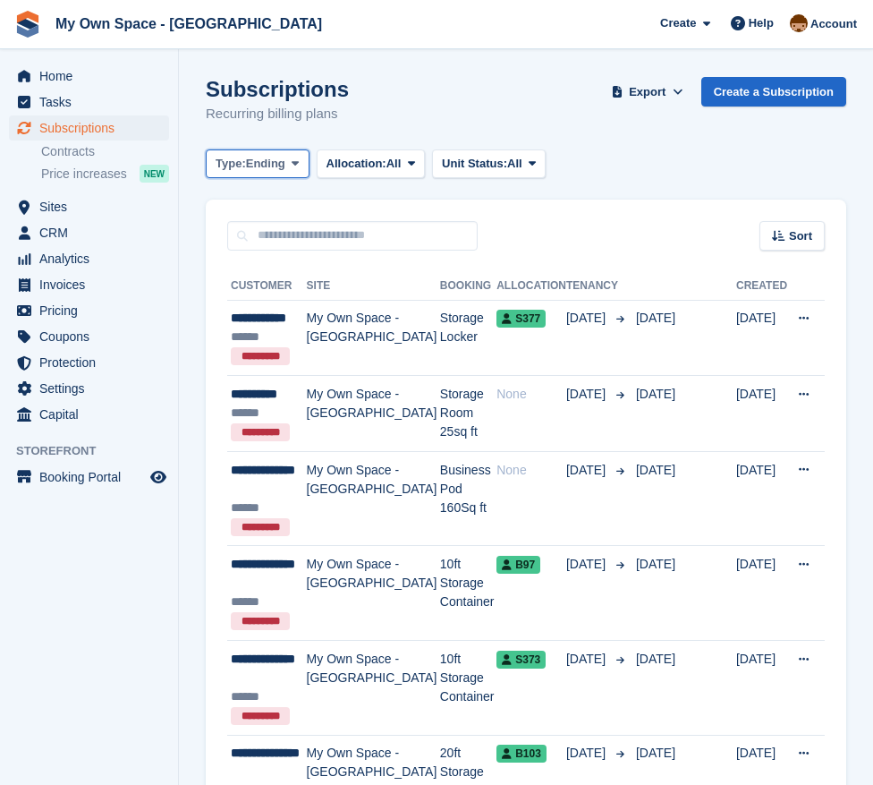
click at [275, 163] on span "Ending" at bounding box center [265, 164] width 39 height 18
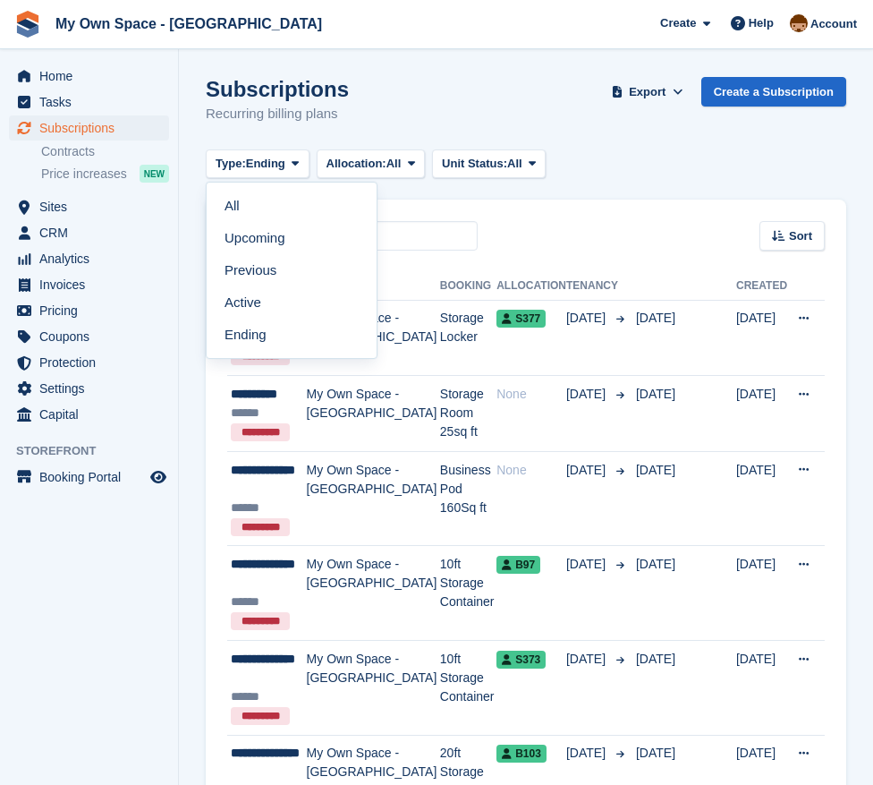
click at [242, 209] on link "All" at bounding box center [292, 206] width 156 height 32
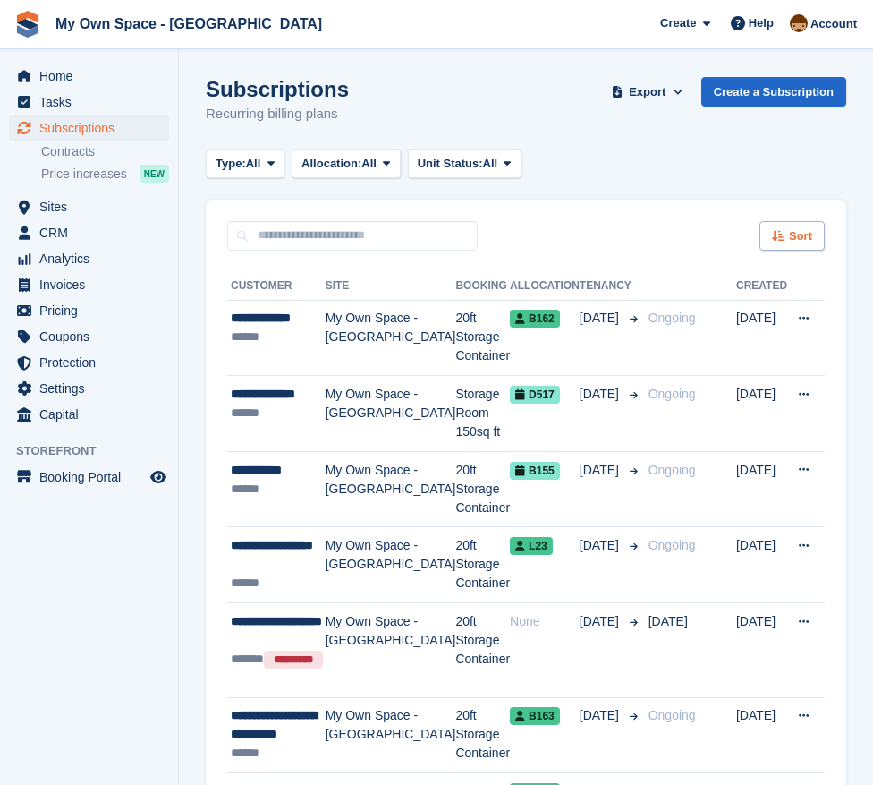
click at [788, 241] on div "Sort" at bounding box center [792, 236] width 65 height 30
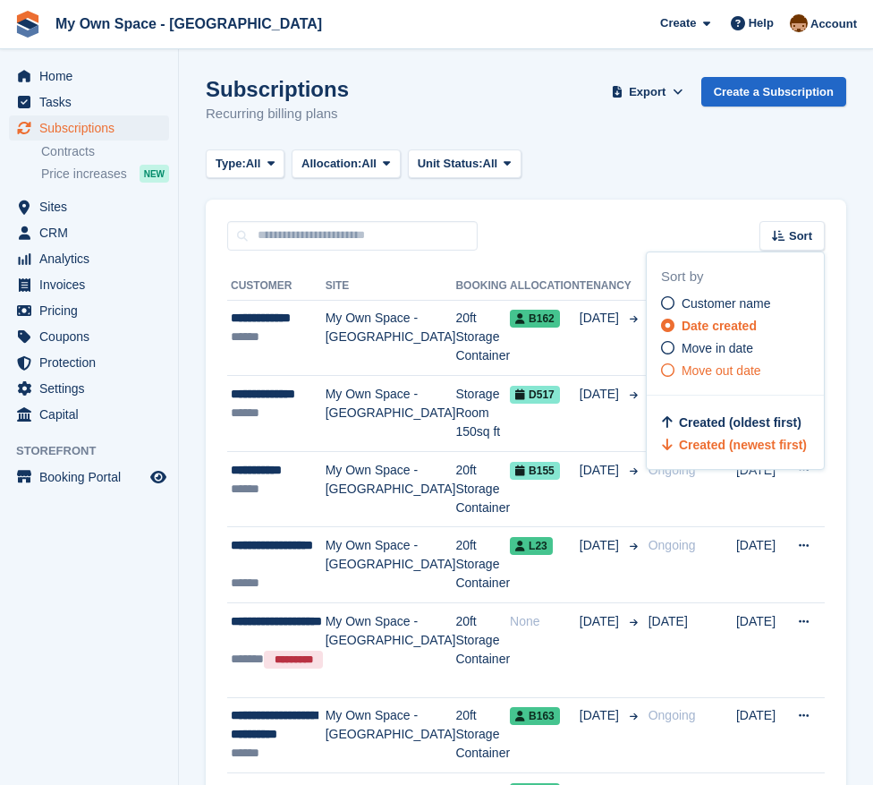
click at [663, 373] on icon at bounding box center [667, 369] width 13 height 13
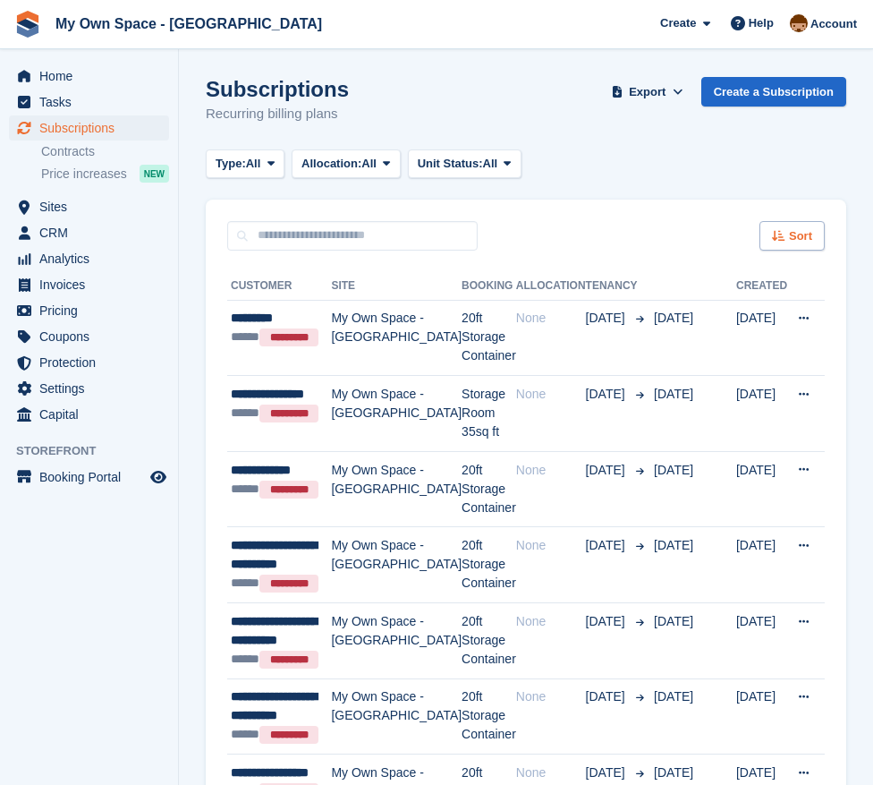
click at [776, 230] on icon at bounding box center [778, 236] width 13 height 12
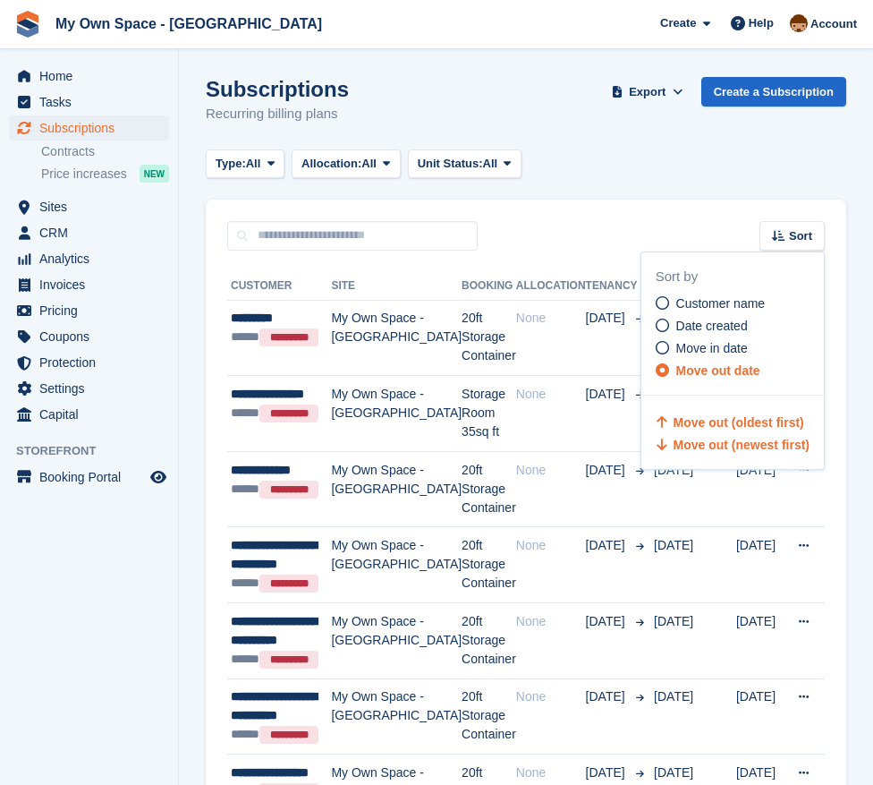
click at [693, 450] on span "Move out (newest first)" at bounding box center [742, 444] width 136 height 14
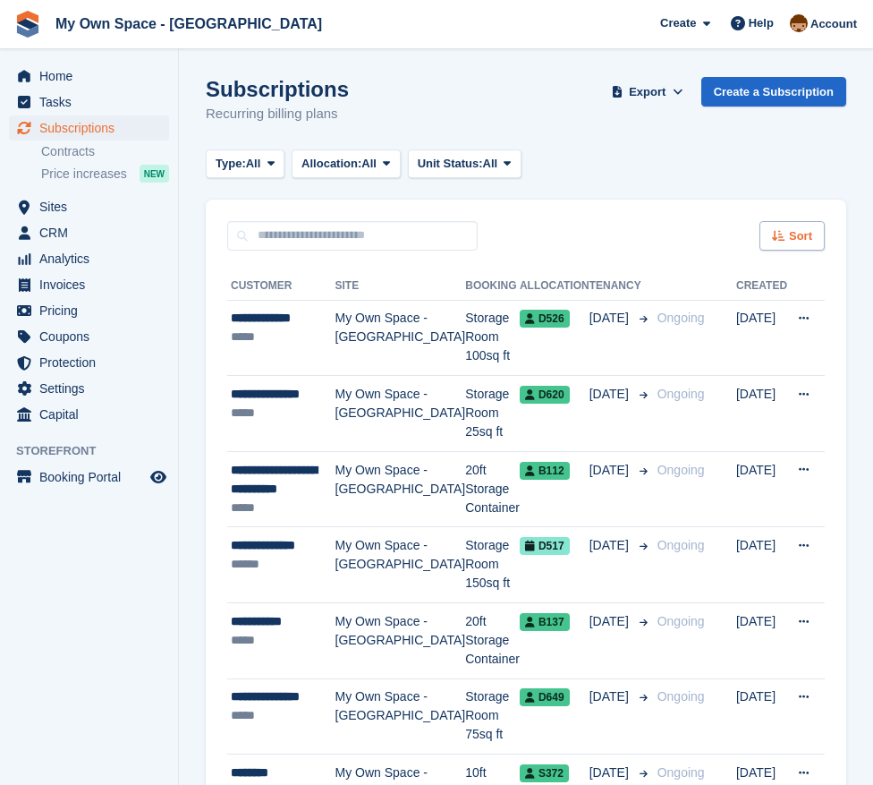
click at [790, 242] on span "Sort" at bounding box center [800, 236] width 23 height 18
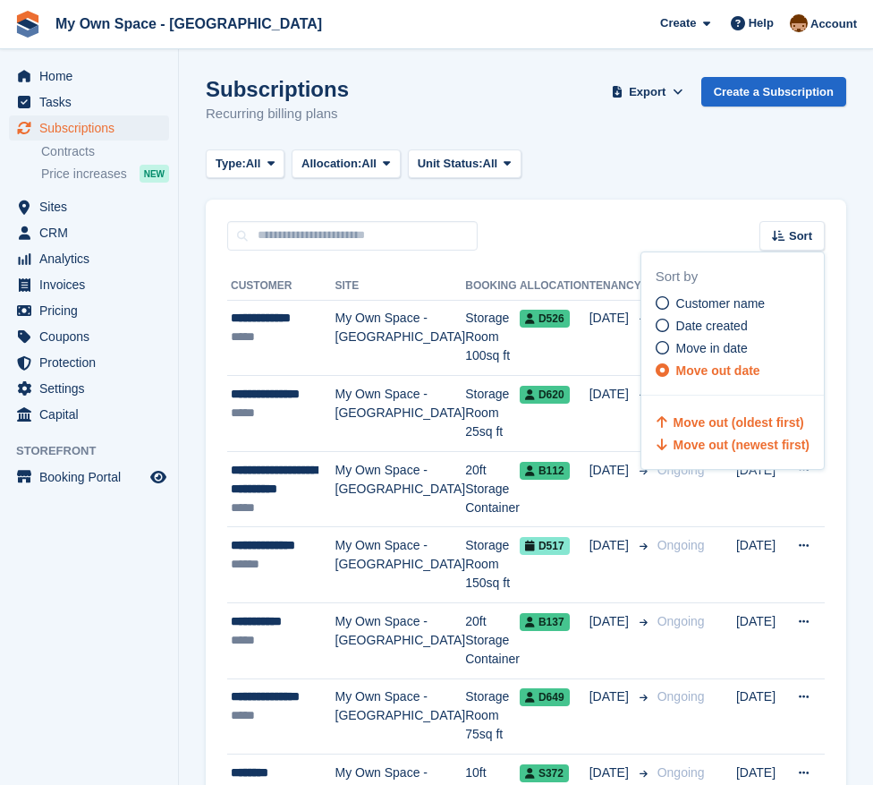
click at [717, 421] on span "Move out (oldest first)" at bounding box center [739, 422] width 131 height 14
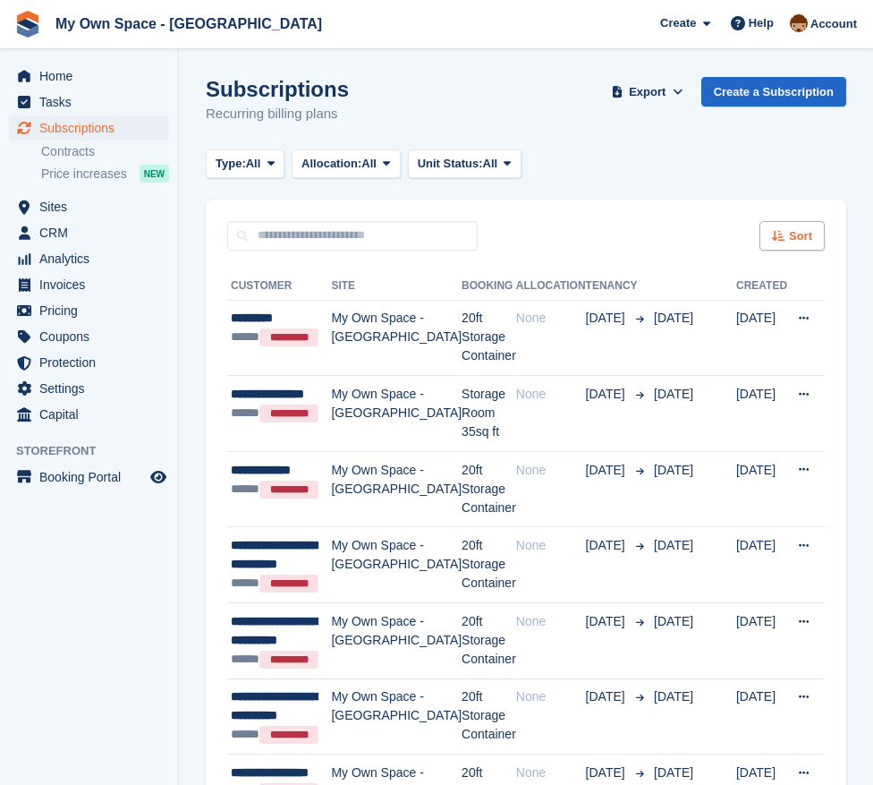
click at [788, 237] on div "Sort" at bounding box center [792, 236] width 65 height 30
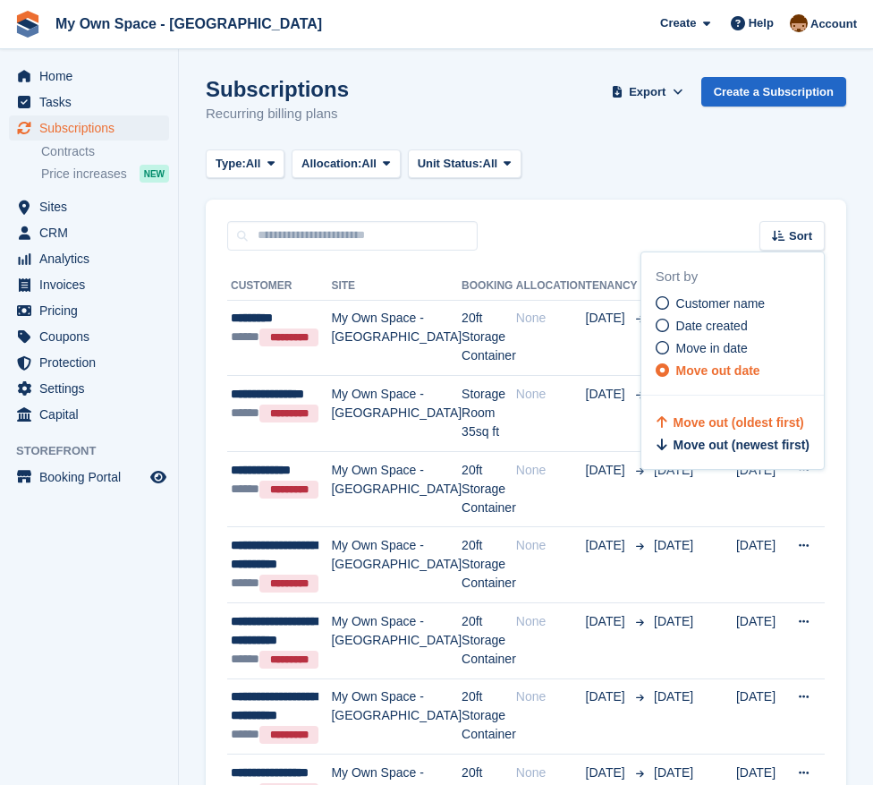
click at [703, 445] on span "Move out (newest first)" at bounding box center [742, 444] width 136 height 14
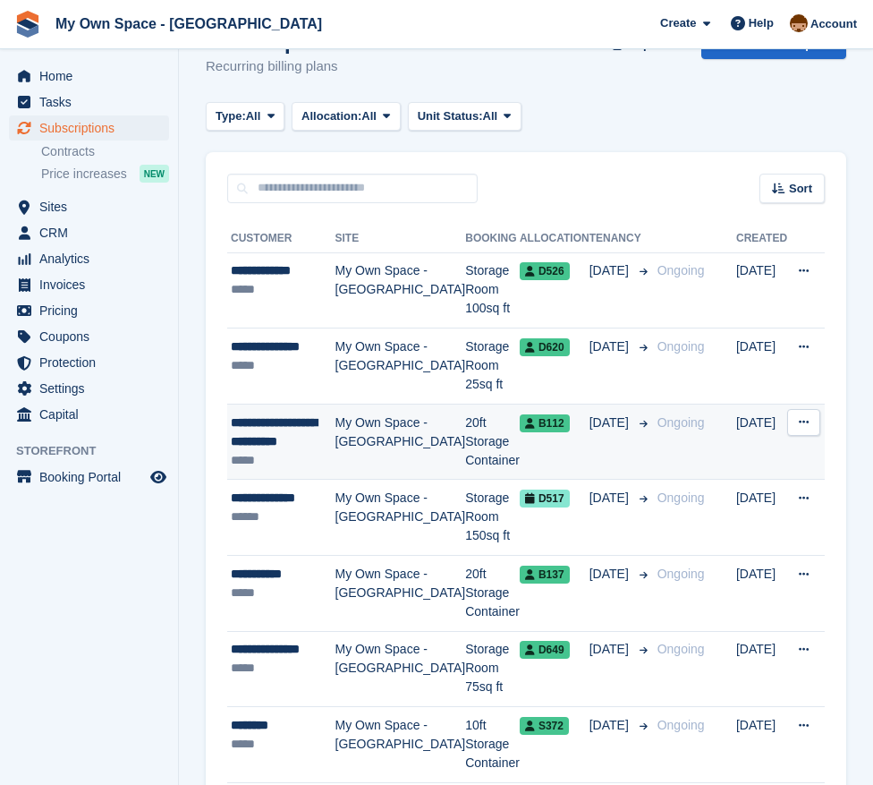
scroll to position [89, 0]
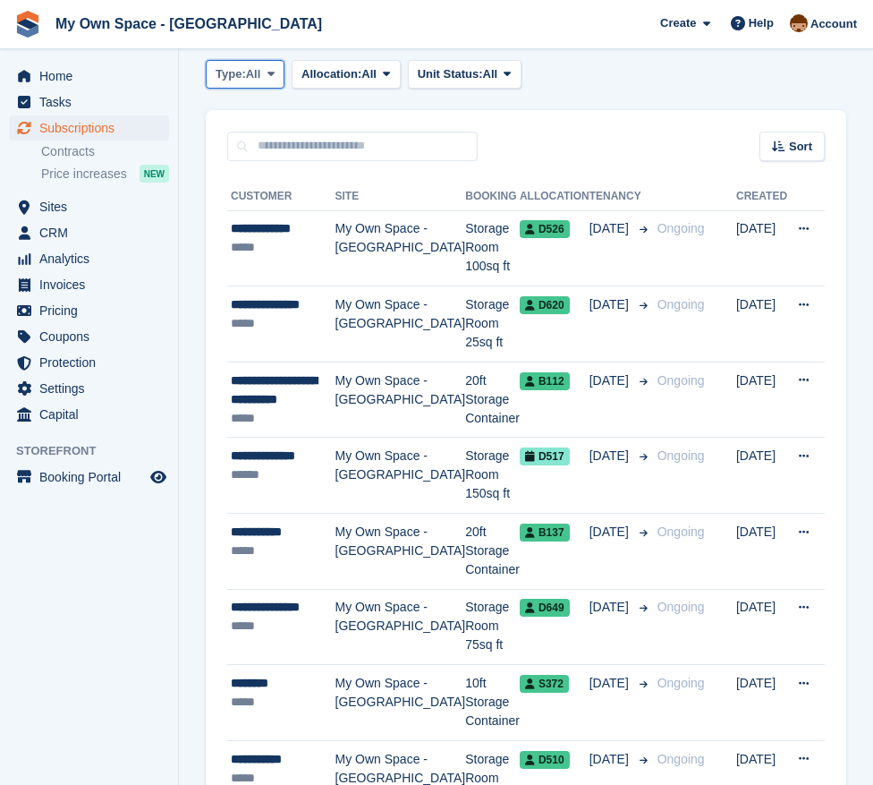
click at [268, 80] on span at bounding box center [271, 74] width 14 height 14
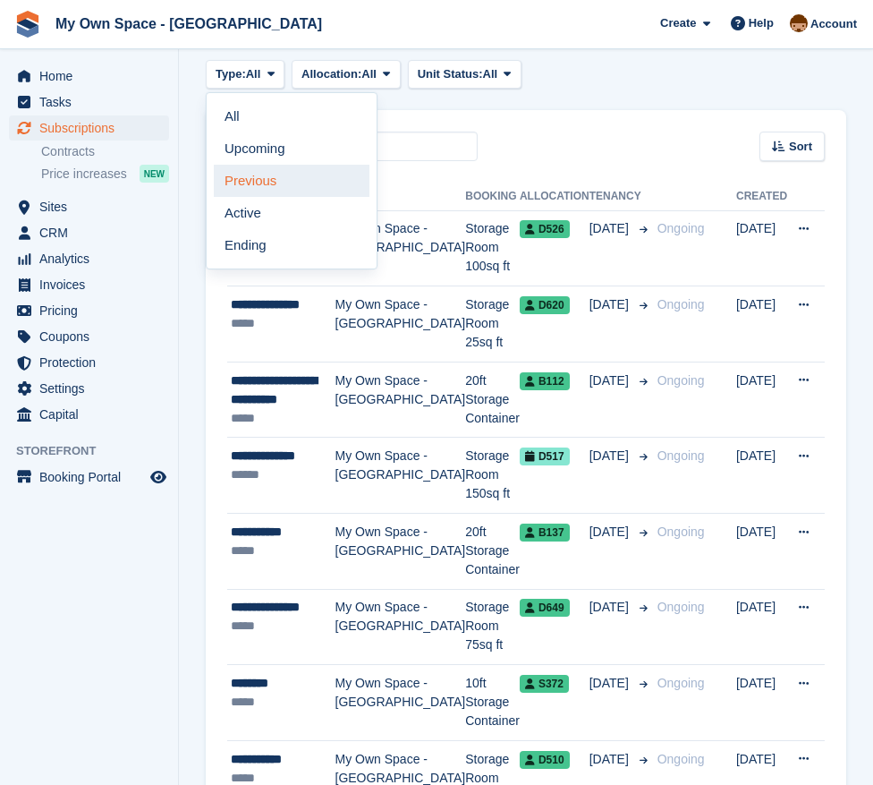
click at [254, 182] on link "Previous" at bounding box center [292, 181] width 156 height 32
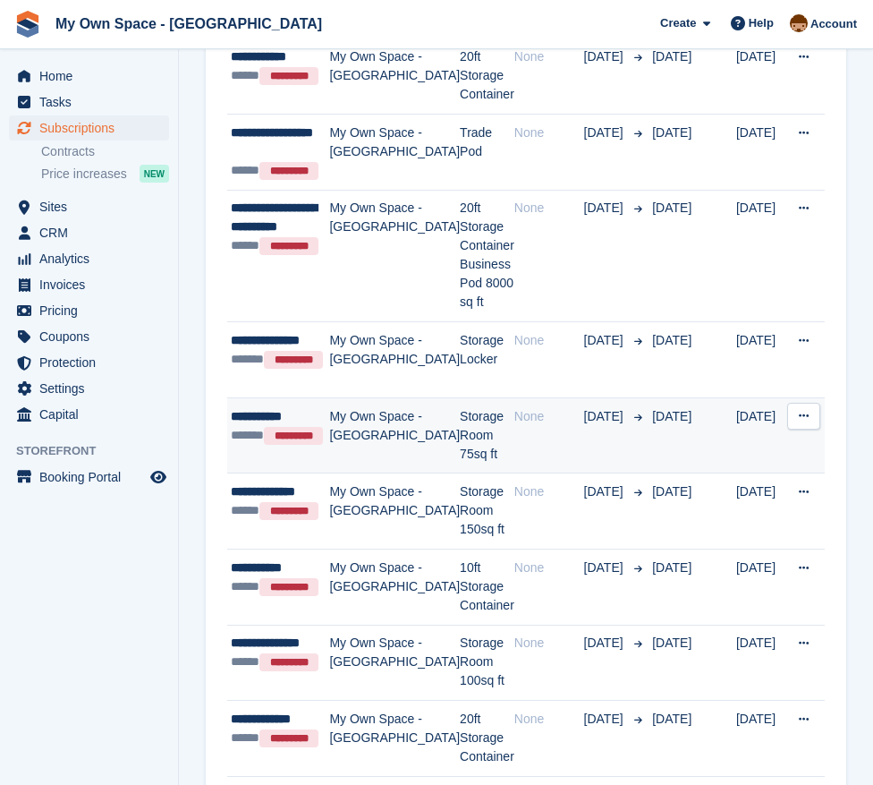
scroll to position [537, 0]
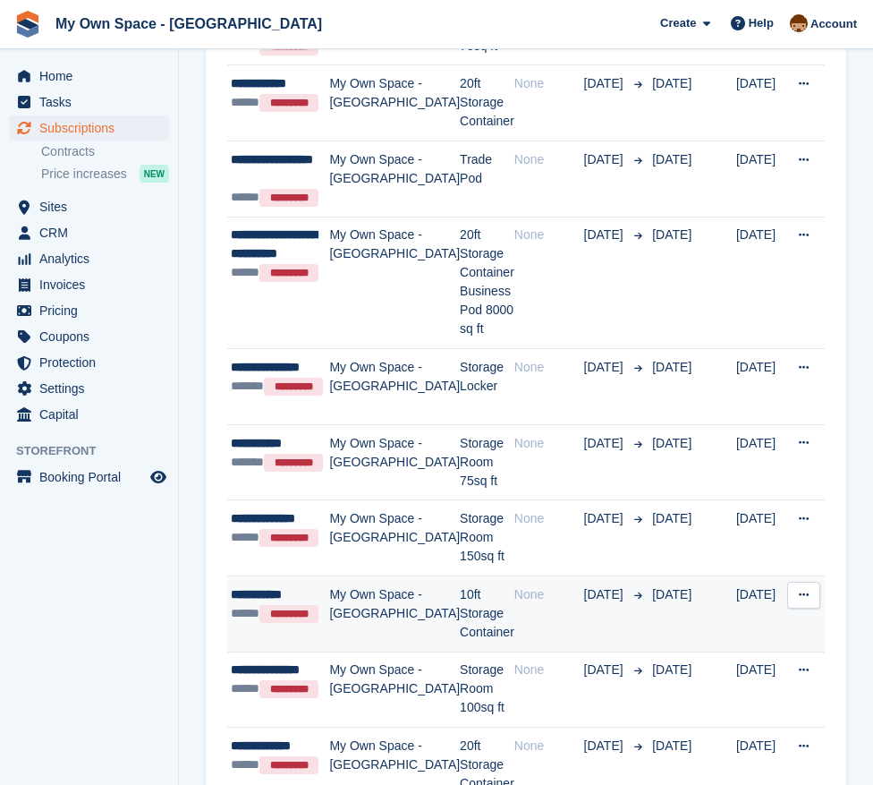
click at [462, 576] on td "10ft Storage Container" at bounding box center [487, 614] width 55 height 76
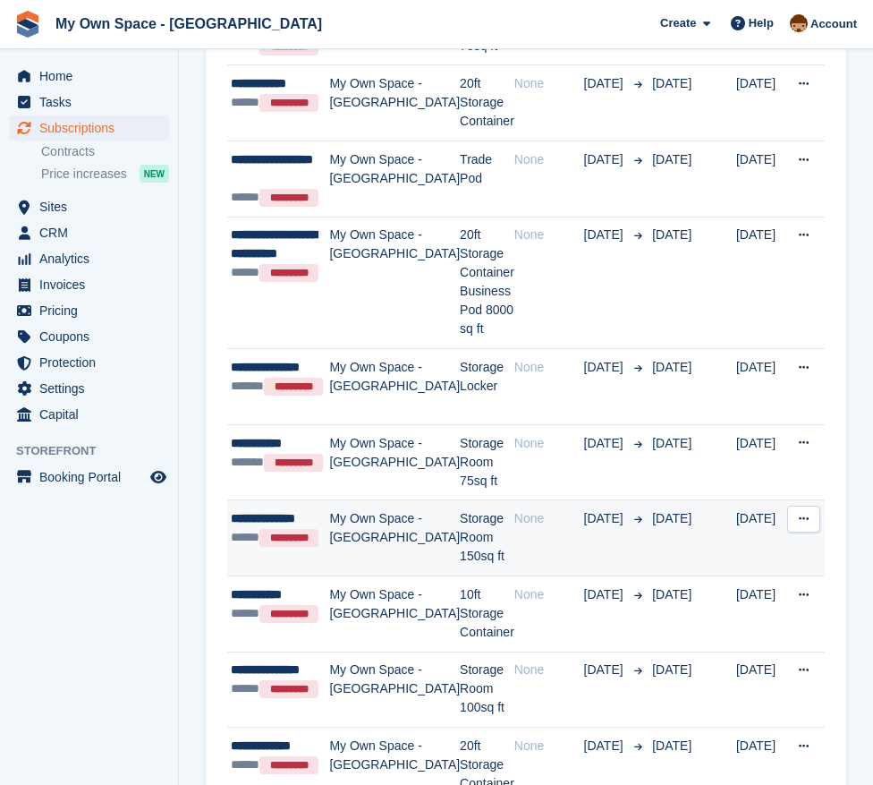
click at [460, 500] on td "Storage Room 150sq ft" at bounding box center [487, 538] width 55 height 76
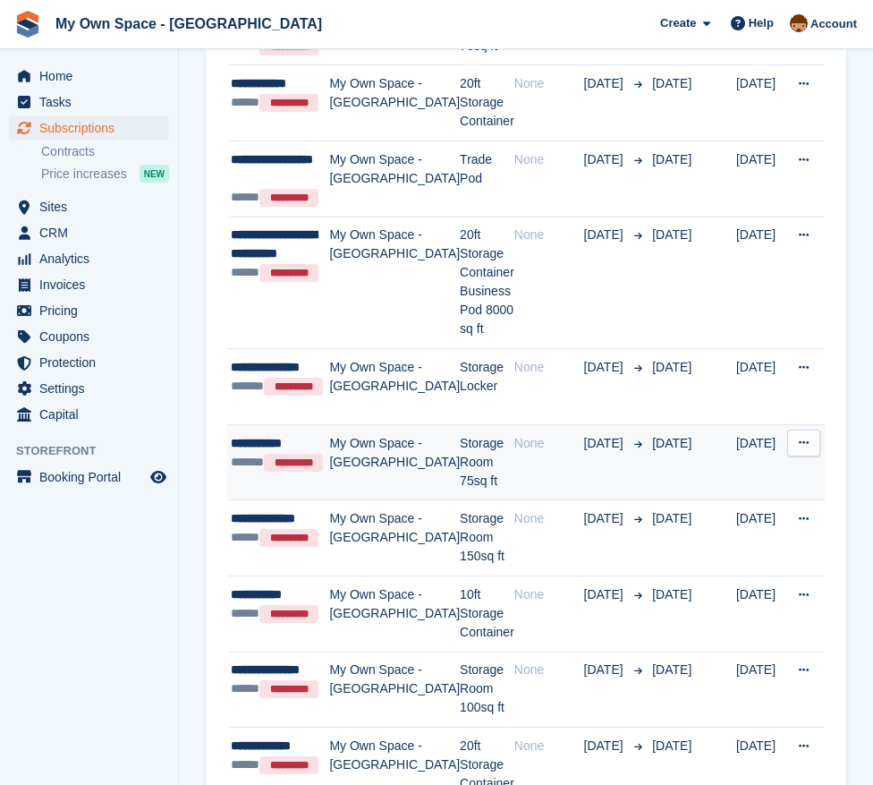
click at [474, 424] on td "Storage Room 75sq ft" at bounding box center [487, 462] width 55 height 76
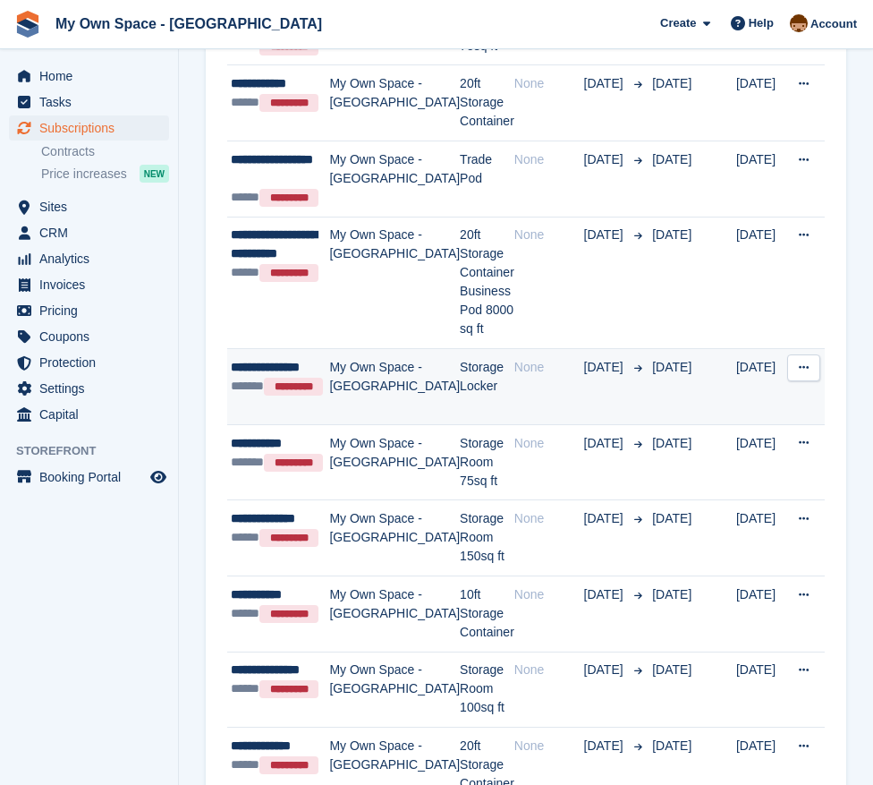
click at [386, 349] on td "My Own Space - [GEOGRAPHIC_DATA]" at bounding box center [394, 387] width 131 height 76
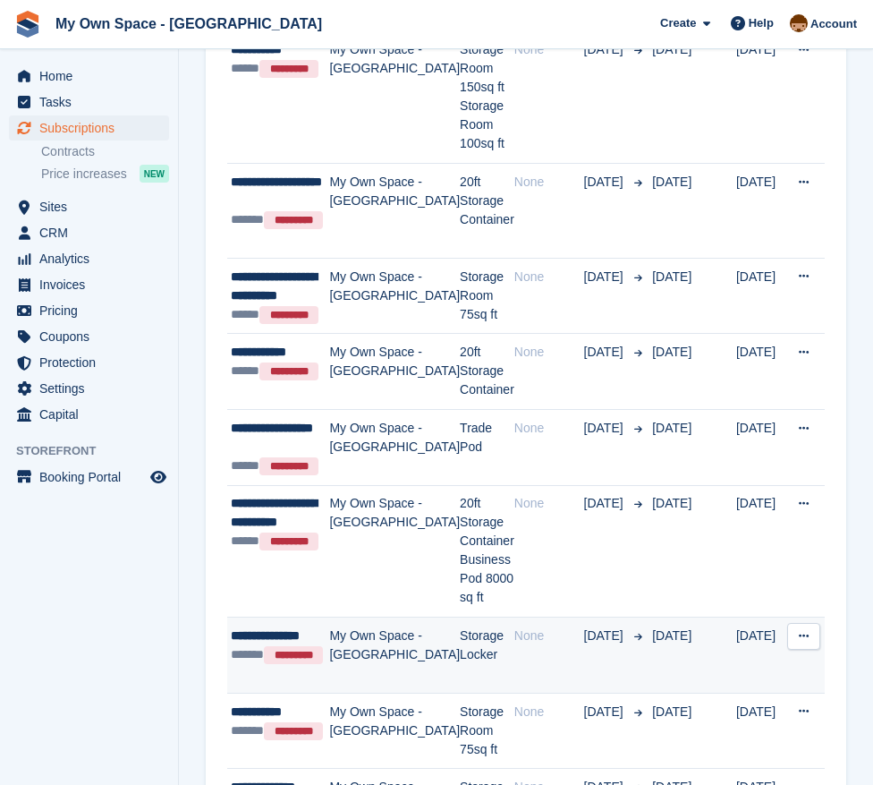
scroll to position [179, 0]
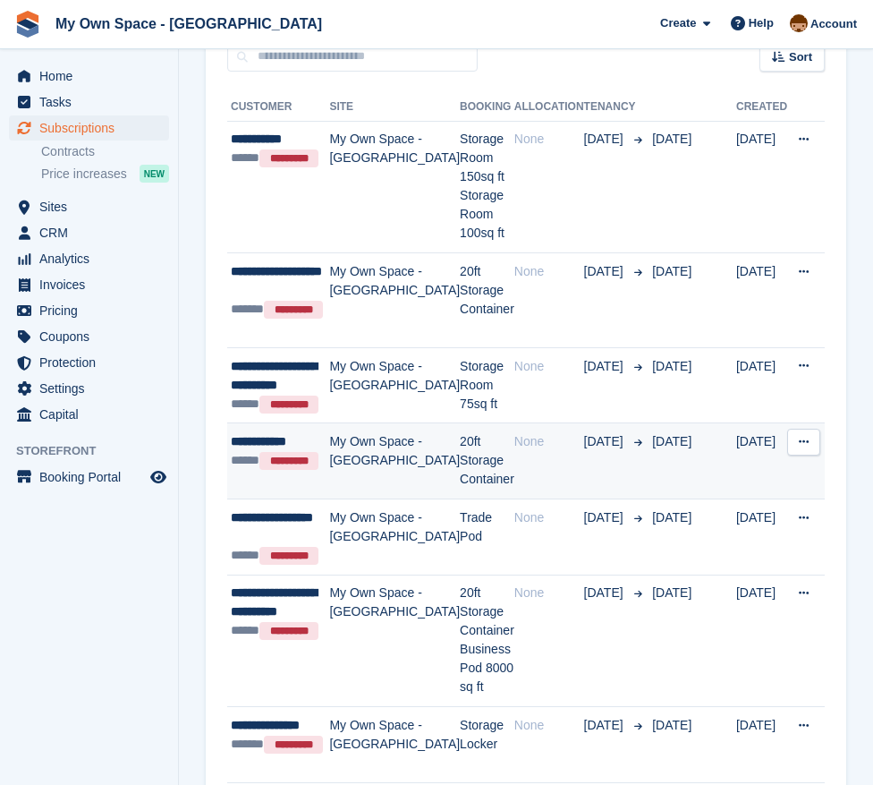
click at [479, 423] on td "20ft Storage Container" at bounding box center [487, 461] width 55 height 76
click at [485, 423] on td "20ft Storage Container" at bounding box center [487, 461] width 55 height 76
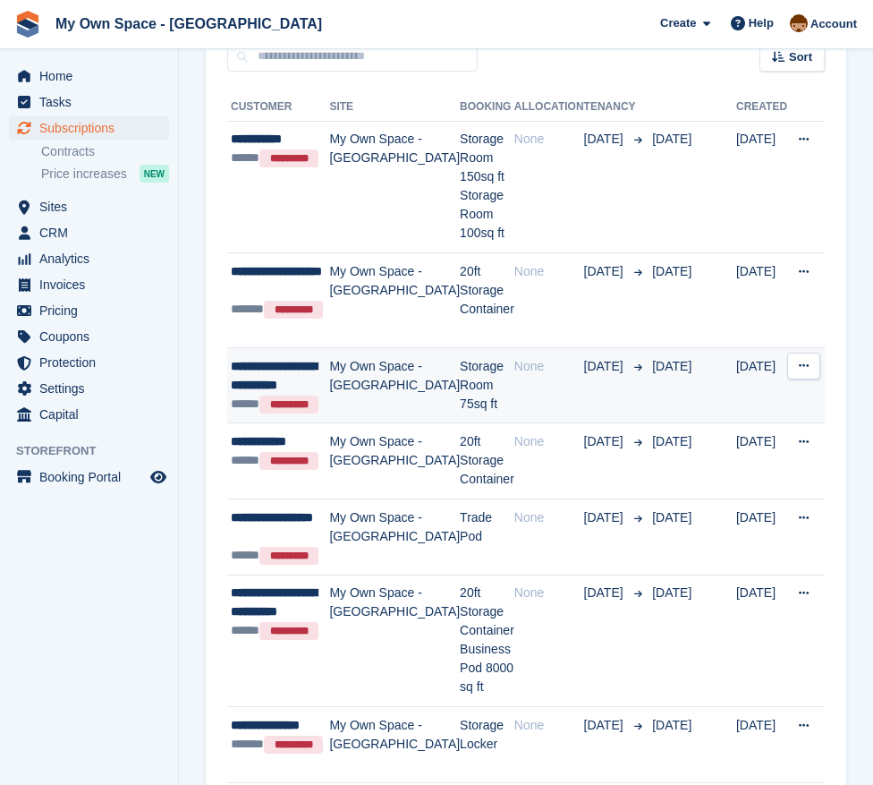
click at [460, 347] on td "Storage Room 75sq ft" at bounding box center [487, 385] width 55 height 76
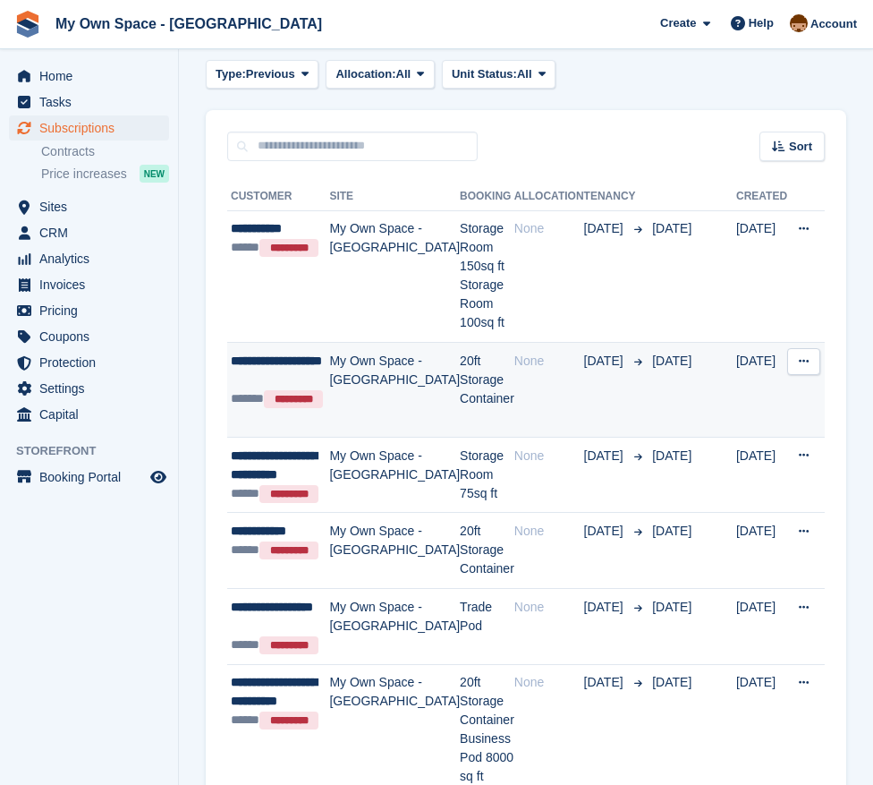
click at [460, 343] on td "20ft Storage Container" at bounding box center [487, 390] width 55 height 95
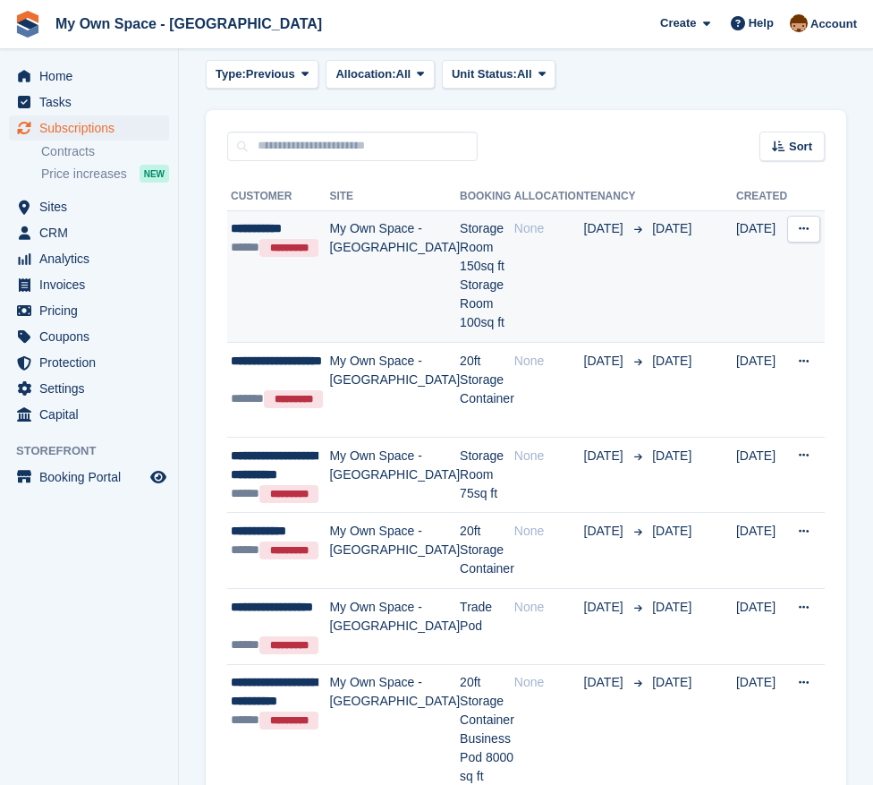
click at [468, 263] on td "Storage Room 150sq ft Storage Room 100sq ft" at bounding box center [487, 276] width 55 height 132
